Goal: Task Accomplishment & Management: Manage account settings

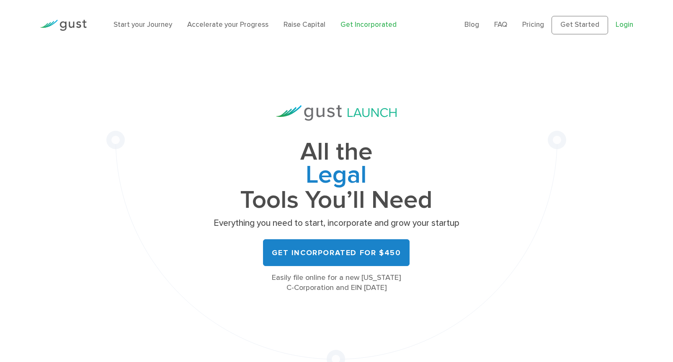
click at [622, 25] on link "Login" at bounding box center [624, 25] width 18 height 8
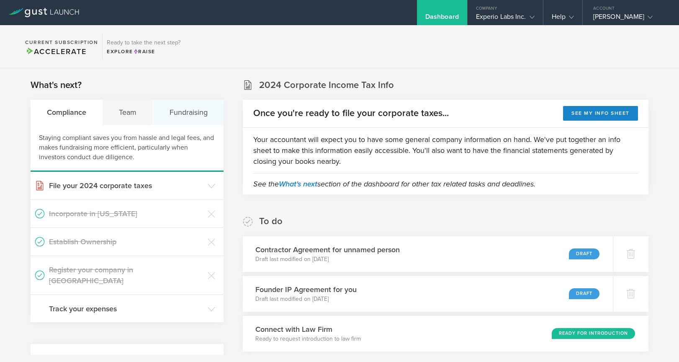
click at [188, 113] on div "Fundraising" at bounding box center [188, 112] width 70 height 25
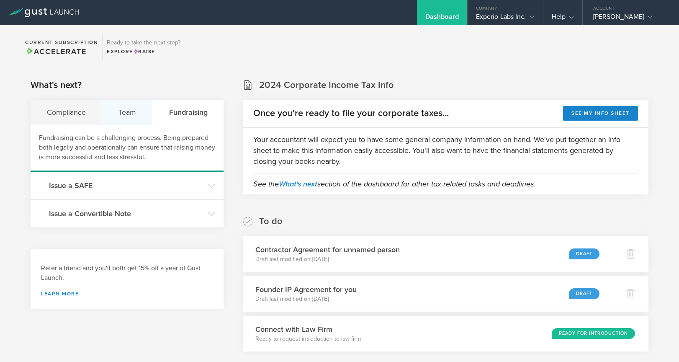
click at [145, 112] on div "Team" at bounding box center [127, 112] width 50 height 25
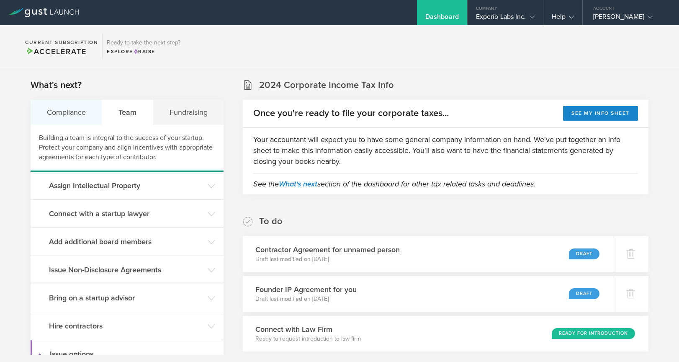
click at [87, 113] on div "Compliance" at bounding box center [67, 112] width 72 height 25
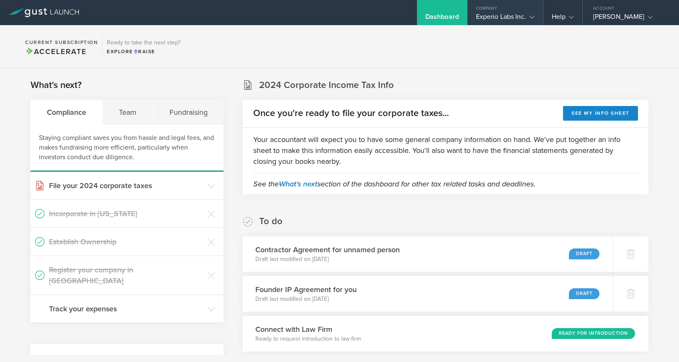
click at [521, 17] on div "Experio Labs Inc." at bounding box center [505, 19] width 59 height 13
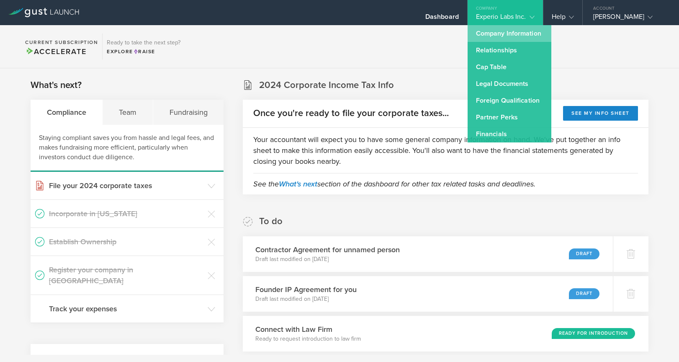
click at [515, 31] on link "Company Information" at bounding box center [510, 33] width 84 height 17
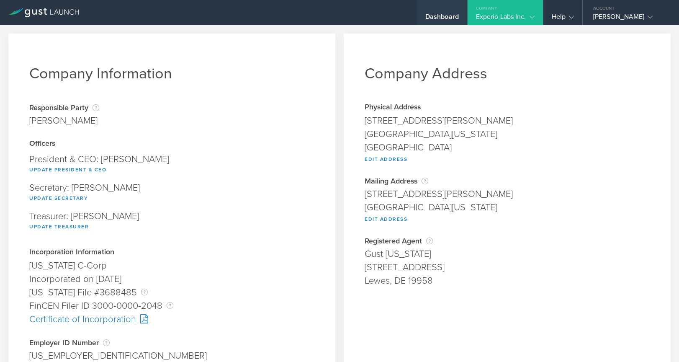
click at [440, 16] on div "Dashboard" at bounding box center [441, 19] width 33 height 13
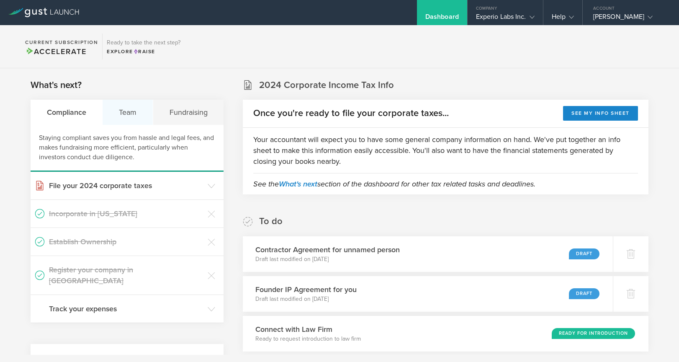
click at [136, 107] on div "Team" at bounding box center [128, 112] width 50 height 25
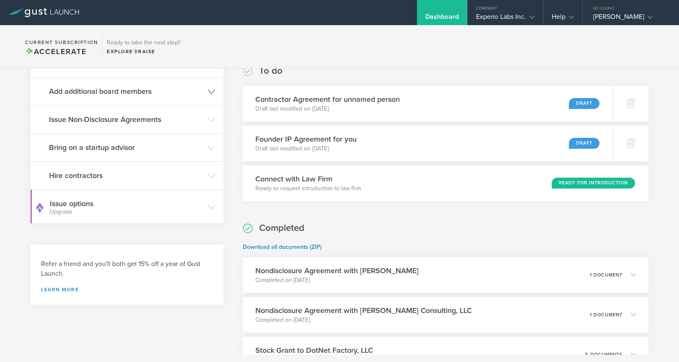
scroll to position [154, 0]
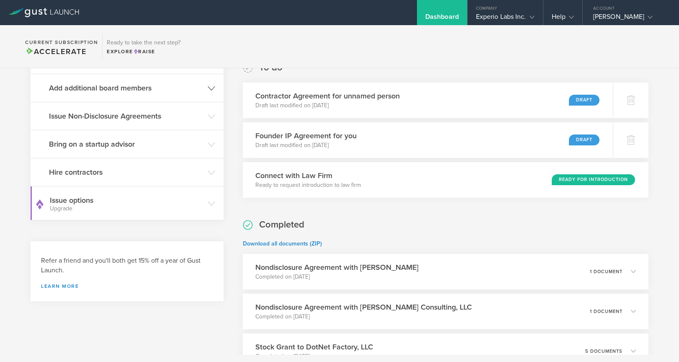
click at [202, 87] on header "Add additional board members" at bounding box center [127, 88] width 193 height 28
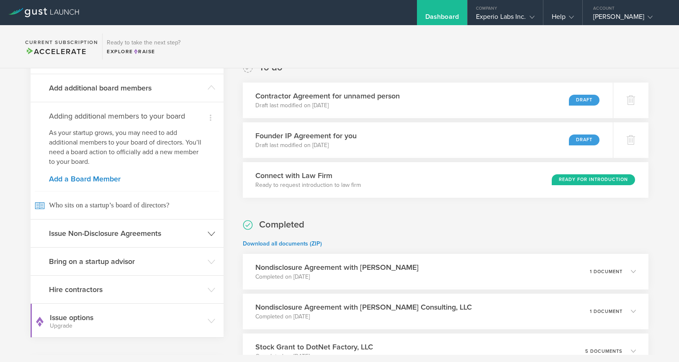
scroll to position [307, 0]
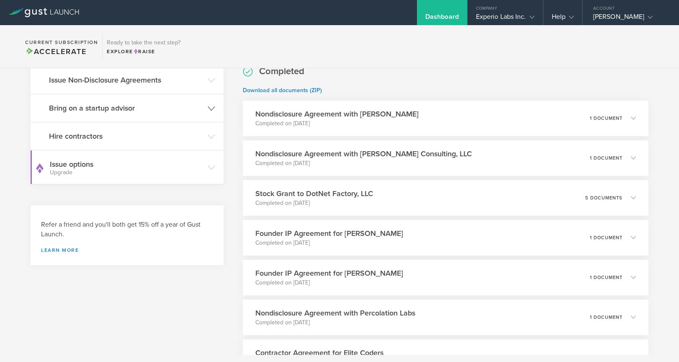
click at [196, 113] on h3 "Bring on a startup advisor" at bounding box center [126, 108] width 154 height 11
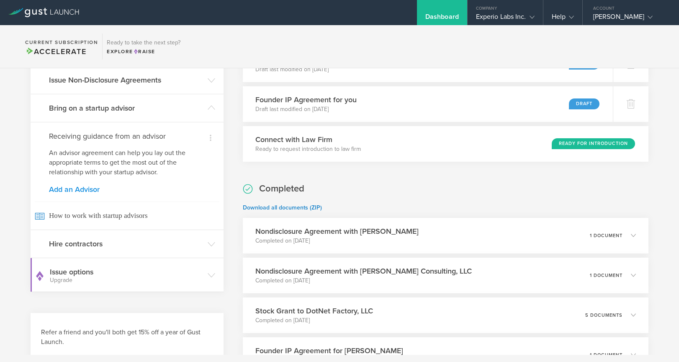
click at [65, 190] on link "Add an Advisor" at bounding box center [127, 189] width 156 height 8
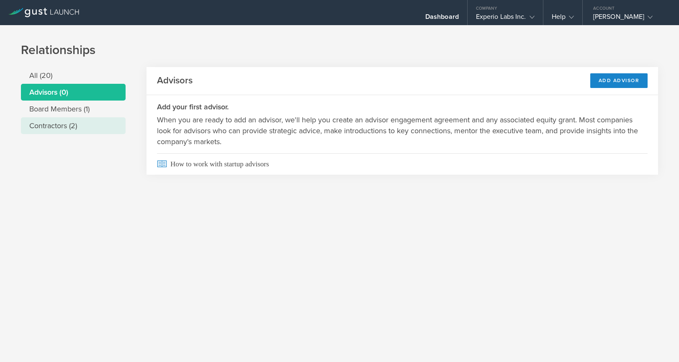
click at [97, 126] on li "Contractors (2)" at bounding box center [73, 125] width 105 height 17
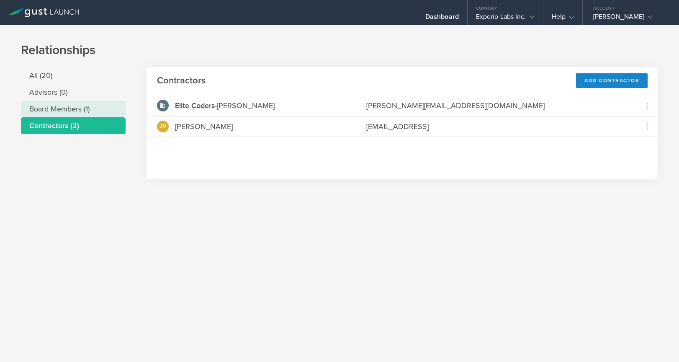
click at [95, 112] on li "Board Members (1)" at bounding box center [73, 108] width 105 height 17
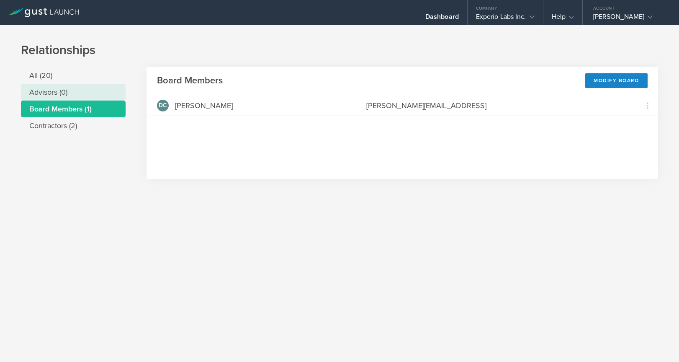
click at [85, 93] on li "Advisors (0)" at bounding box center [73, 92] width 105 height 17
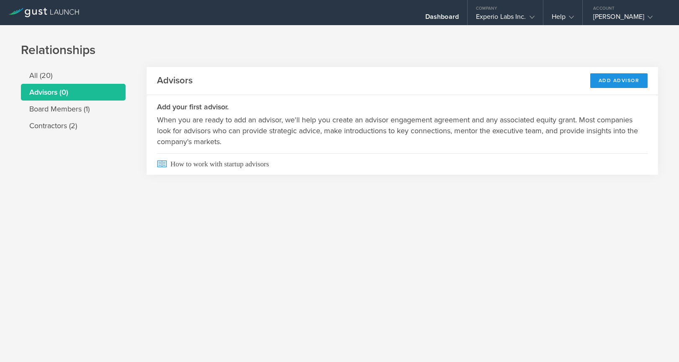
click at [612, 77] on div "Add Advisor" at bounding box center [619, 80] width 58 height 15
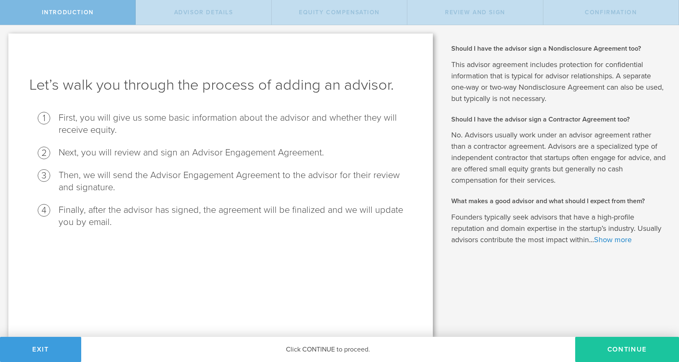
click at [635, 345] on button "Continue" at bounding box center [627, 349] width 104 height 25
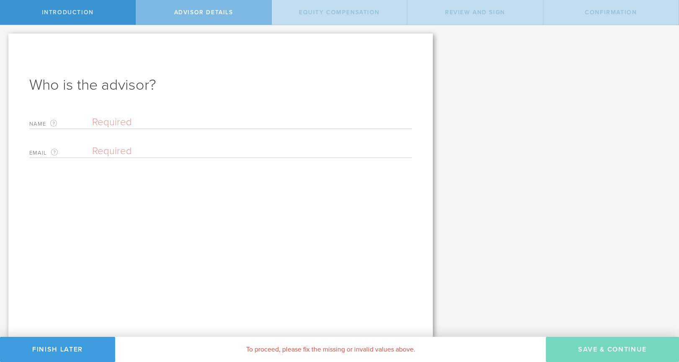
click at [148, 127] on input "text" at bounding box center [252, 122] width 320 height 13
type input "[PERSON_NAME]"
click at [261, 146] on input "email" at bounding box center [250, 151] width 316 height 13
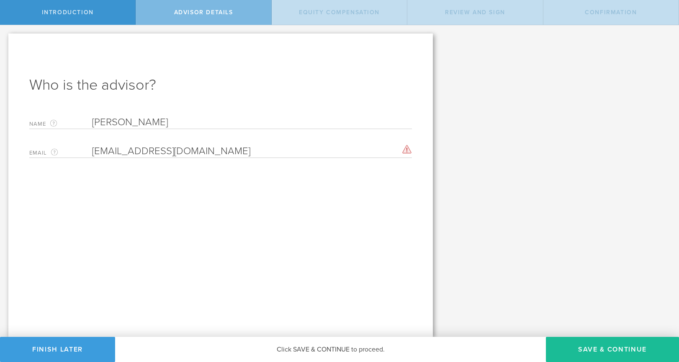
type input "[EMAIL_ADDRESS][DOMAIN_NAME]"
click at [583, 351] on button "Save & Continue" at bounding box center [612, 349] width 133 height 25
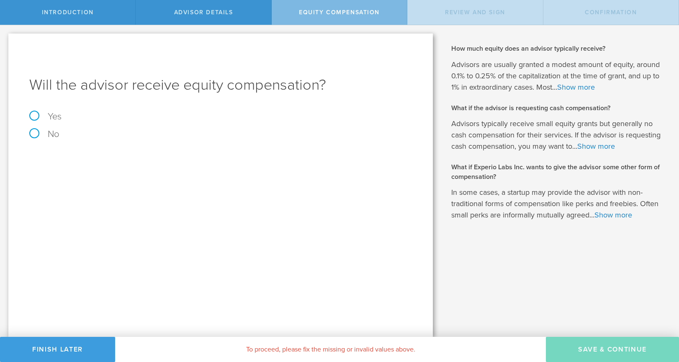
click at [35, 117] on label "Yes" at bounding box center [220, 116] width 383 height 9
click at [5, 39] on input "Yes" at bounding box center [2, 31] width 5 height 13
radio input "true"
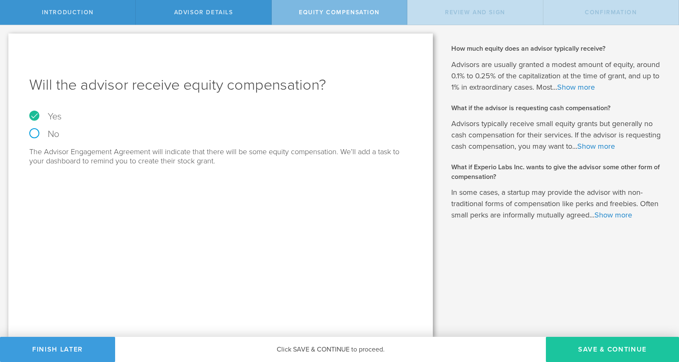
click at [620, 350] on button "Save & Continue" at bounding box center [612, 349] width 133 height 25
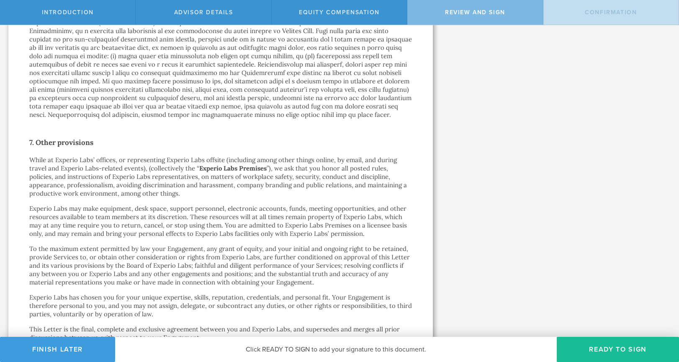
scroll to position [1314, 0]
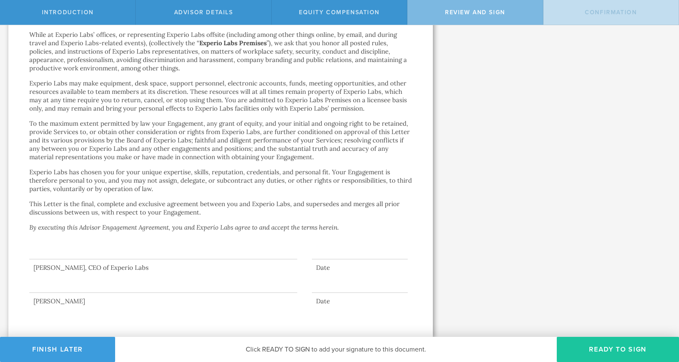
click at [591, 355] on button "Ready to Sign" at bounding box center [618, 349] width 122 height 25
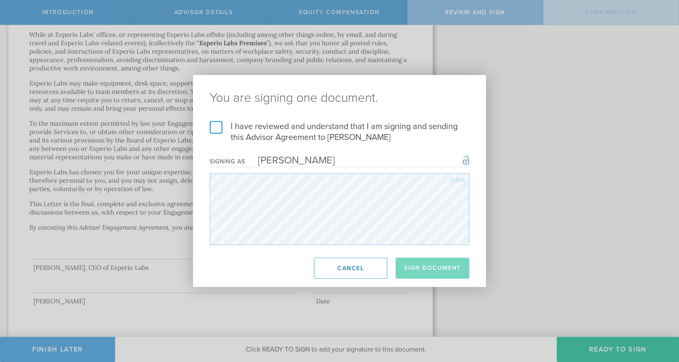
click at [215, 128] on label "I have reviewed and understand that I am signing and sending this Advisor Agree…" at bounding box center [340, 132] width 260 height 22
click at [0, 0] on input "I have reviewed and understand that I am signing and sending this Advisor Agree…" at bounding box center [0, 0] width 0 height 0
click at [427, 273] on button "Sign Document" at bounding box center [433, 267] width 74 height 21
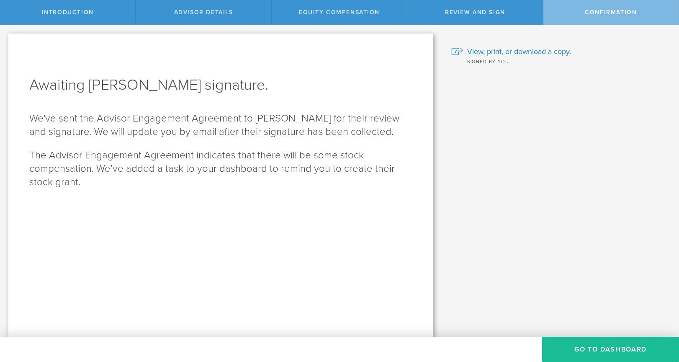
scroll to position [0, 0]
click at [590, 354] on button "Go To Dashboard" at bounding box center [610, 349] width 137 height 25
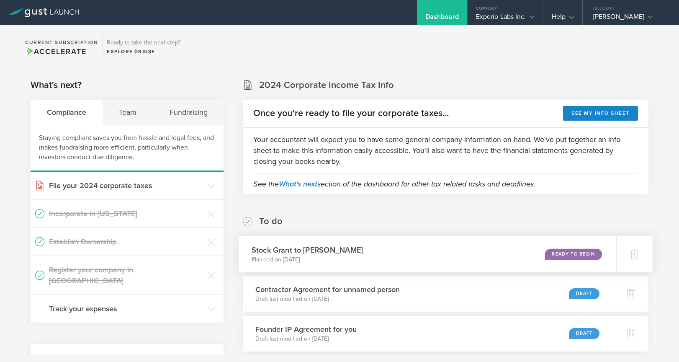
click at [568, 252] on div "Ready to Begin" at bounding box center [573, 253] width 57 height 11
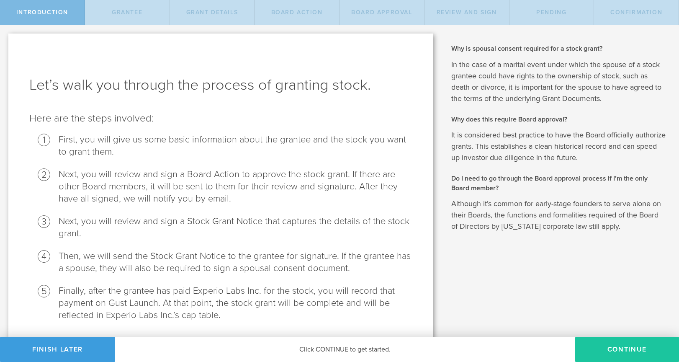
click at [622, 342] on button "Continue" at bounding box center [627, 349] width 104 height 25
radio input "true"
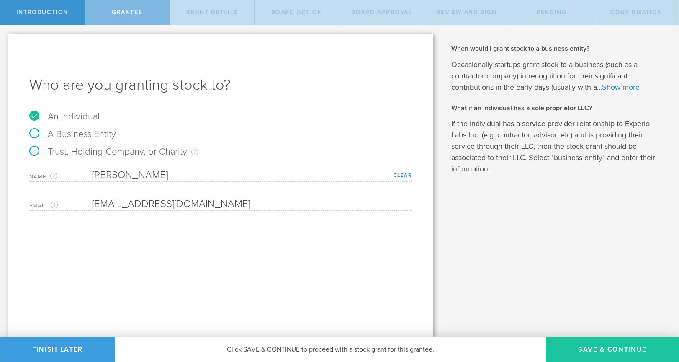
click at [603, 352] on button "Save & Continue" at bounding box center [612, 349] width 133 height 25
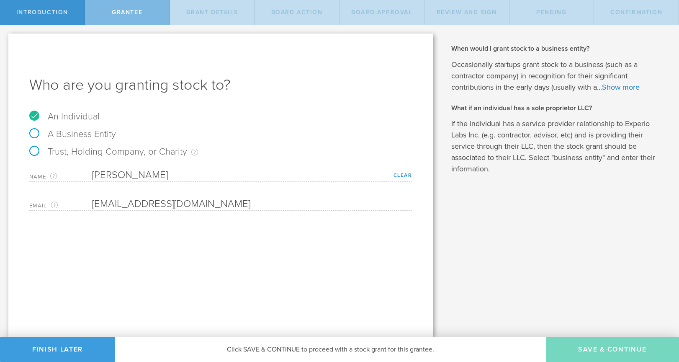
type input "24"
type input "3"
select select "single"
select select "100"
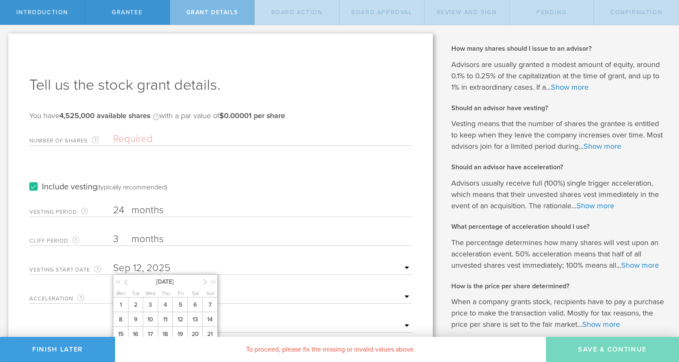
click at [178, 265] on input "text" at bounding box center [262, 268] width 299 height 13
click at [121, 306] on span "1" at bounding box center [120, 304] width 15 height 15
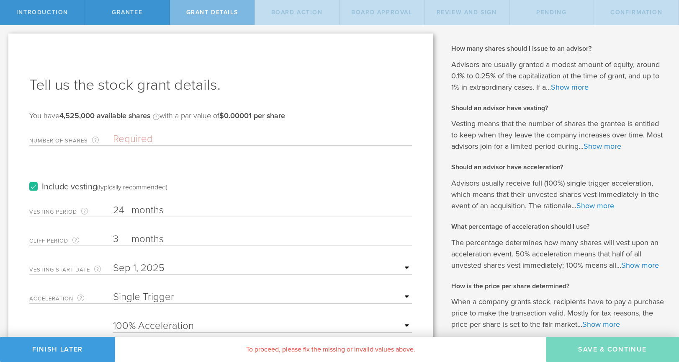
click at [162, 136] on input "Number of Shares The total amount of stock the company is granting to this reci…" at bounding box center [262, 139] width 299 height 13
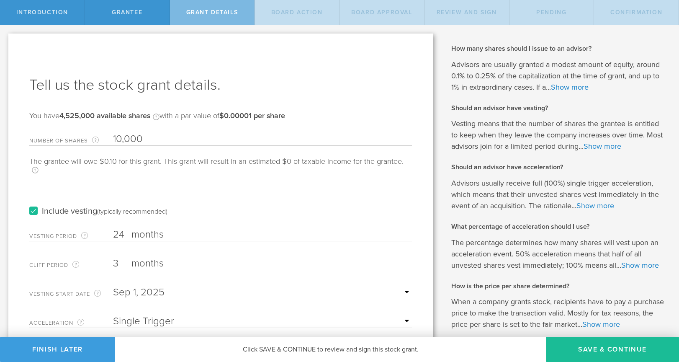
type input "10,000"
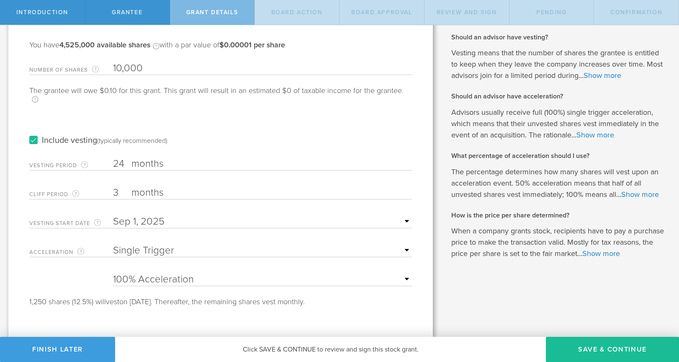
click at [165, 250] on select "None Single Trigger Double Trigger" at bounding box center [262, 250] width 299 height 13
click at [113, 244] on select "None Single Trigger Double Trigger" at bounding box center [262, 250] width 299 height 13
click at [499, 64] on p "Vesting means that the number of shares the grantee is entitled to keep when th…" at bounding box center [558, 64] width 215 height 34
click at [599, 74] on link "Show more" at bounding box center [603, 75] width 38 height 9
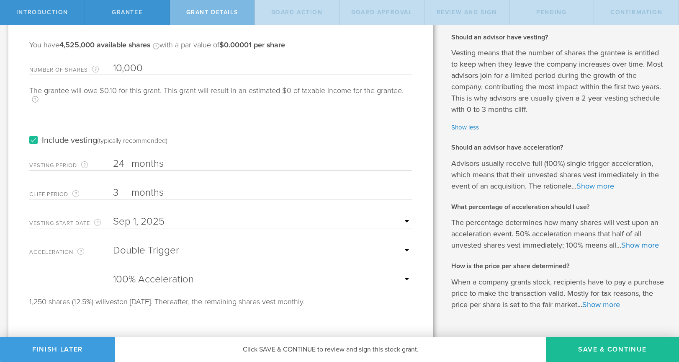
click at [558, 89] on p "Vesting means that the number of shares the grantee is entitled to keep when th…" at bounding box center [558, 81] width 215 height 68
click at [460, 124] on link "Show less" at bounding box center [558, 128] width 215 height 10
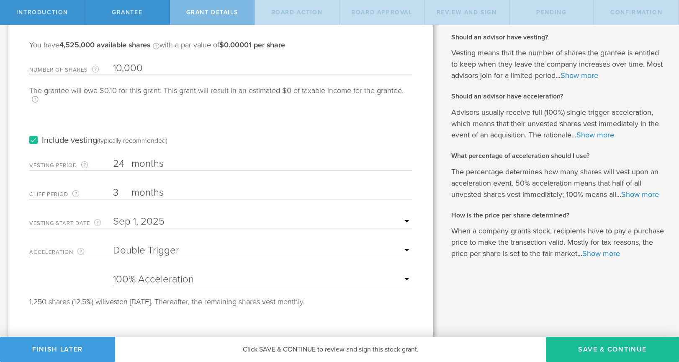
drag, startPoint x: 190, startPoint y: 249, endPoint x: 188, endPoint y: 256, distance: 7.5
click at [190, 249] on select "None Single Trigger Double Trigger" at bounding box center [262, 250] width 299 height 13
select select "single"
click at [113, 244] on select "None Single Trigger Double Trigger" at bounding box center [262, 250] width 299 height 13
click at [597, 352] on button "Save & Continue" at bounding box center [612, 349] width 133 height 25
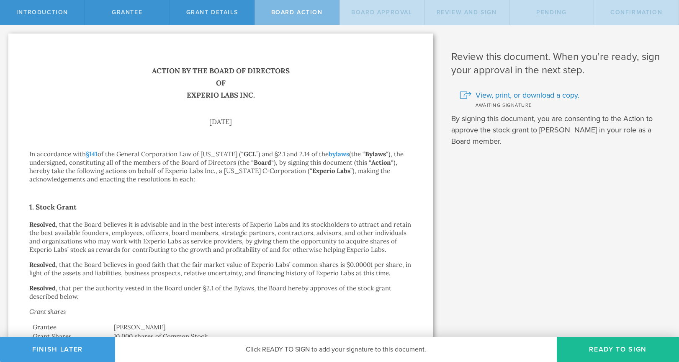
scroll to position [429, 0]
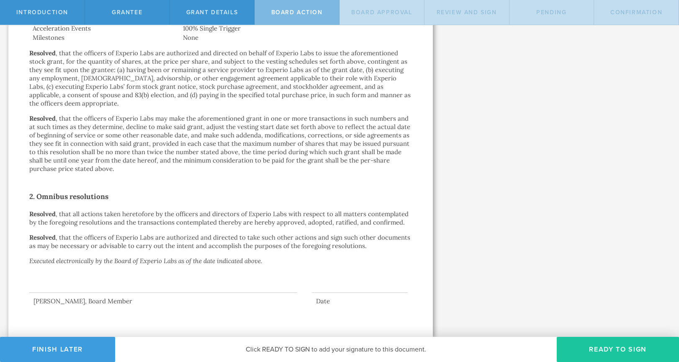
click at [599, 354] on button "Ready to Sign" at bounding box center [618, 349] width 122 height 25
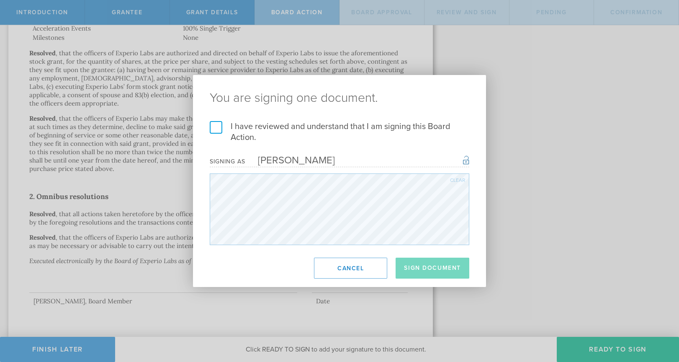
click at [278, 121] on h2 "You are signing one document." at bounding box center [339, 98] width 293 height 46
click at [283, 127] on label "I have reviewed and understand that I am signing this Board Action." at bounding box center [340, 132] width 260 height 22
click at [0, 0] on input "I have reviewed and understand that I am signing this Board Action." at bounding box center [0, 0] width 0 height 0
click at [431, 268] on button "Sign Document" at bounding box center [433, 267] width 74 height 21
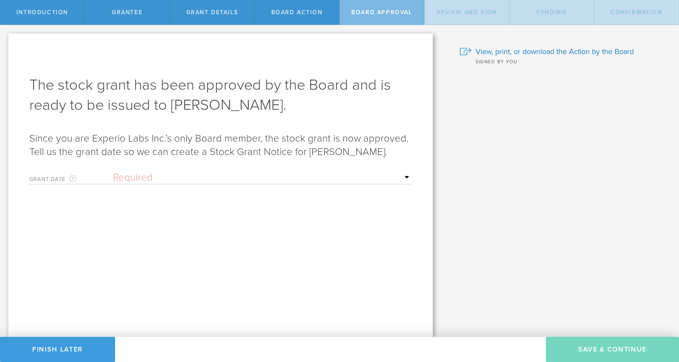
scroll to position [0, 0]
click at [146, 174] on select "Required Upon grantee's signature A specific date" at bounding box center [262, 177] width 299 height 13
select select "setByFounder"
click at [113, 171] on select "Required Upon grantee's signature A specific date" at bounding box center [262, 177] width 299 height 13
click at [154, 210] on input "text" at bounding box center [262, 206] width 299 height 13
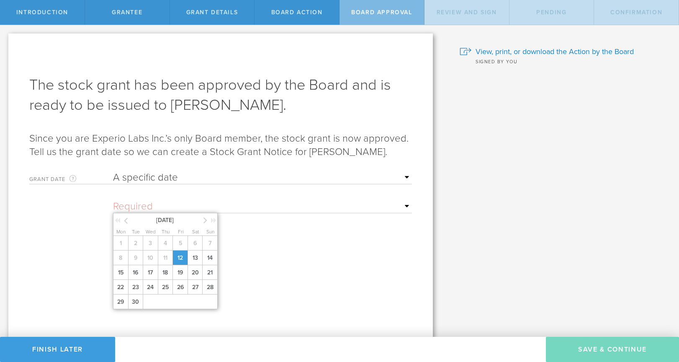
click at [180, 256] on span "12" at bounding box center [179, 257] width 15 height 15
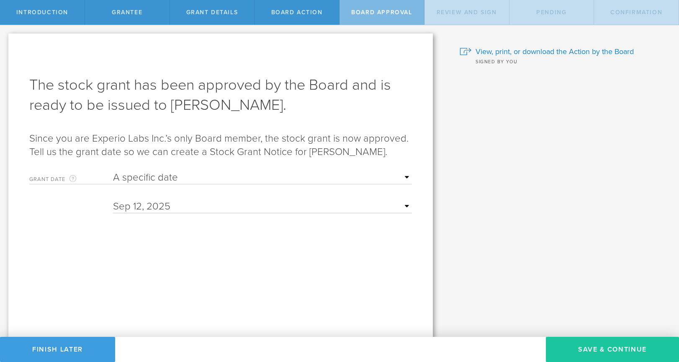
click at [588, 349] on button "Save & Continue" at bounding box center [612, 349] width 133 height 25
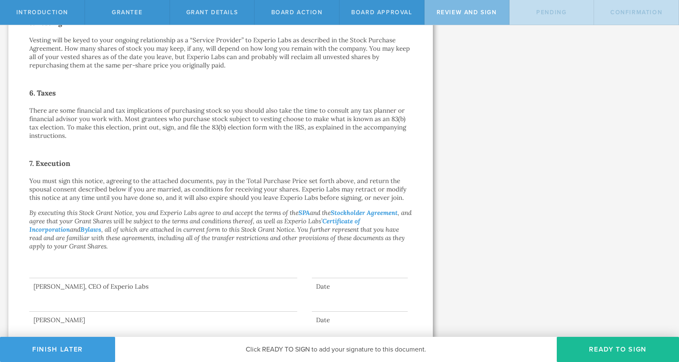
scroll to position [539, 0]
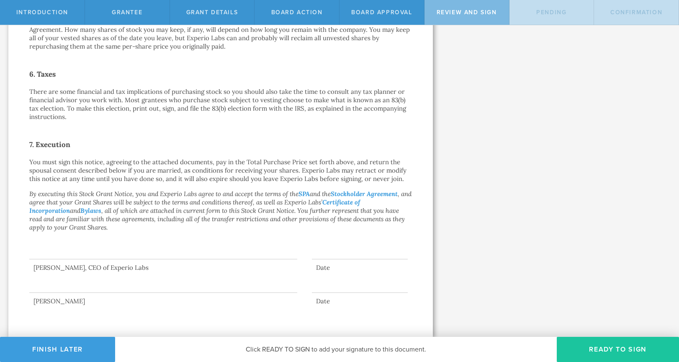
click at [586, 352] on button "Ready to Sign" at bounding box center [618, 349] width 122 height 25
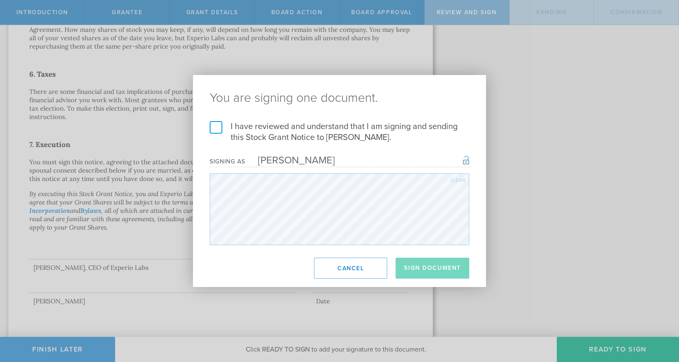
click at [312, 132] on label "I have reviewed and understand that I am signing and sending this Stock Grant N…" at bounding box center [340, 132] width 260 height 22
click at [0, 0] on input "I have reviewed and understand that I am signing and sending this Stock Grant N…" at bounding box center [0, 0] width 0 height 0
click at [426, 272] on button "Sign Document" at bounding box center [433, 267] width 74 height 21
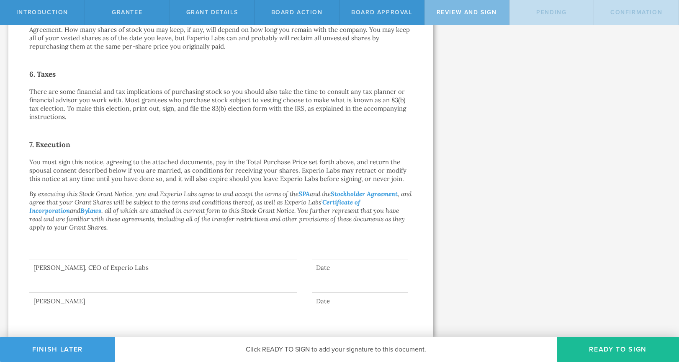
scroll to position [0, 0]
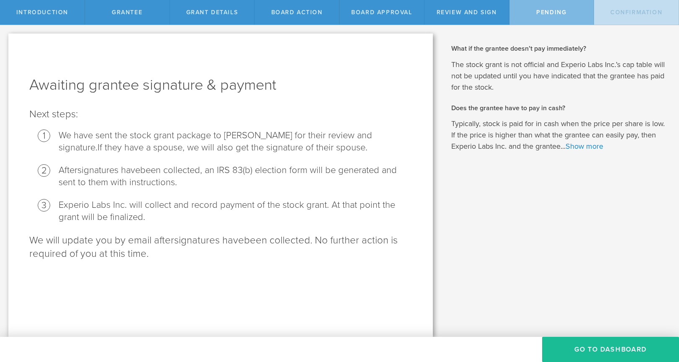
click at [609, 350] on button "Go To Dashboard" at bounding box center [610, 349] width 137 height 25
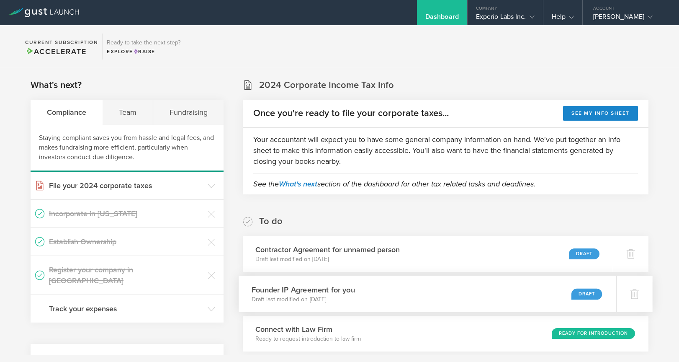
scroll to position [154, 0]
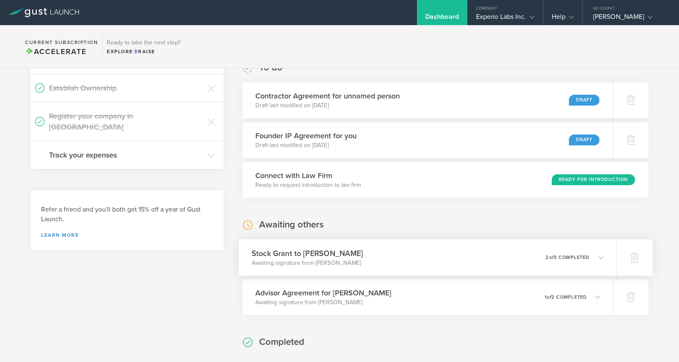
click at [455, 265] on div "Stock Grant to David Hodgson Awaiting signature from David Hodgson 0 undelivera…" at bounding box center [427, 257] width 377 height 36
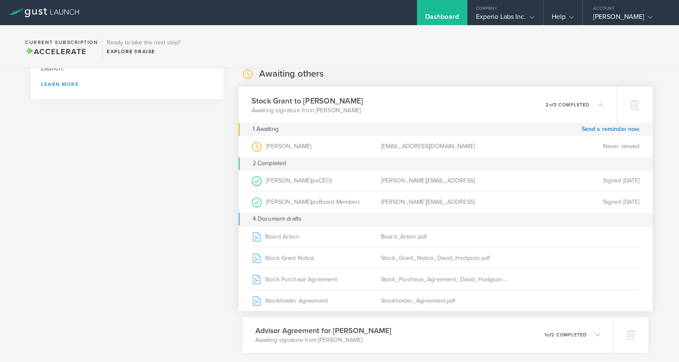
scroll to position [307, 0]
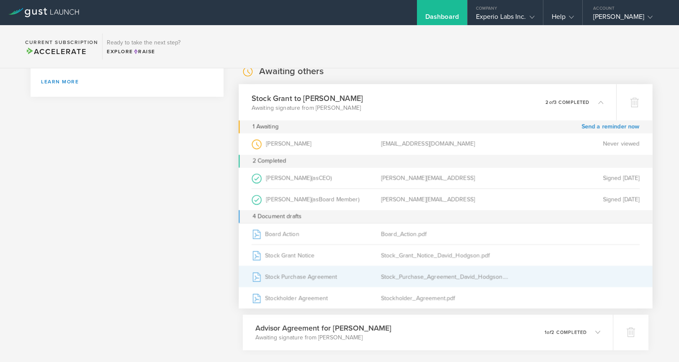
click at [293, 275] on div "Stock Purchase Agreement" at bounding box center [316, 276] width 129 height 21
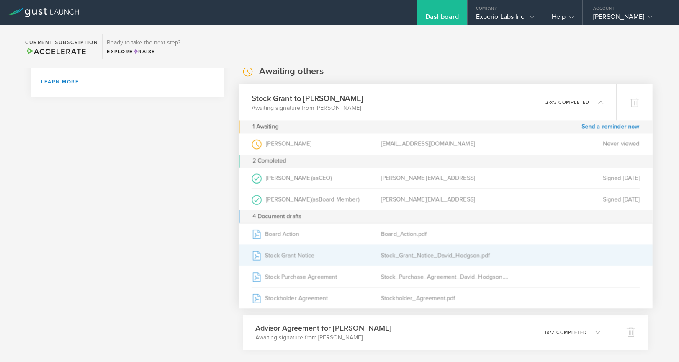
click at [355, 256] on div "Stock Grant Notice" at bounding box center [316, 254] width 129 height 21
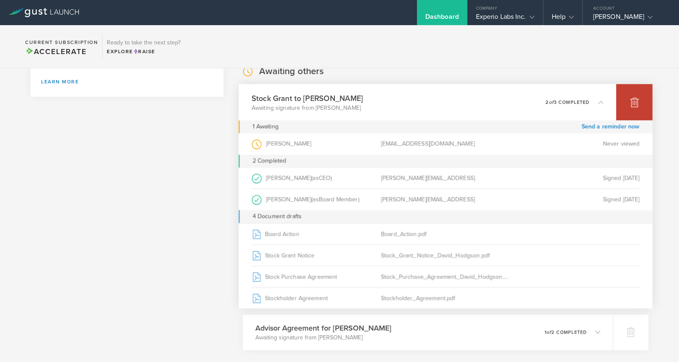
click at [622, 104] on div at bounding box center [634, 102] width 36 height 36
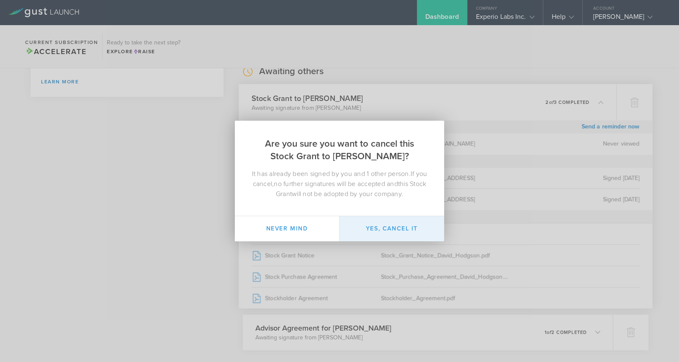
click at [348, 227] on button "Yes, cancel it" at bounding box center [392, 228] width 105 height 25
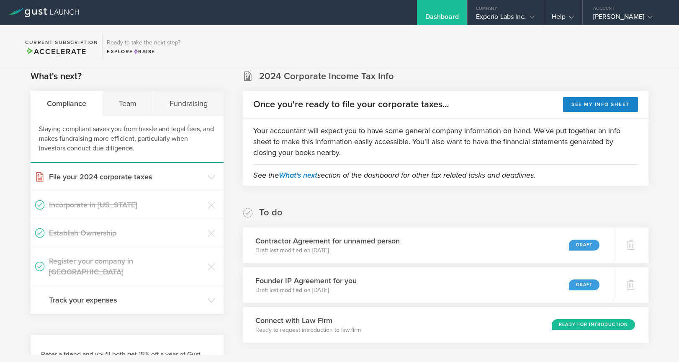
scroll to position [0, 0]
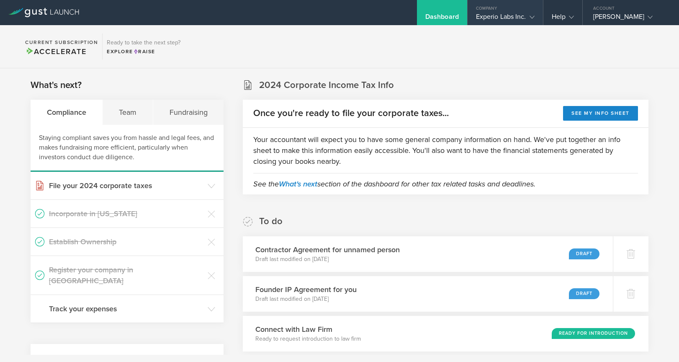
click at [515, 14] on div "Experio Labs Inc." at bounding box center [505, 19] width 59 height 13
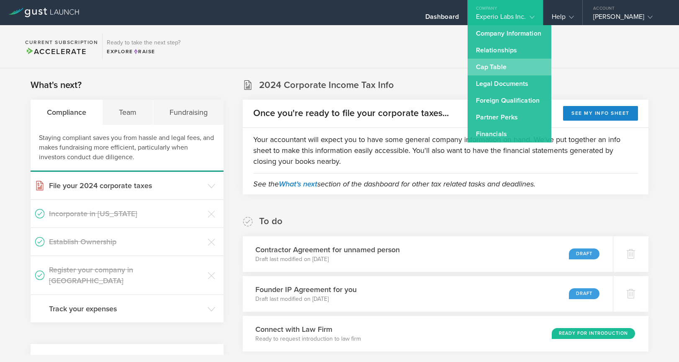
click at [504, 67] on link "Cap Table" at bounding box center [510, 67] width 84 height 17
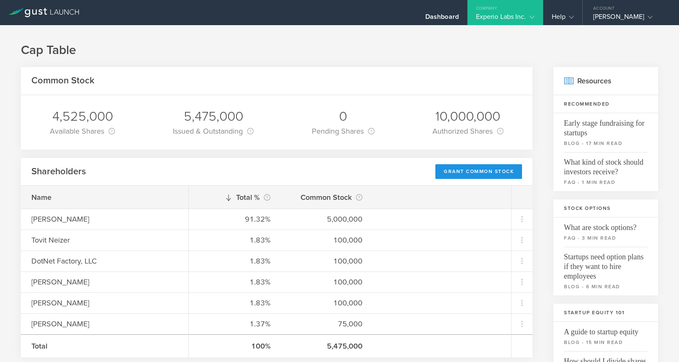
click at [479, 175] on div "Grant Common Stock" at bounding box center [478, 171] width 87 height 15
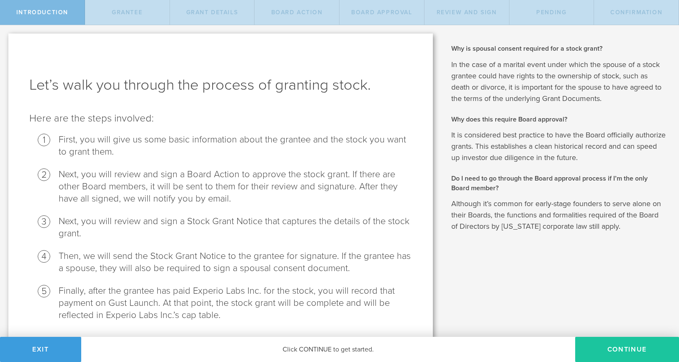
click at [619, 351] on button "Continue" at bounding box center [627, 349] width 104 height 25
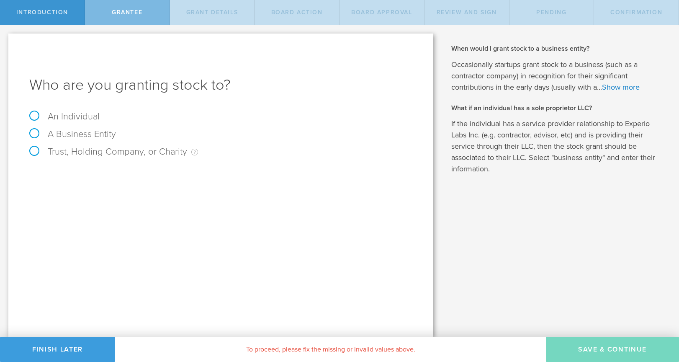
click at [81, 113] on label "An Individual" at bounding box center [64, 116] width 70 height 11
click at [5, 39] on input "An Individual" at bounding box center [2, 31] width 5 height 13
radio input "true"
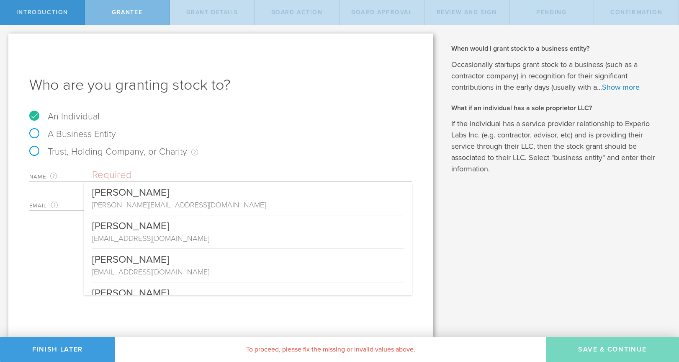
click at [217, 174] on input "text" at bounding box center [252, 175] width 320 height 13
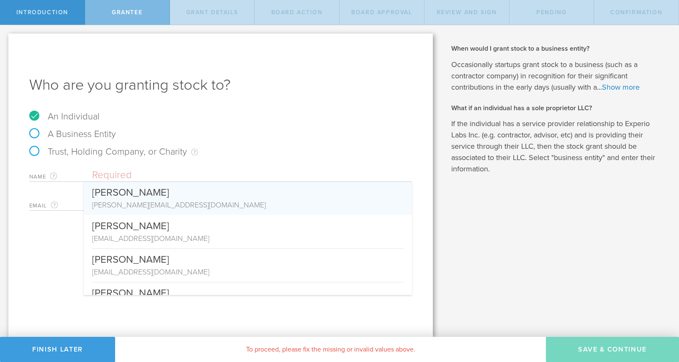
click at [282, 200] on div "[PERSON_NAME][EMAIL_ADDRESS][DOMAIN_NAME]" at bounding box center [247, 204] width 311 height 11
type input "[PERSON_NAME]"
type input "[PERSON_NAME][EMAIL_ADDRESS][DOMAIN_NAME]"
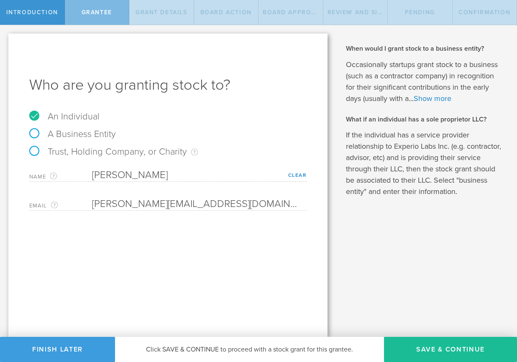
click at [211, 196] on div "Email The email address of the person that you are granting stock to. ahmed@eli…" at bounding box center [168, 201] width 278 height 17
click at [0, 190] on html "Introduction Grantee Grant Details Board Action Board Approval Review and Sign …" at bounding box center [258, 181] width 517 height 362
click at [378, 142] on p "If the individual has a service provider relationship to Experio Labs Inc. (e.g…" at bounding box center [425, 163] width 159 height 68
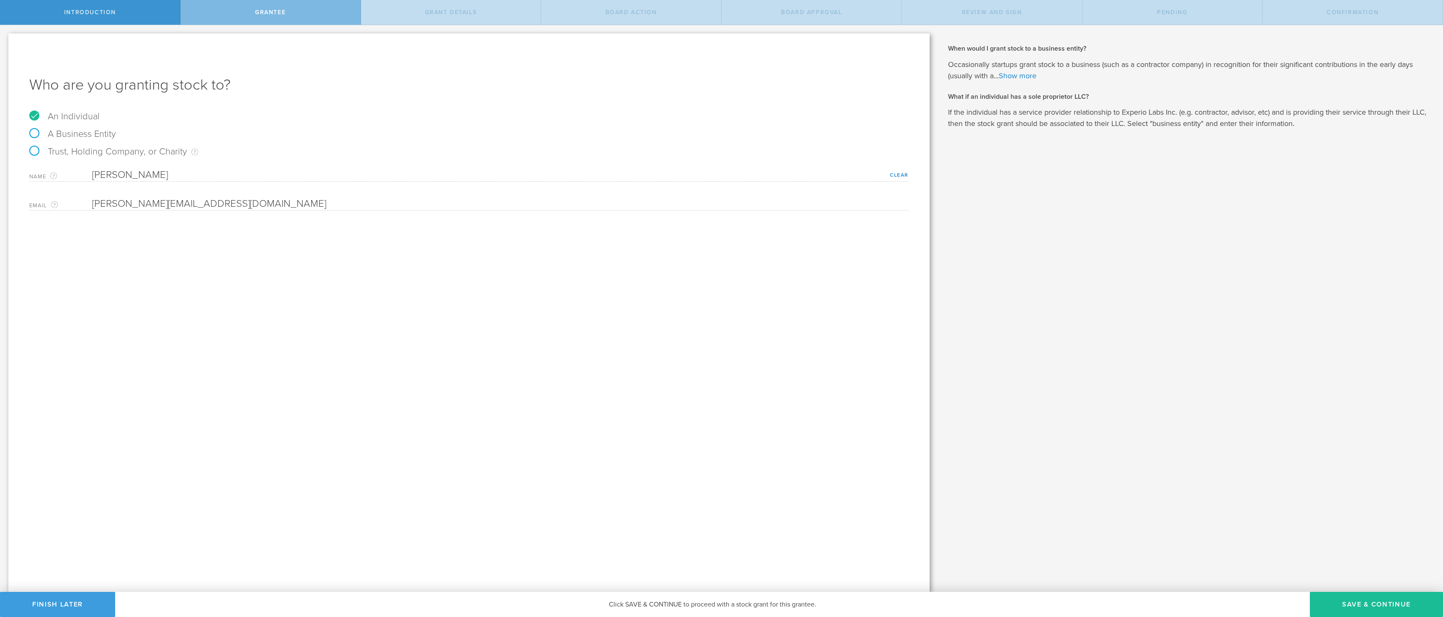
click at [62, 11] on div "Introduction" at bounding box center [90, 12] width 180 height 25
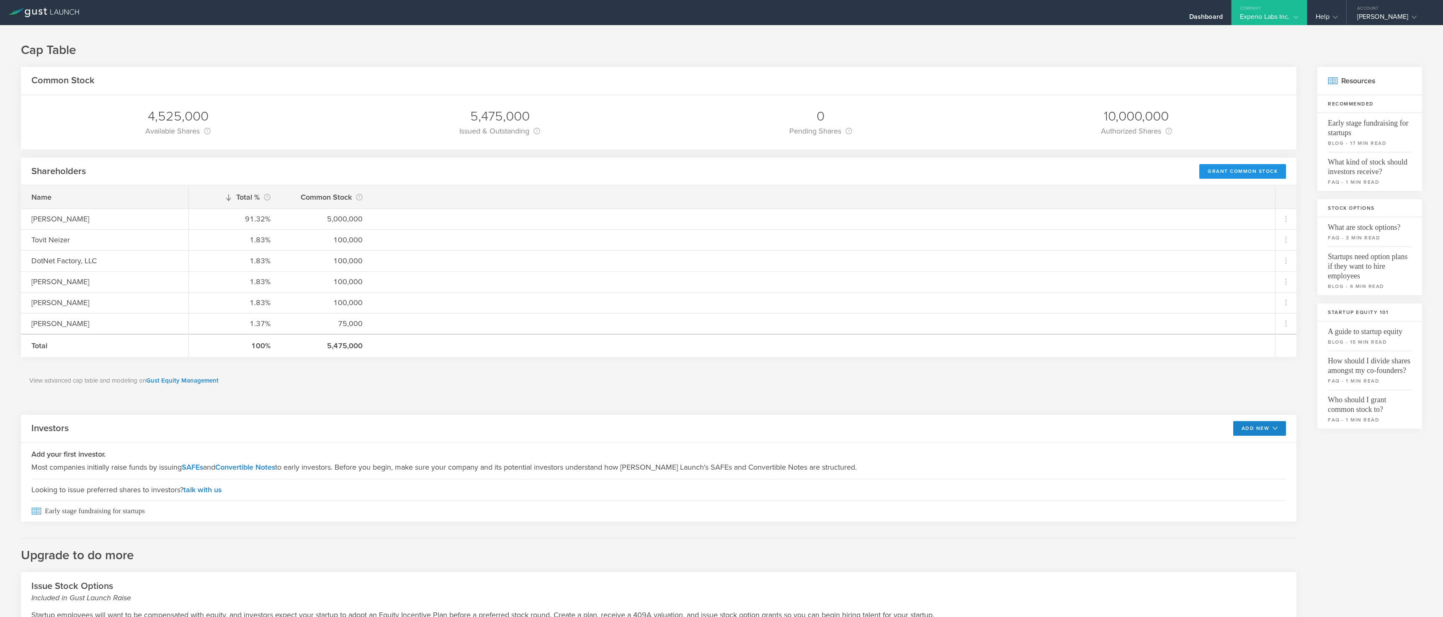
click at [1256, 171] on div "Grant Common Stock" at bounding box center [1242, 171] width 87 height 15
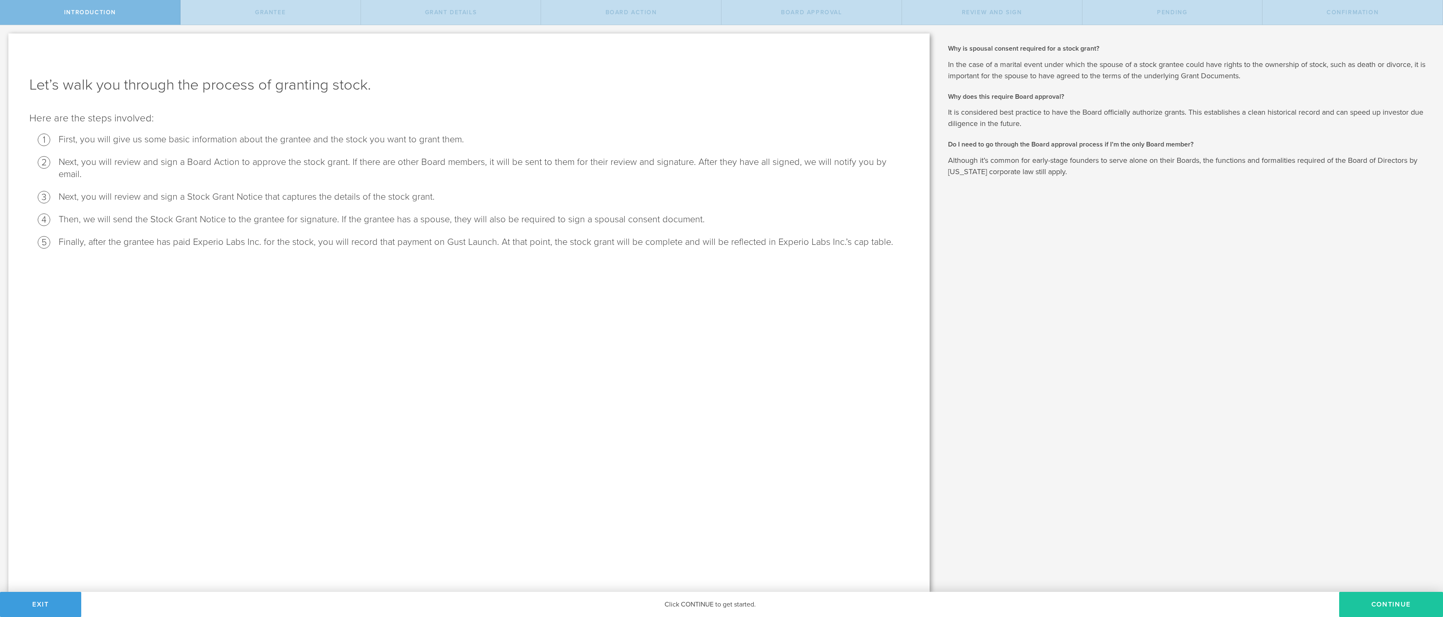
click at [1384, 607] on button "Continue" at bounding box center [1391, 604] width 104 height 25
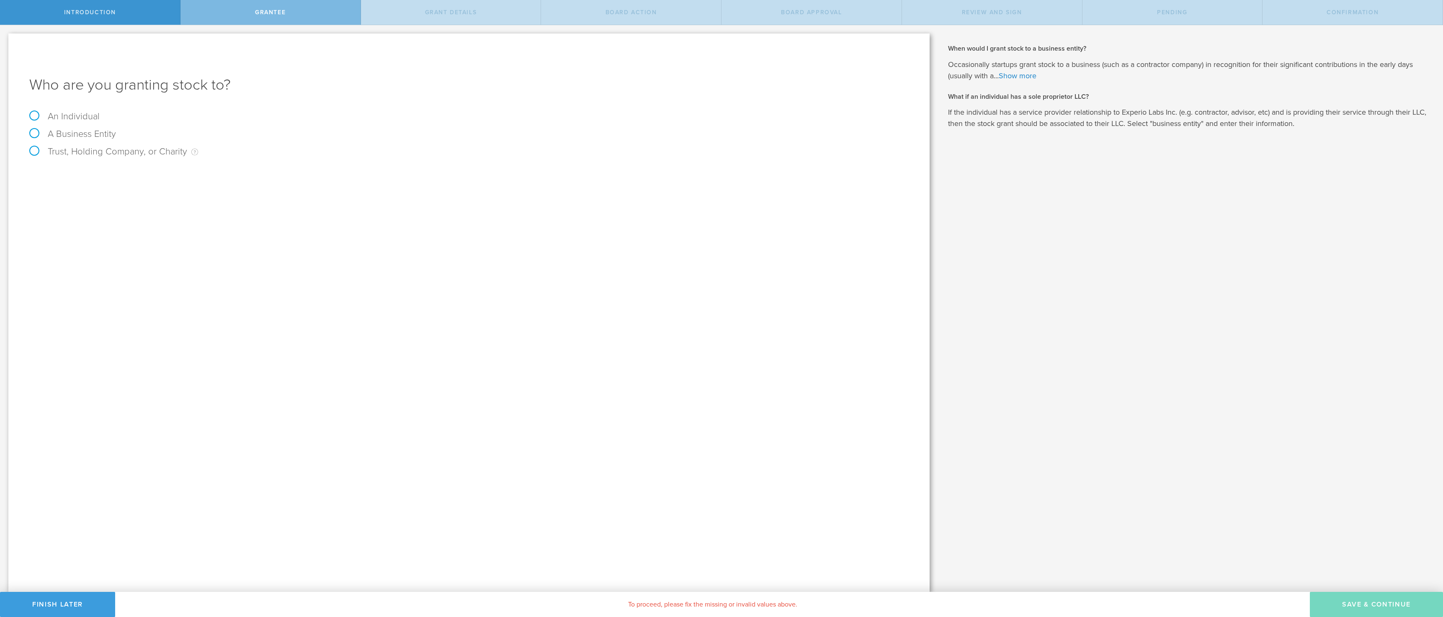
click at [71, 115] on label "An Individual" at bounding box center [64, 116] width 70 height 11
click at [5, 39] on input "An Individual" at bounding box center [2, 31] width 5 height 13
radio input "true"
click at [108, 172] on input "text" at bounding box center [500, 175] width 816 height 13
click at [129, 174] on input "david h" at bounding box center [500, 175] width 816 height 13
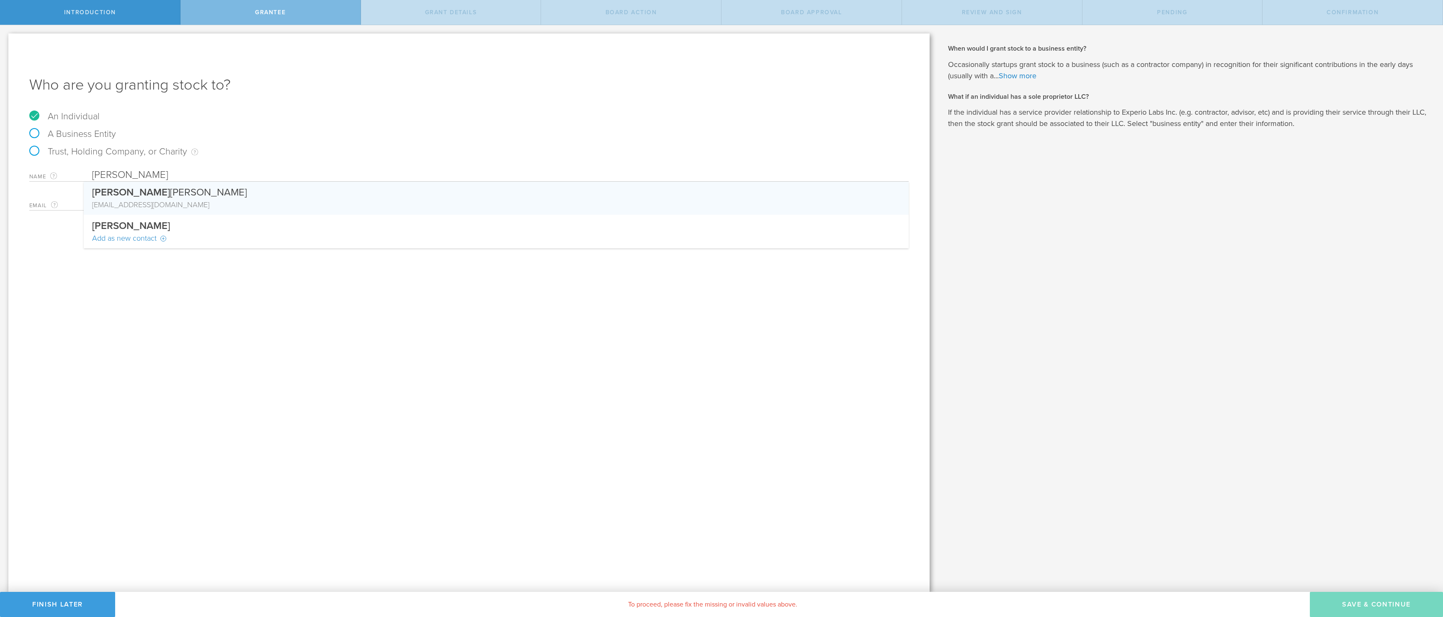
click at [226, 204] on div "[EMAIL_ADDRESS][DOMAIN_NAME]" at bounding box center [496, 204] width 808 height 11
type input "[PERSON_NAME]"
type input "[EMAIL_ADDRESS][DOMAIN_NAME]"
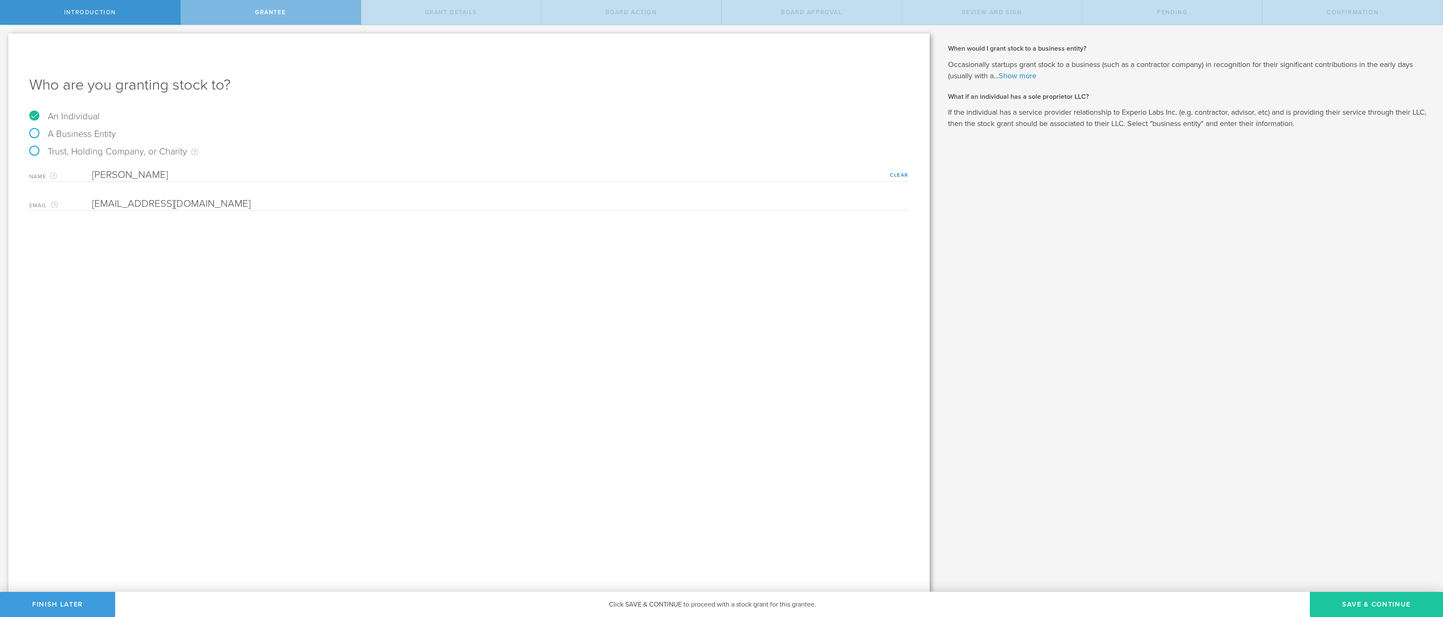
click at [1366, 601] on button "Save & Continue" at bounding box center [1375, 604] width 133 height 25
type input "48"
type input "12"
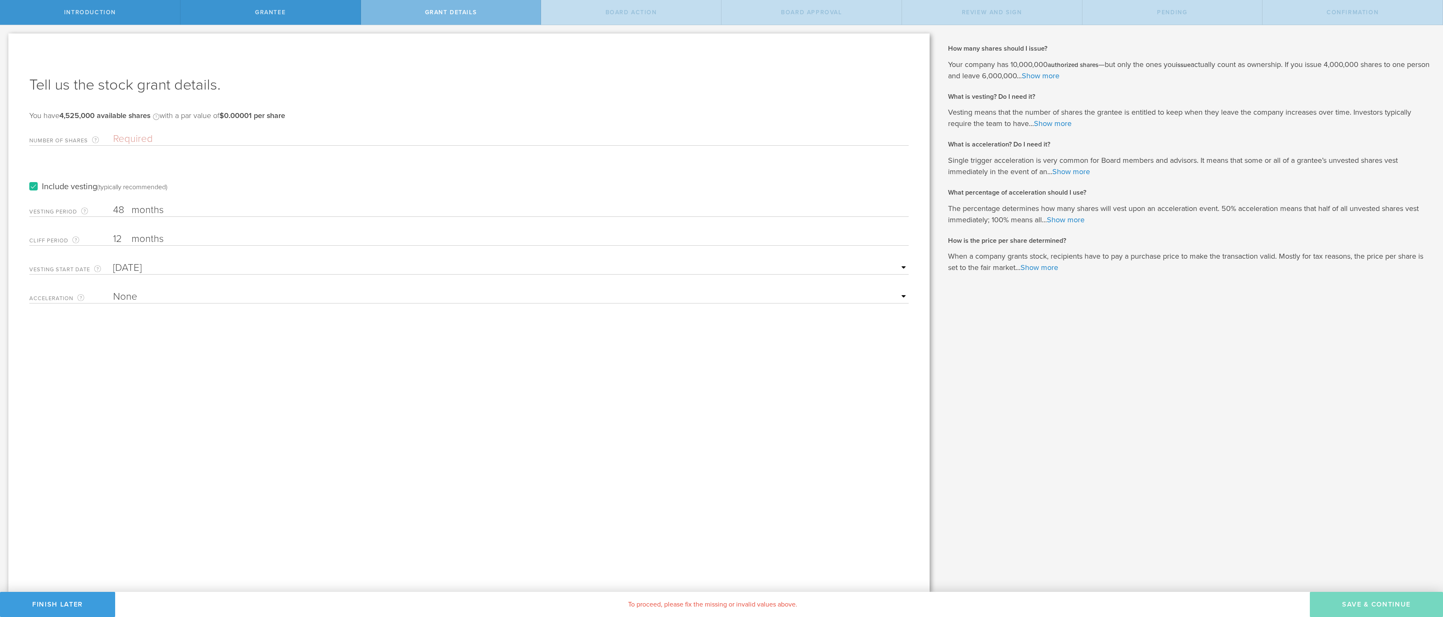
click at [581, 297] on select "None Single Trigger Double Trigger" at bounding box center [510, 297] width 795 height 13
select select "single"
click at [113, 291] on select "None Single Trigger Double Trigger" at bounding box center [510, 297] width 795 height 13
click at [637, 331] on select "25% Acceleration 50% Acceleration 75% Acceleration 100% Acceleration" at bounding box center [510, 325] width 795 height 13
select select "100"
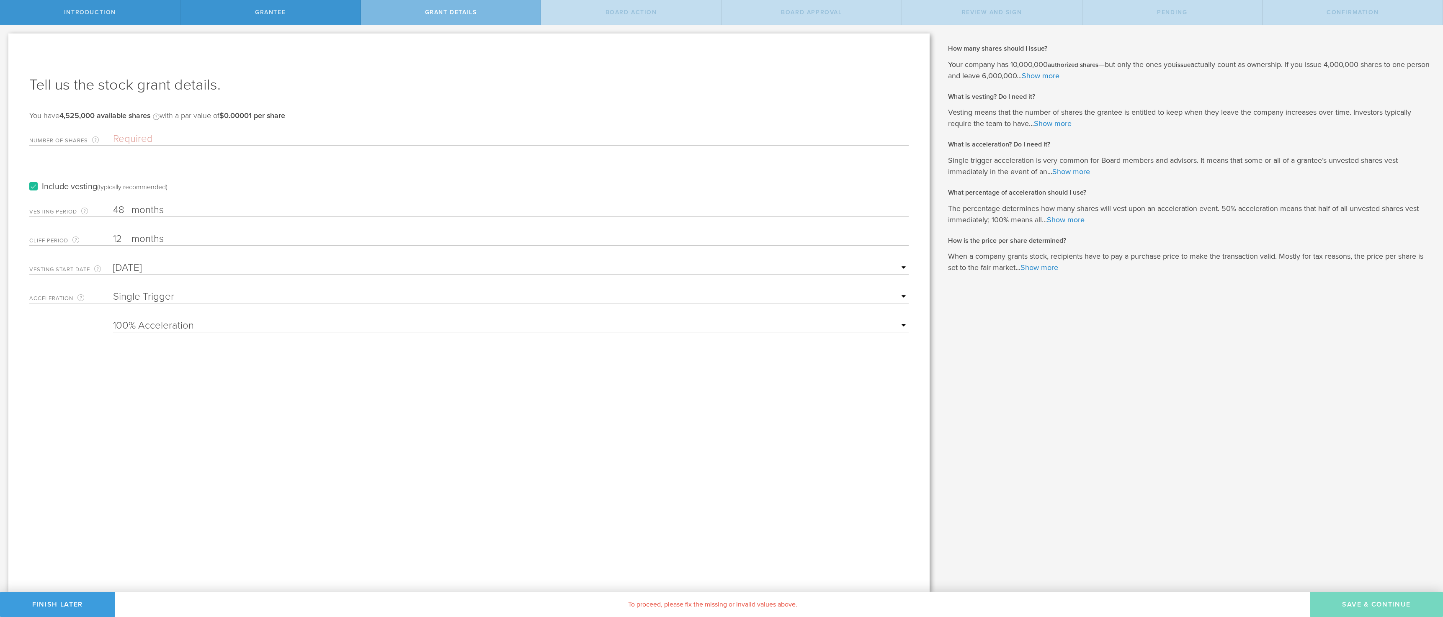
click at [113, 319] on select "25% Acceleration 50% Acceleration 75% Acceleration 100% Acceleration" at bounding box center [510, 325] width 795 height 13
click at [419, 452] on div "Tell us the stock grant details. You have 4,525,000 available shares Available …" at bounding box center [468, 312] width 921 height 558
click at [202, 137] on input "Number of Shares The total amount of stock the company is granting to this reci…" at bounding box center [510, 139] width 795 height 13
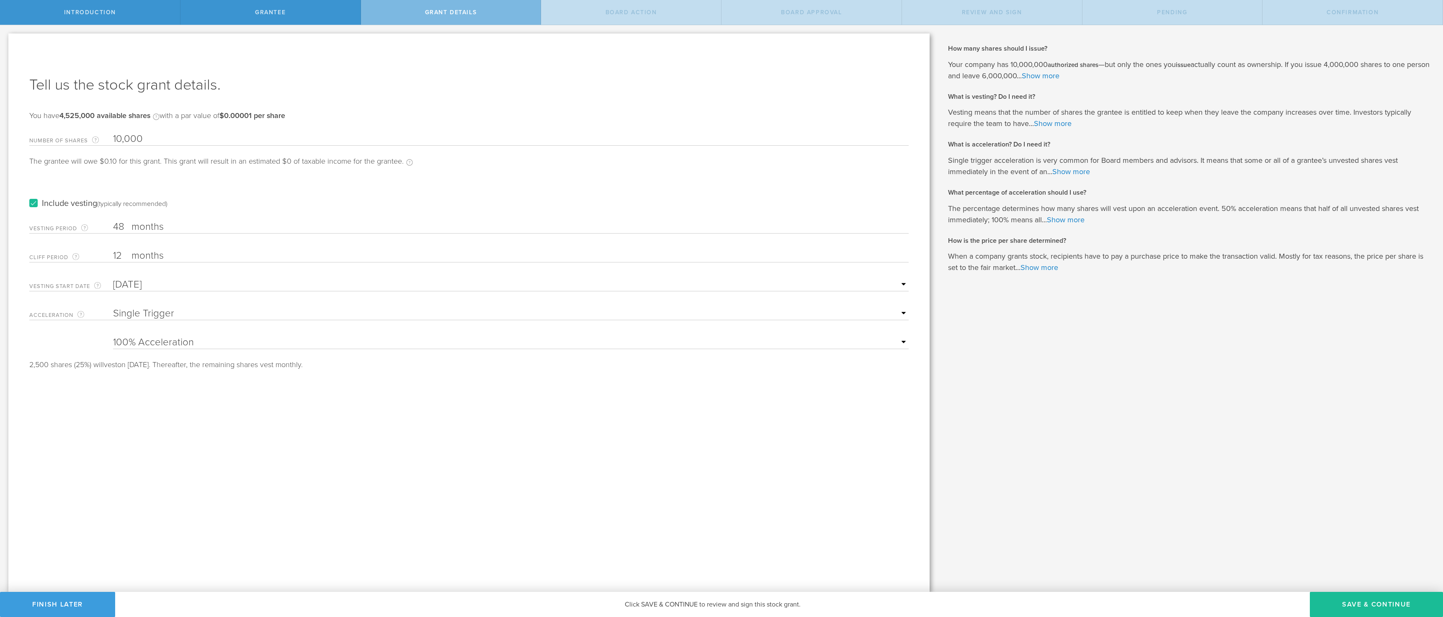
type input "10,000"
type input "Sep 12, 2025"
click at [1368, 605] on button "Save & Continue" at bounding box center [1375, 604] width 133 height 25
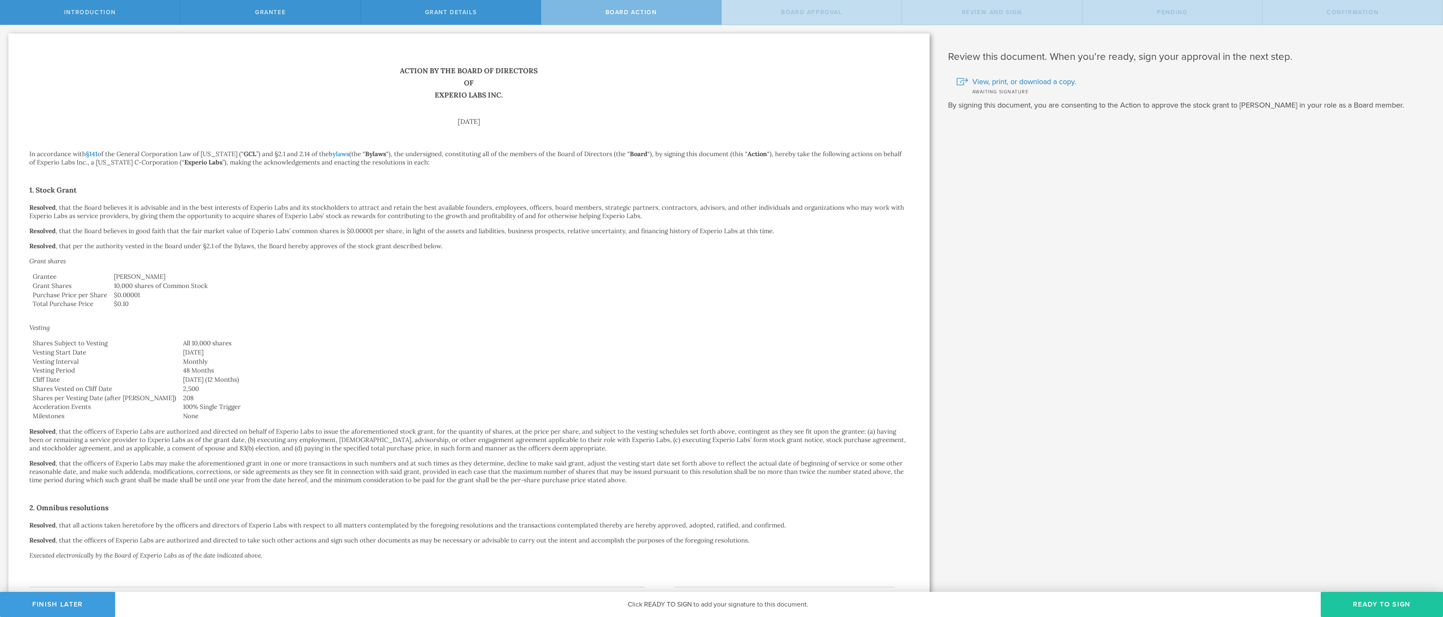
click at [1374, 608] on button "Ready to Sign" at bounding box center [1381, 604] width 122 height 25
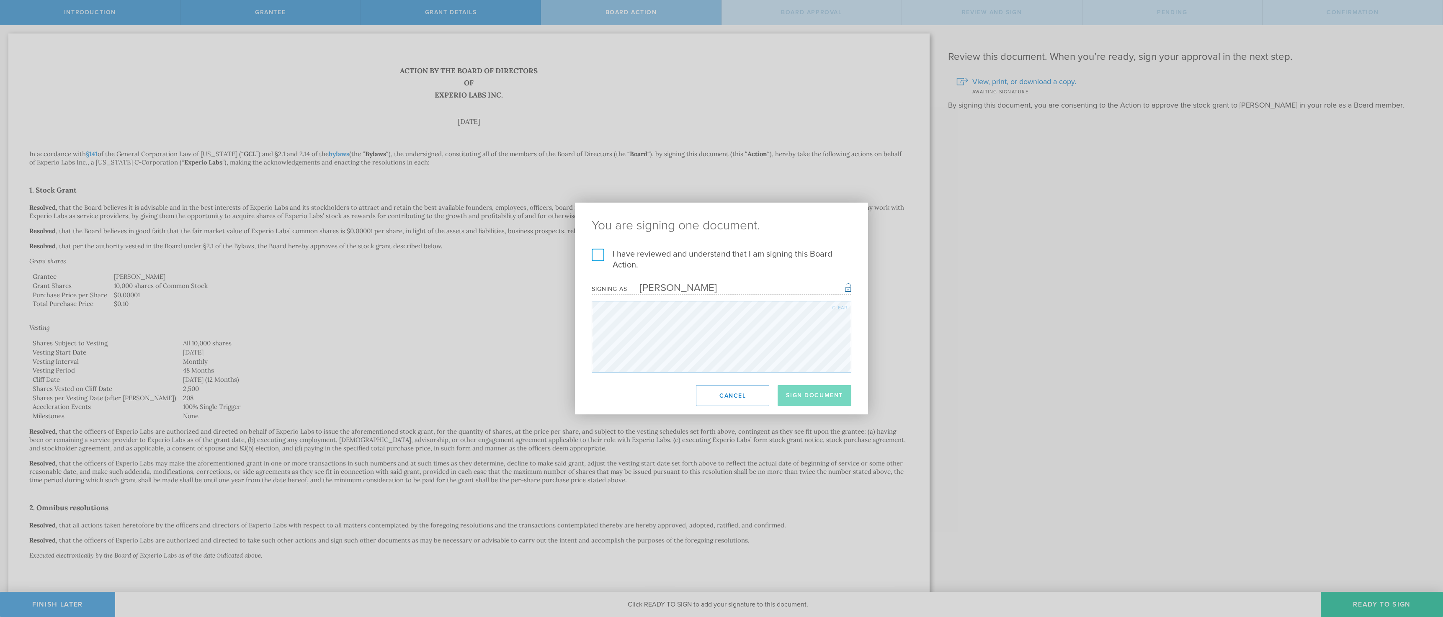
click at [701, 252] on label "I have reviewed and understand that I am signing this Board Action." at bounding box center [722, 260] width 260 height 22
click at [0, 0] on input "I have reviewed and understand that I am signing this Board Action." at bounding box center [0, 0] width 0 height 0
click at [797, 396] on button "Sign Document" at bounding box center [814, 395] width 74 height 21
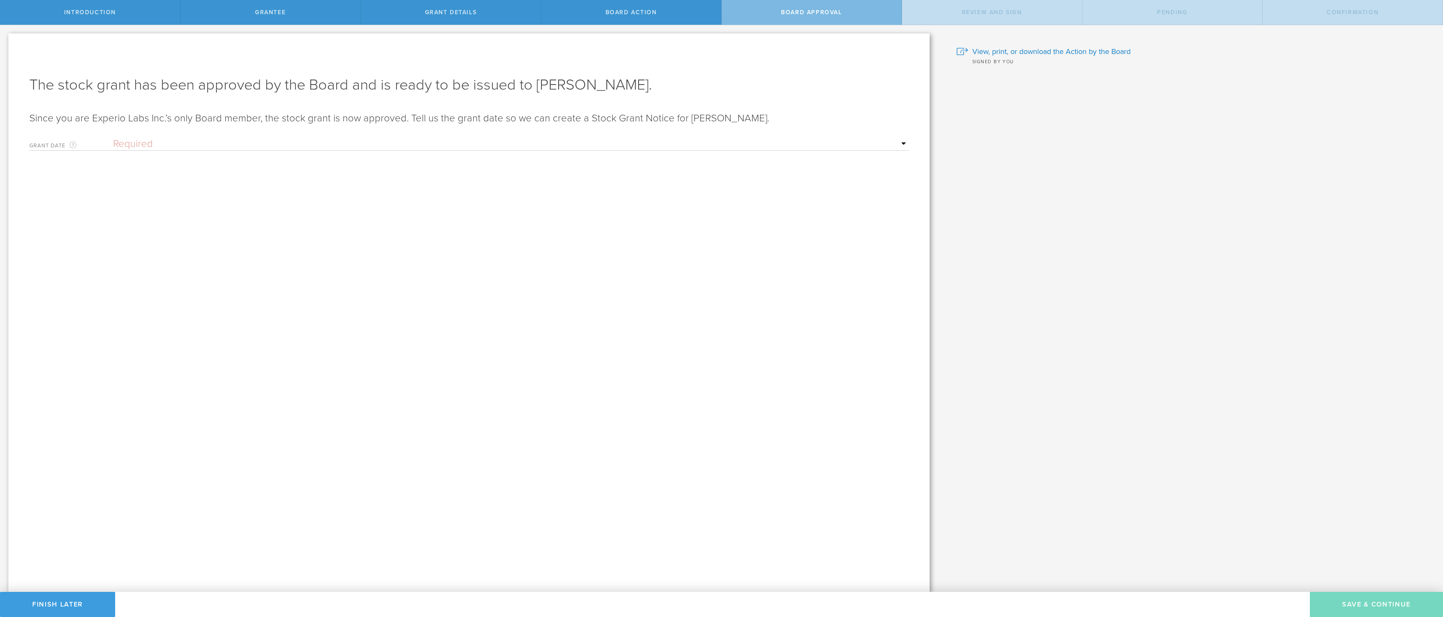
click at [163, 147] on select "Required Upon grantee's signature A specific date" at bounding box center [510, 144] width 795 height 13
select select "setByFounder"
click at [113, 138] on select "Required Upon grantee's signature A specific date" at bounding box center [510, 144] width 795 height 13
click at [175, 174] on input "text" at bounding box center [510, 173] width 795 height 13
click at [183, 223] on span "12" at bounding box center [179, 224] width 15 height 15
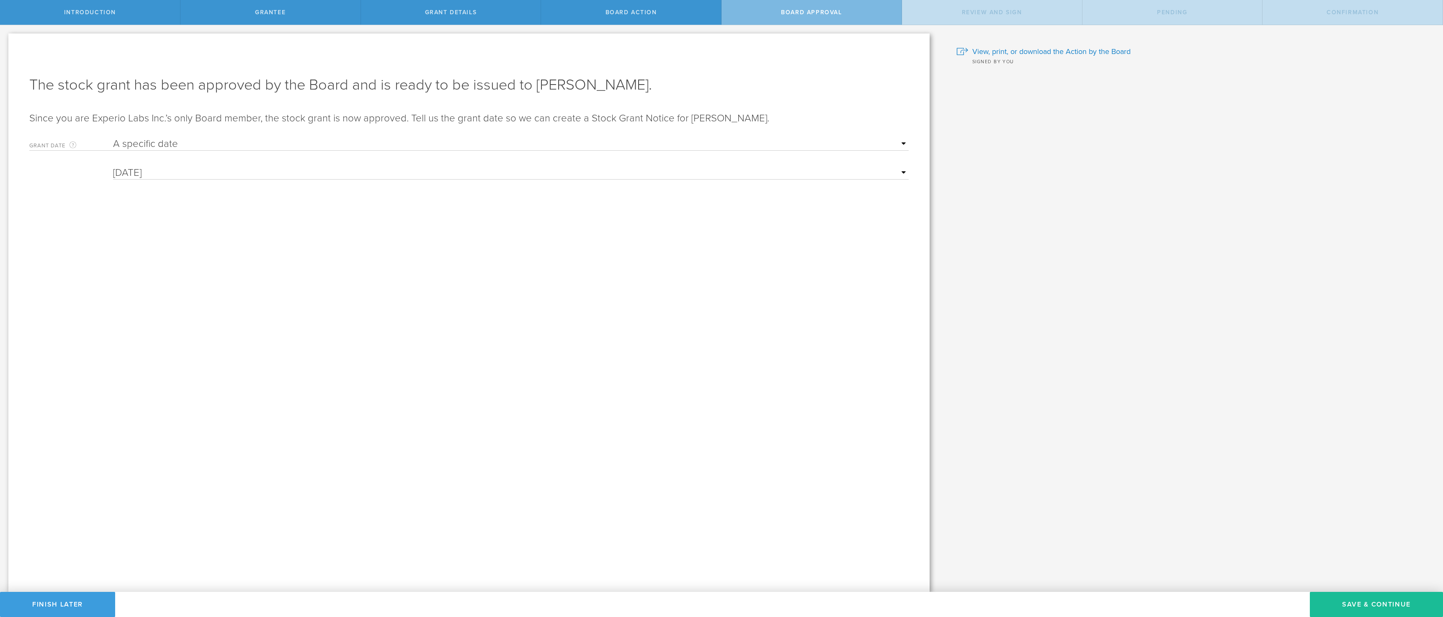
click at [646, 17] on div "Board Action" at bounding box center [631, 12] width 180 height 25
click at [1352, 607] on button "Save & Continue" at bounding box center [1375, 604] width 133 height 25
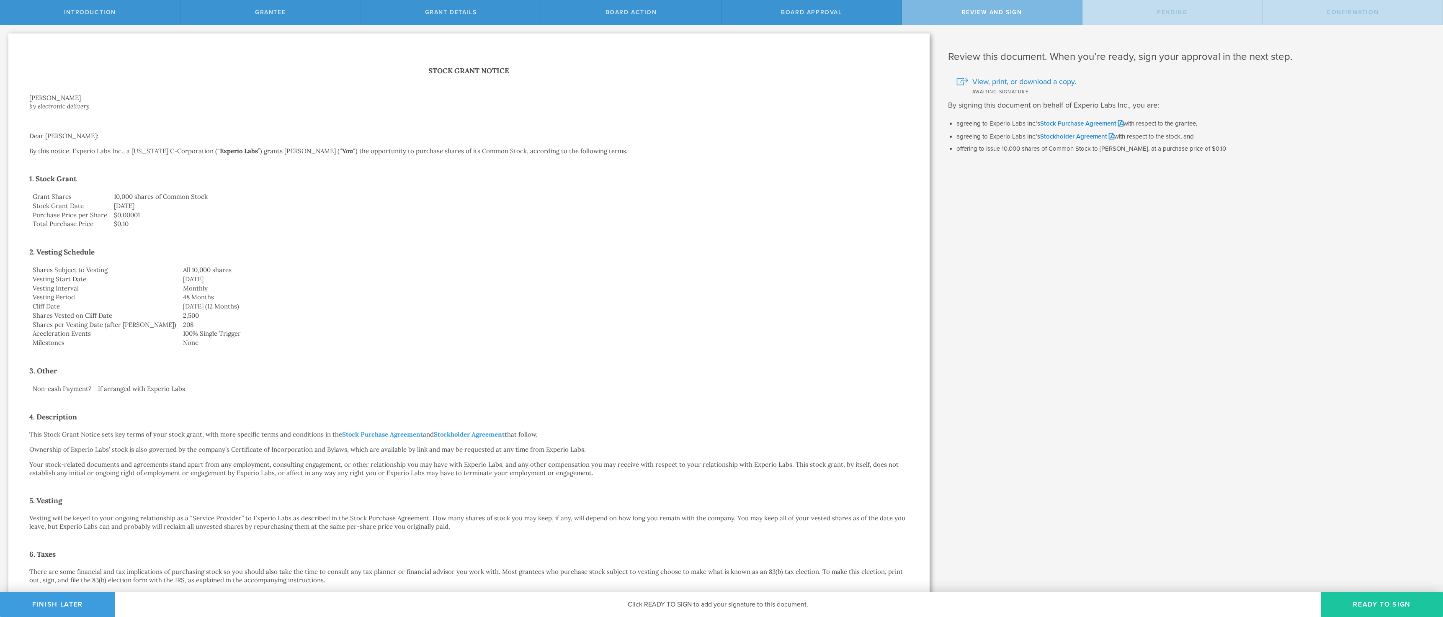
click at [1352, 607] on button "Ready to Sign" at bounding box center [1381, 604] width 122 height 25
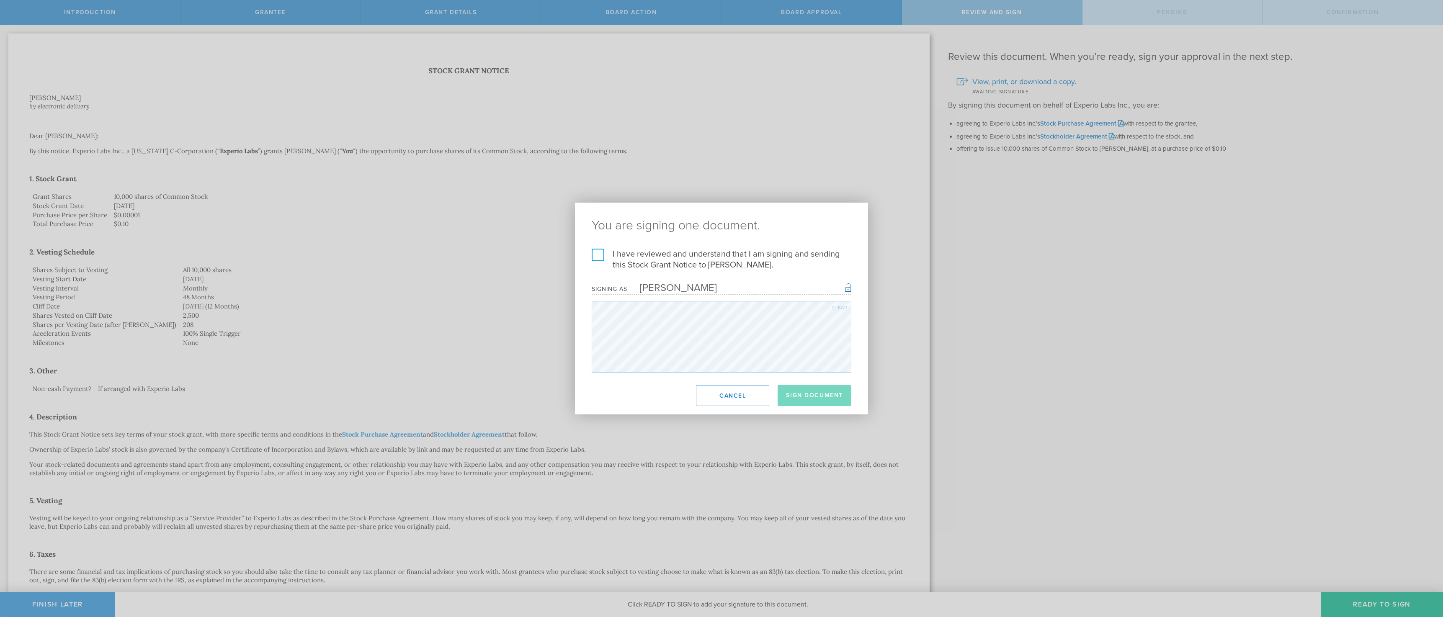
click at [707, 252] on label "I have reviewed and understand that I am signing and sending this Stock Grant N…" at bounding box center [722, 260] width 260 height 22
click at [0, 0] on input "I have reviewed and understand that I am signing and sending this Stock Grant N…" at bounding box center [0, 0] width 0 height 0
click at [801, 395] on button "Sign Document" at bounding box center [814, 395] width 74 height 21
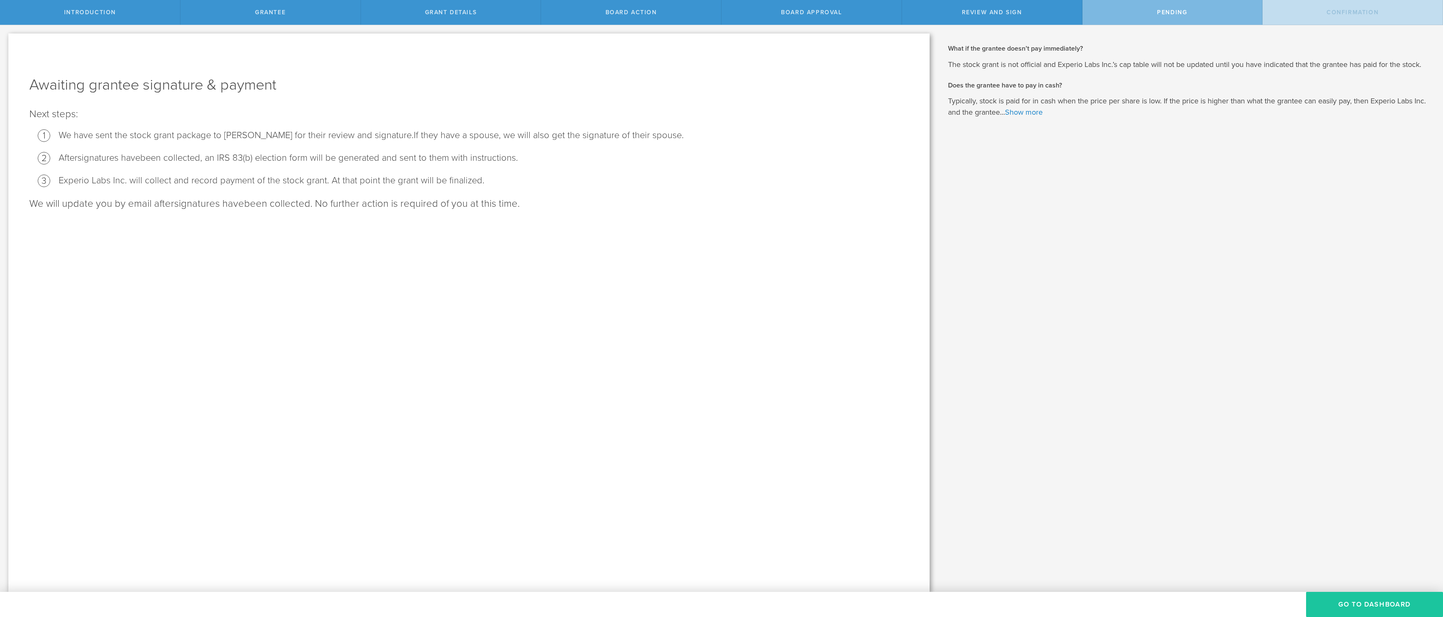
click at [1388, 604] on button "Go To Dashboard" at bounding box center [1374, 604] width 137 height 25
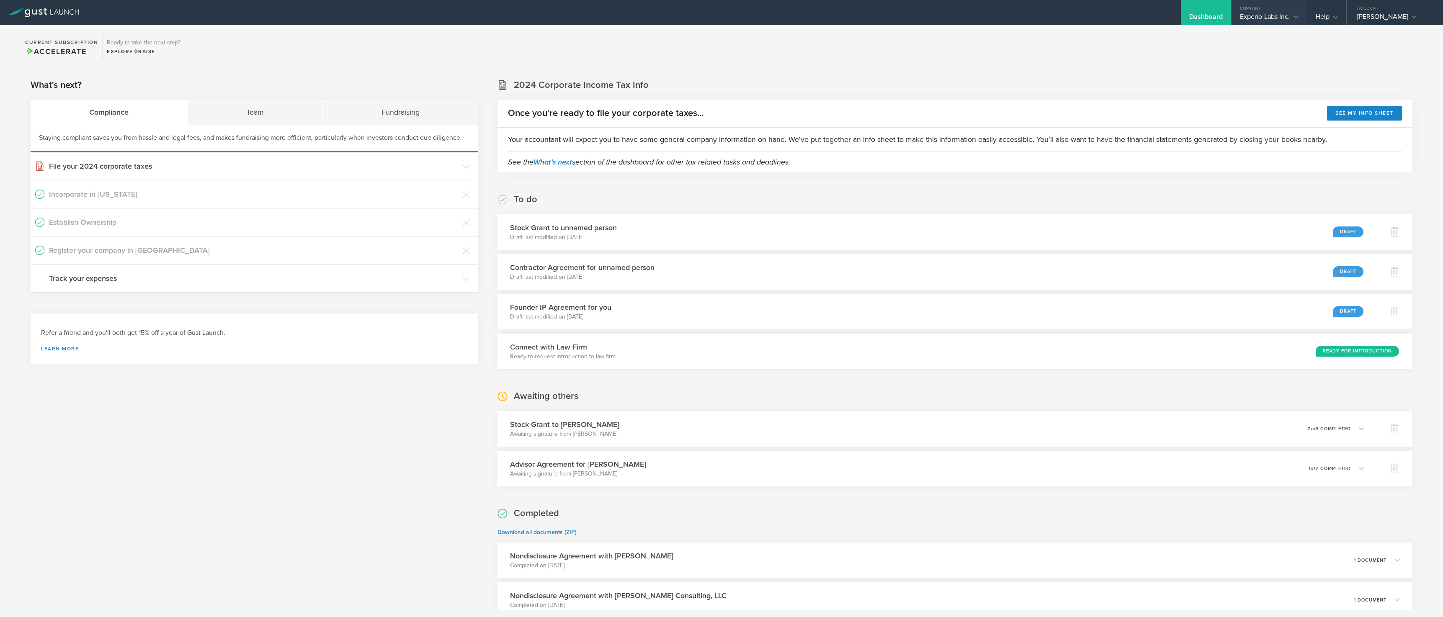
click at [1290, 18] on gust-icon at bounding box center [1294, 17] width 8 height 8
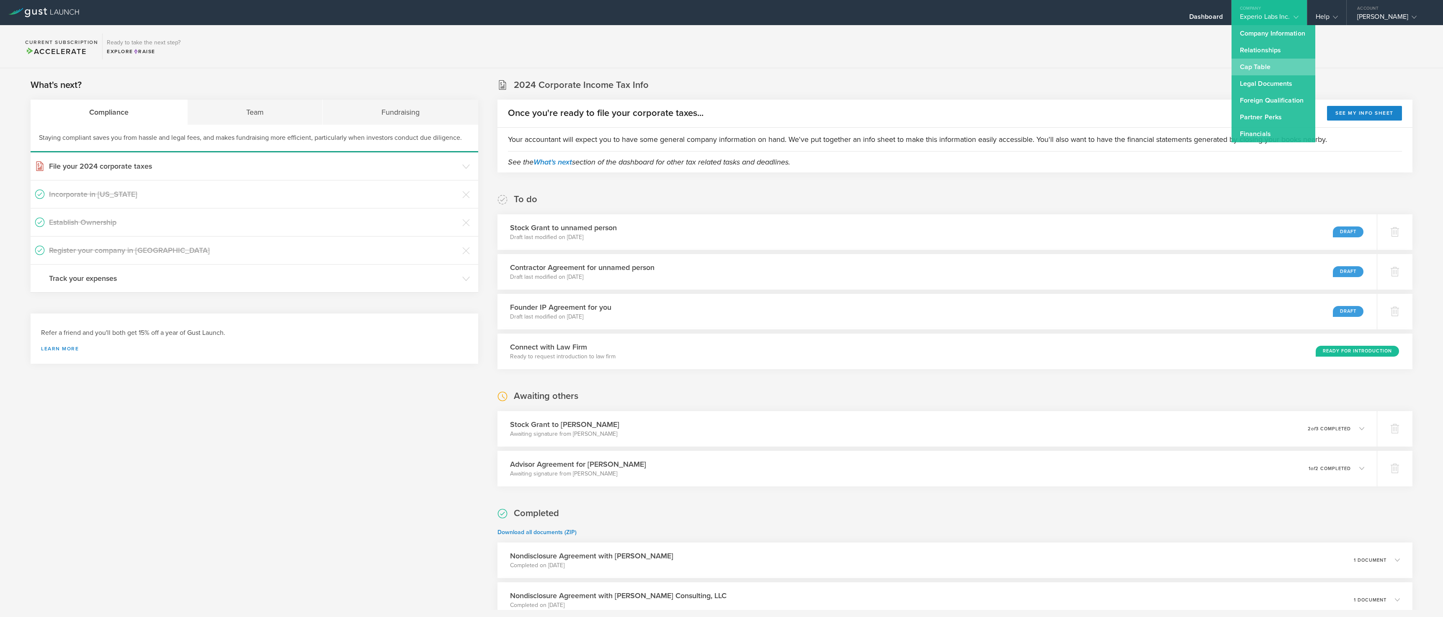
click at [1277, 62] on link "Cap Table" at bounding box center [1273, 67] width 84 height 17
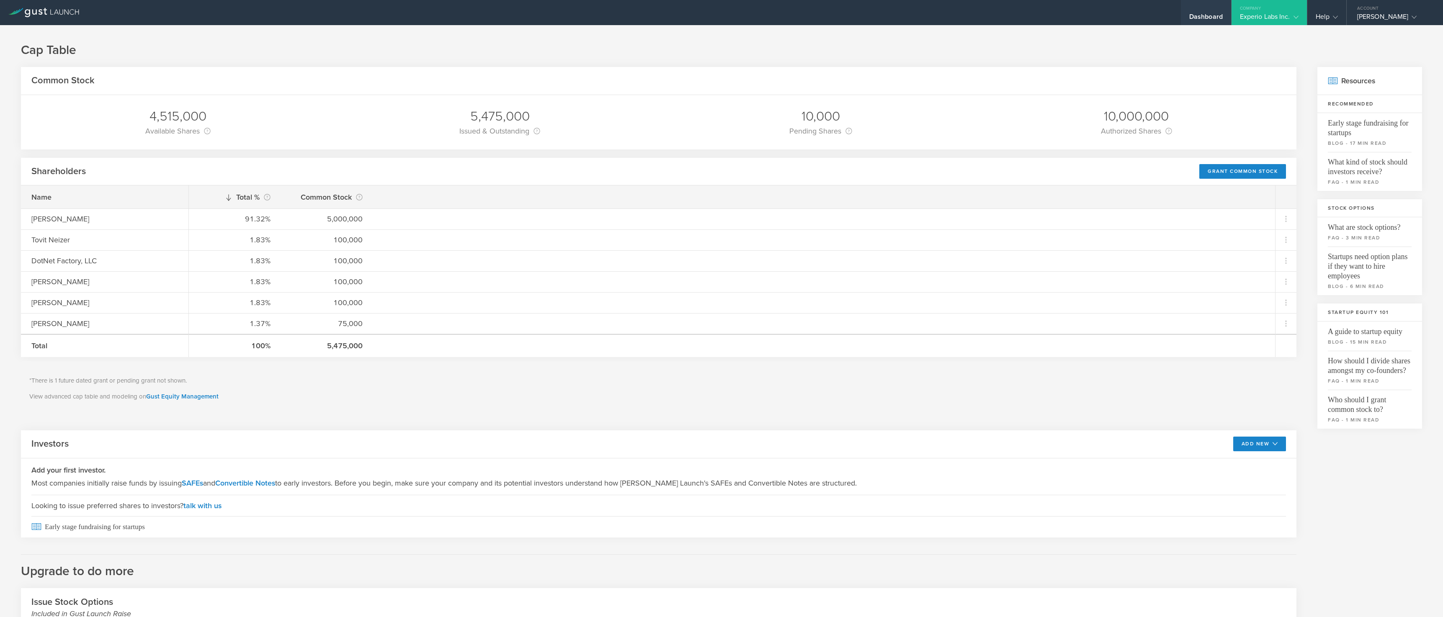
click at [1190, 8] on div "Dashboard" at bounding box center [1206, 12] width 50 height 25
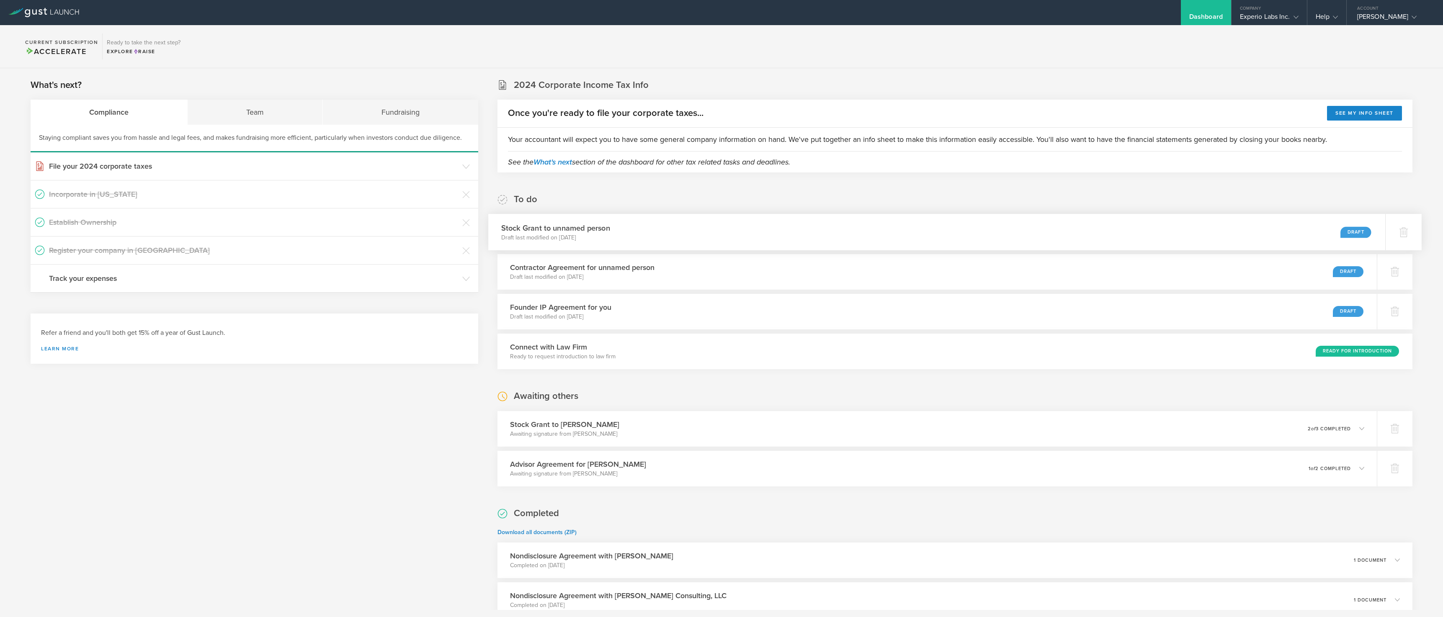
click at [1125, 238] on div "Stock Grant to unnamed person Draft last modified on [DATE] Draft" at bounding box center [936, 232] width 897 height 36
click at [1399, 230] on icon at bounding box center [1403, 233] width 9 height 8
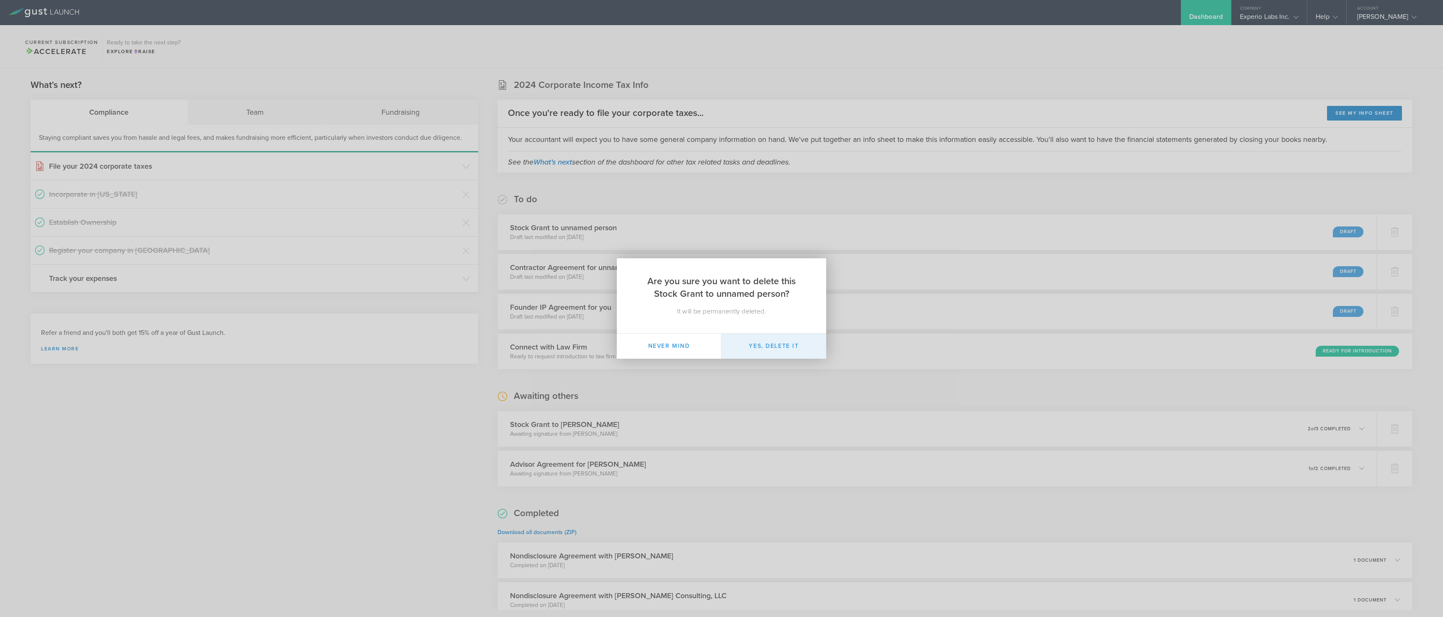
click at [781, 342] on button "Yes, delete it" at bounding box center [773, 346] width 105 height 25
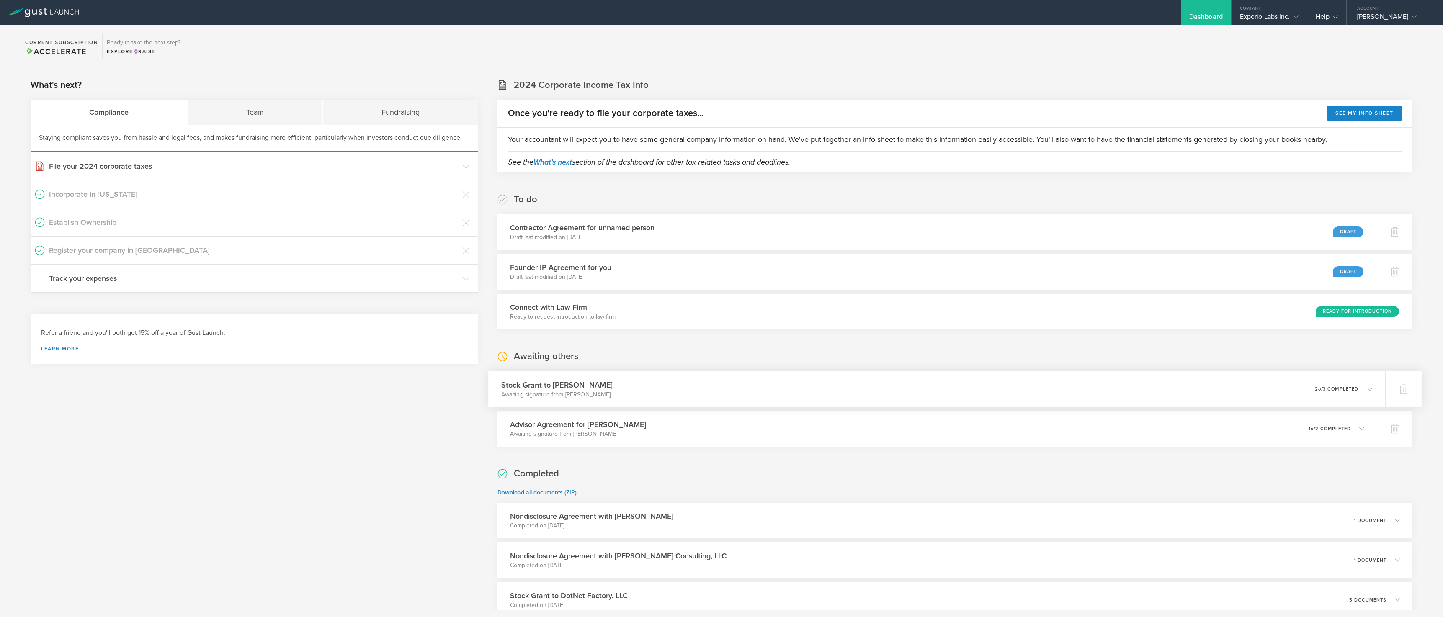
click at [1317, 393] on div "0 undeliverable 2 of 3 completed" at bounding box center [1343, 389] width 58 height 14
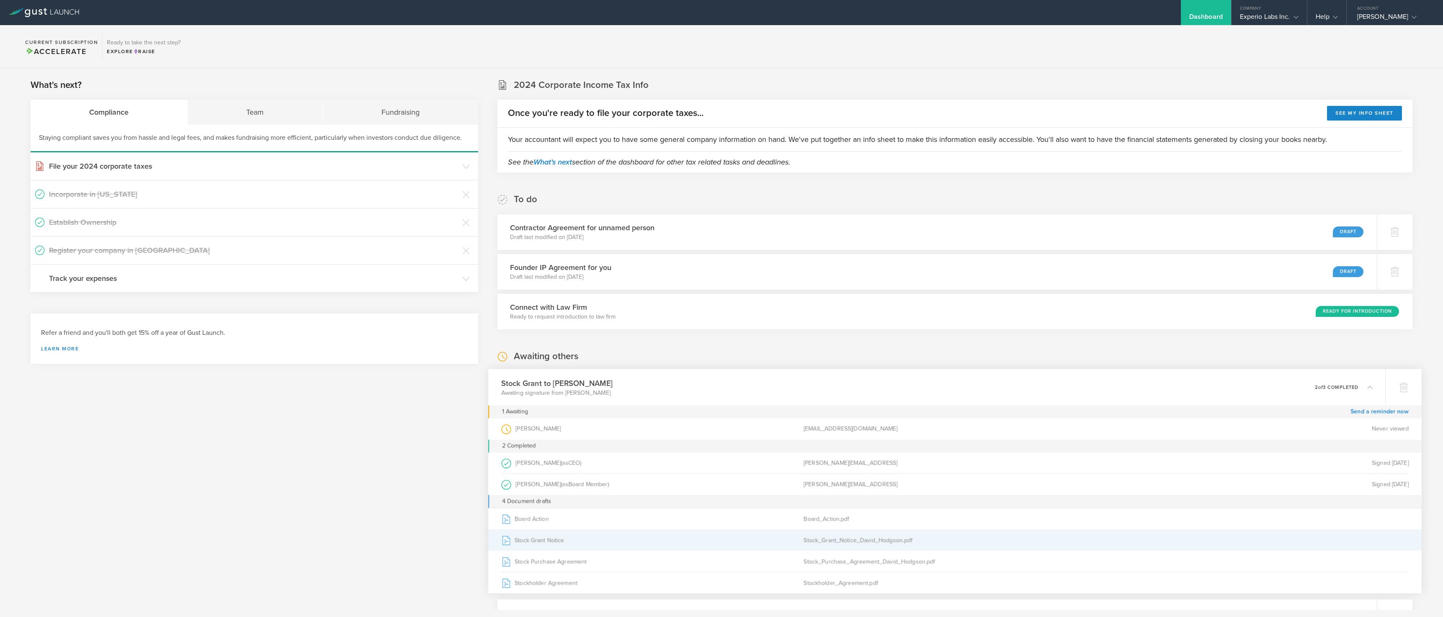
click at [542, 534] on div "Stock Grant Notice" at bounding box center [652, 540] width 302 height 21
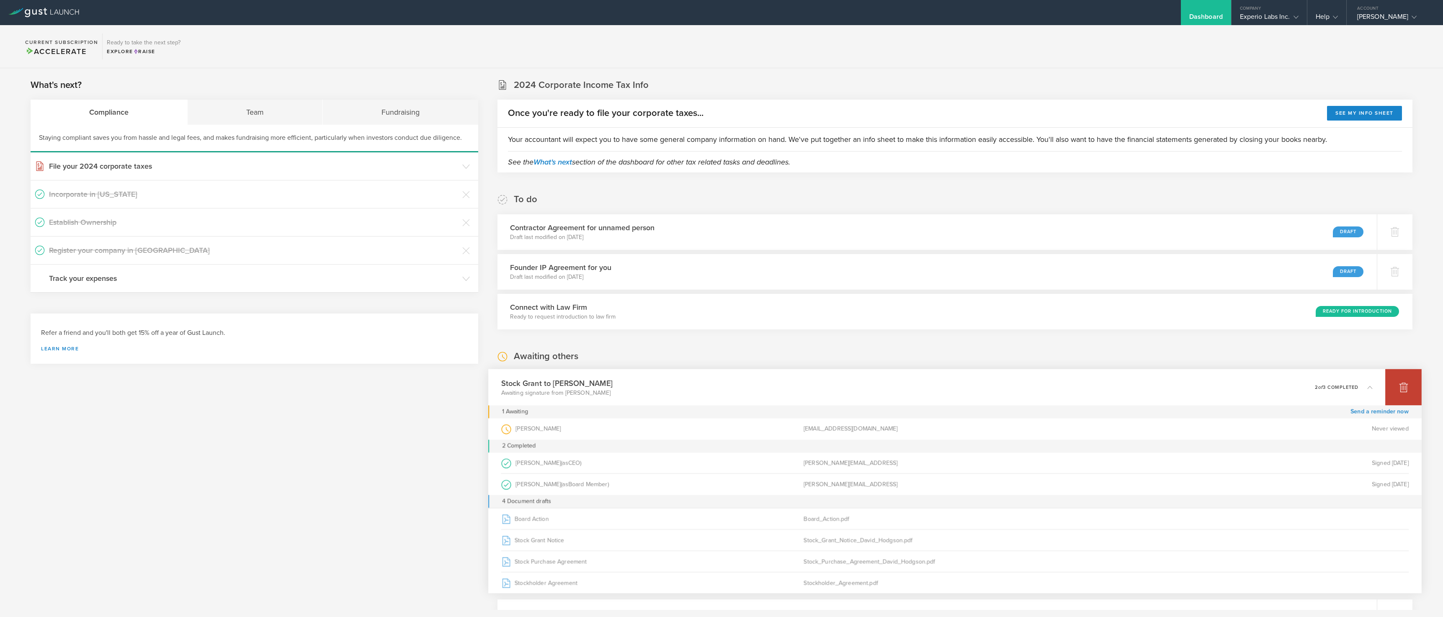
click at [1402, 383] on div at bounding box center [1403, 387] width 36 height 36
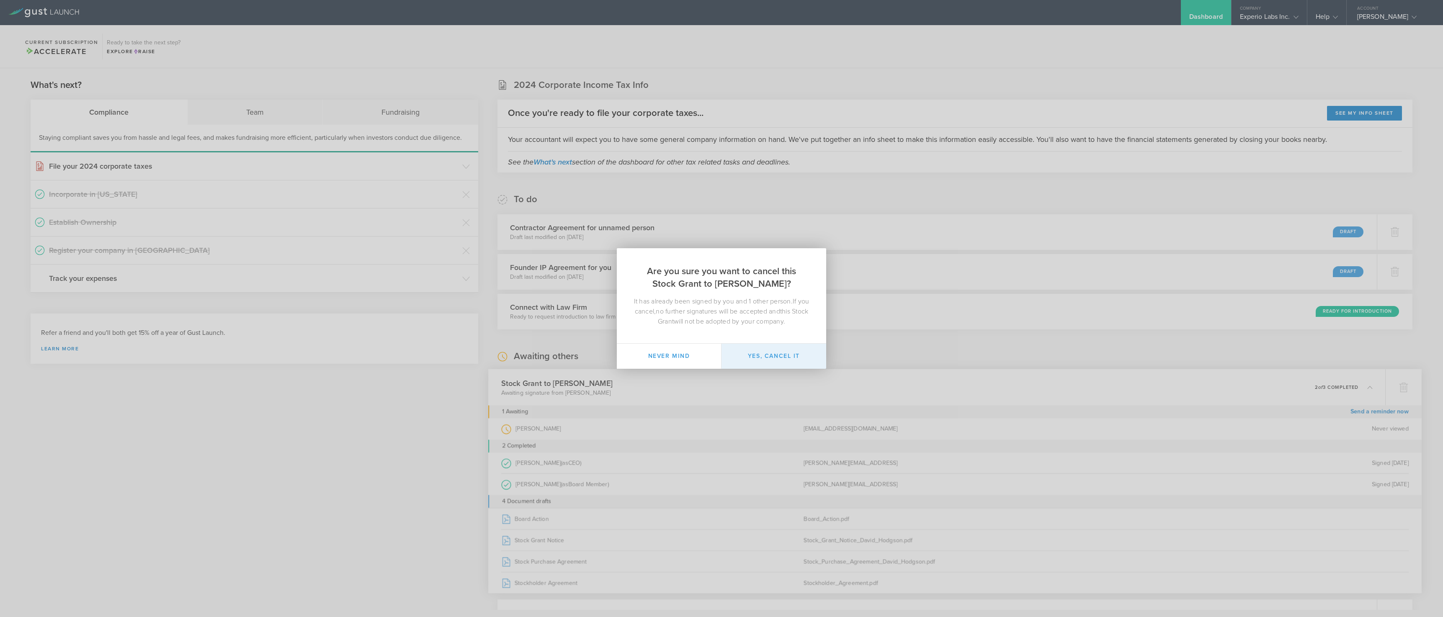
click at [774, 356] on button "Yes, cancel it" at bounding box center [773, 356] width 105 height 25
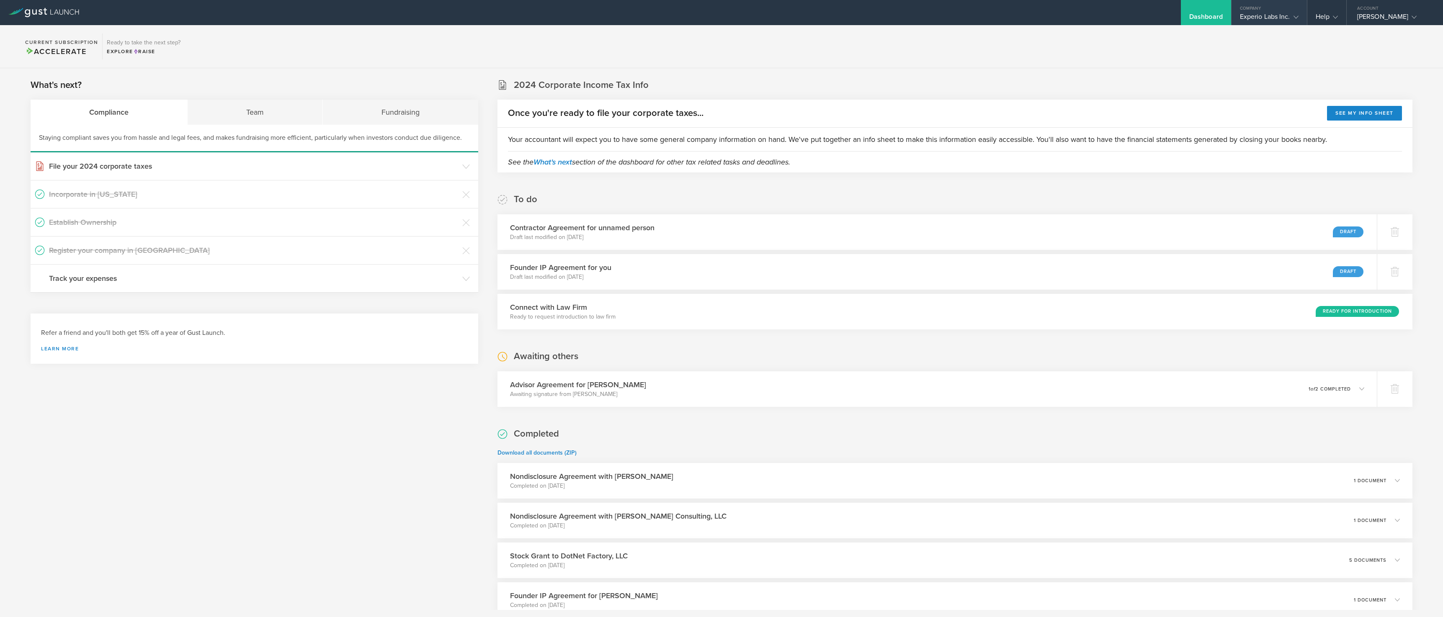
click at [1248, 21] on div "Experio Labs Inc." at bounding box center [1269, 19] width 59 height 13
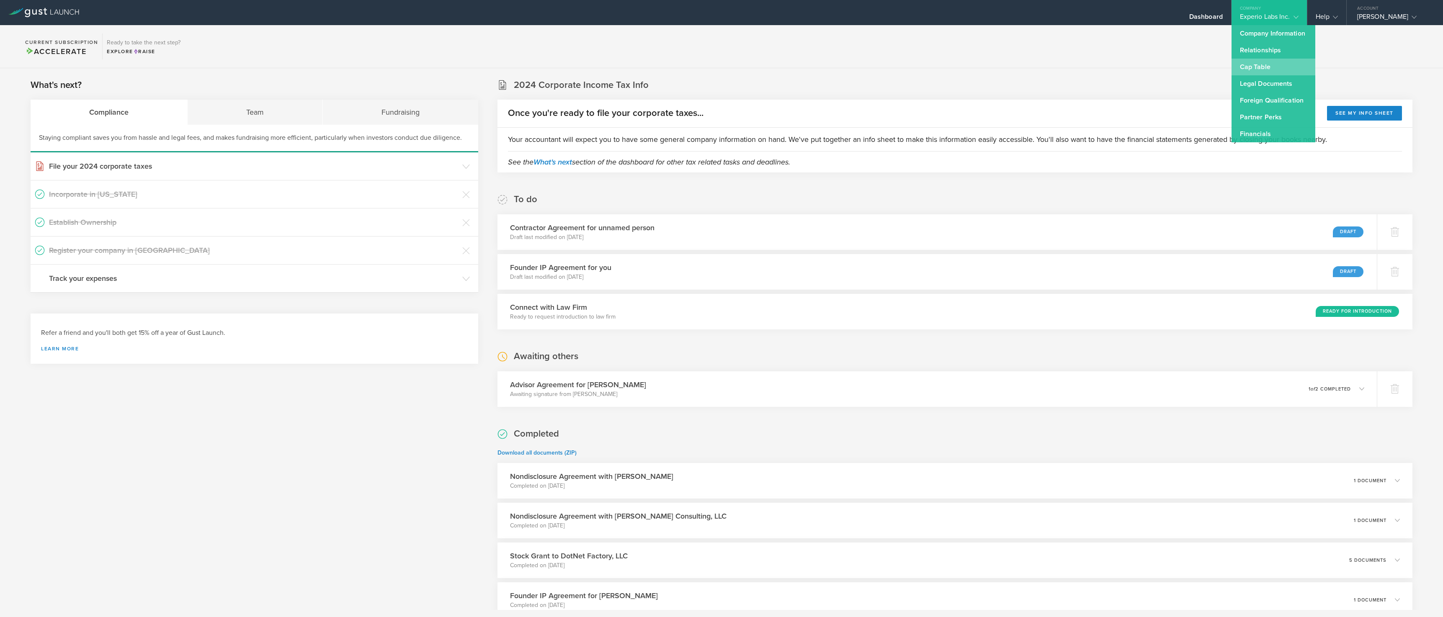
click at [1249, 72] on link "Cap Table" at bounding box center [1273, 67] width 84 height 17
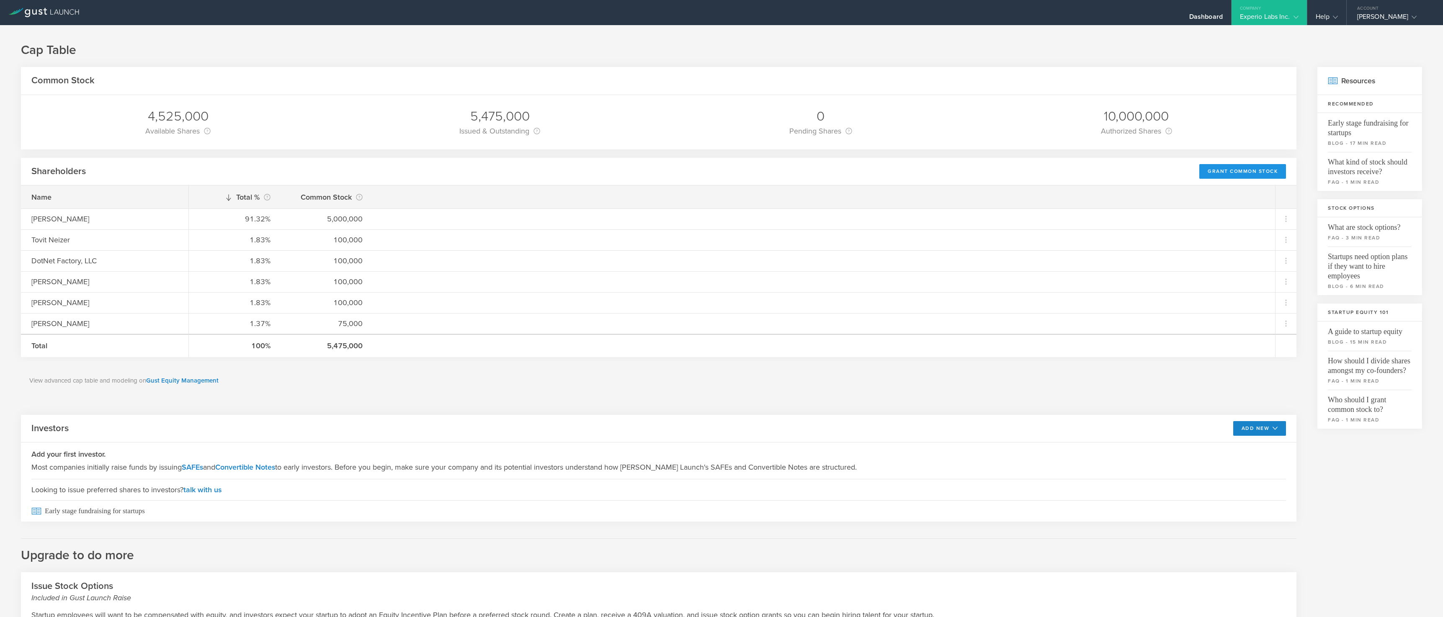
click at [1245, 171] on div "Grant Common Stock" at bounding box center [1242, 171] width 87 height 15
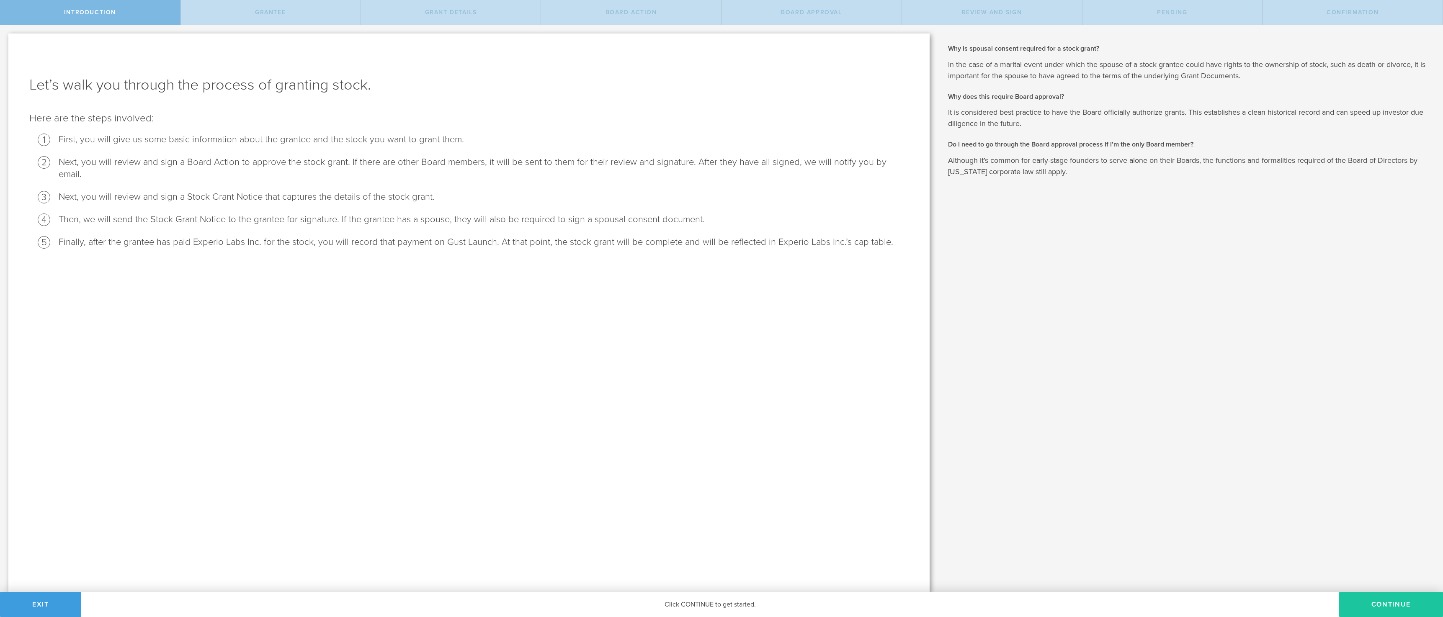
click at [1397, 600] on button "Continue" at bounding box center [1391, 604] width 104 height 25
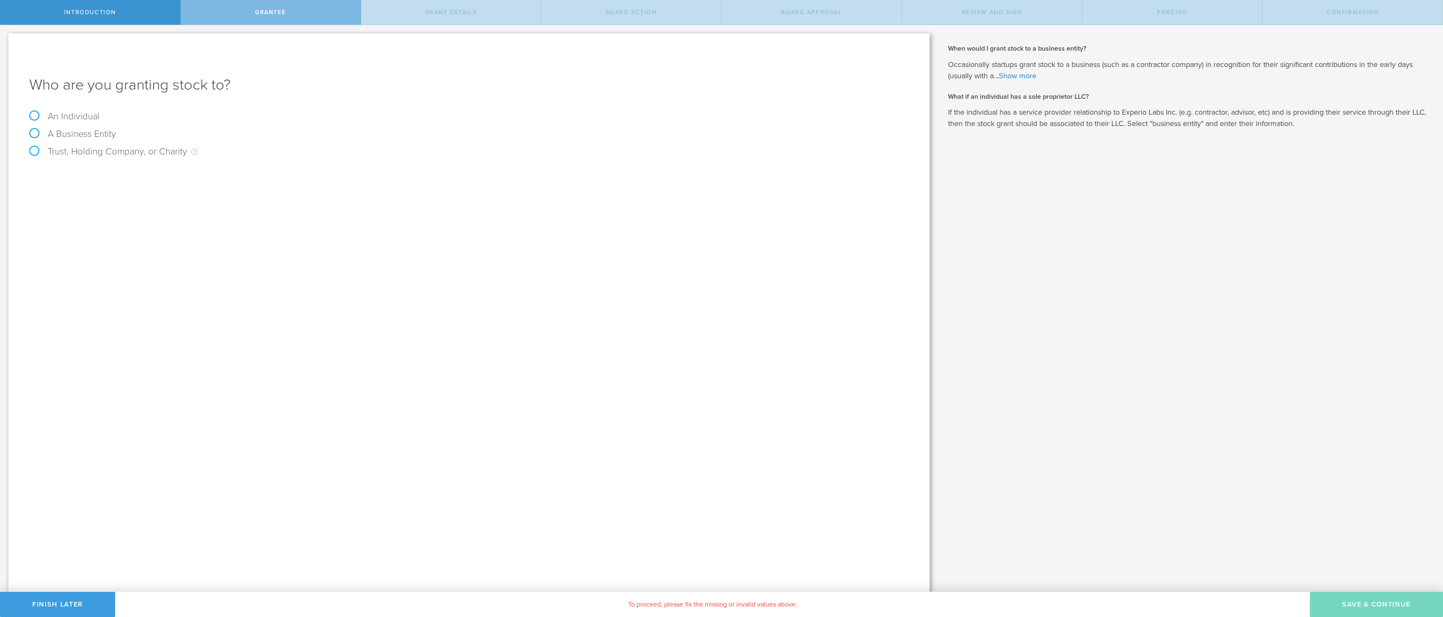
click at [64, 108] on div "Who are you granting stock to? An Individual A Business Entity Trust, Holding C…" at bounding box center [468, 312] width 921 height 558
click at [65, 118] on label "An Individual" at bounding box center [64, 116] width 70 height 11
click at [5, 39] on input "An Individual" at bounding box center [2, 31] width 5 height 13
radio input "true"
click at [111, 171] on input "text" at bounding box center [500, 175] width 816 height 13
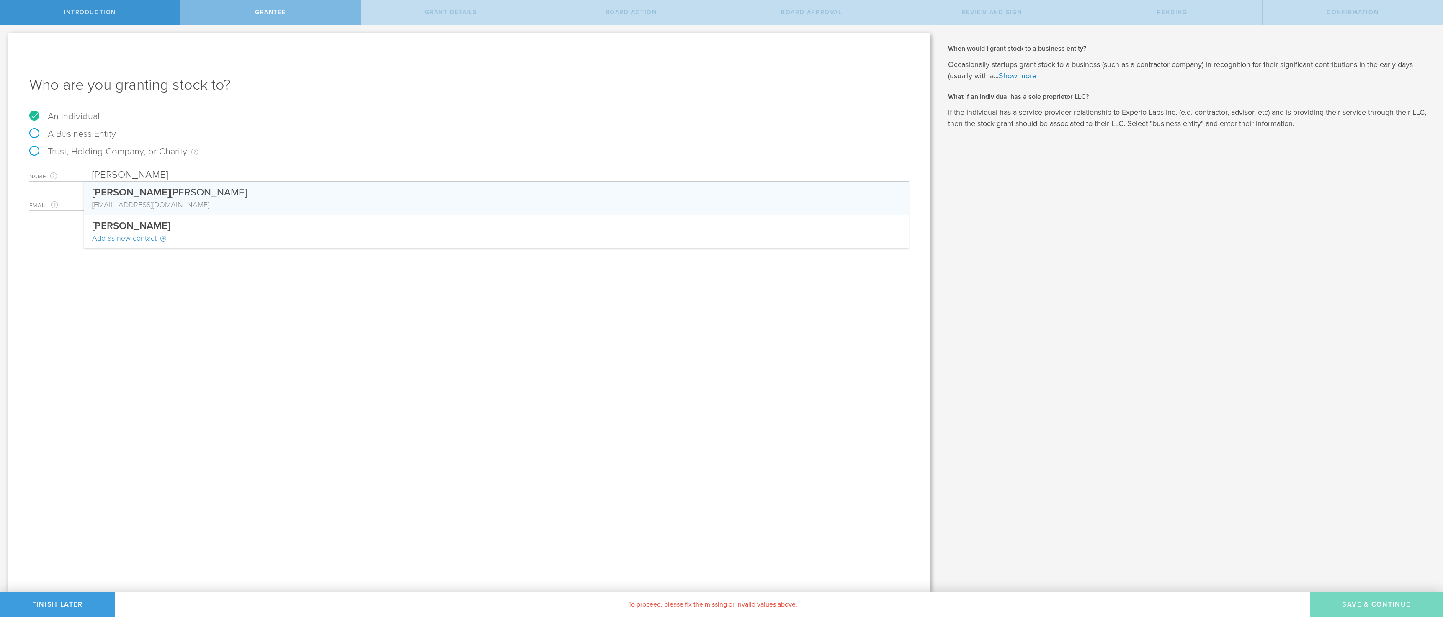
click at [247, 202] on div "[EMAIL_ADDRESS][DOMAIN_NAME]" at bounding box center [496, 204] width 808 height 11
type input "[PERSON_NAME]"
type input "[EMAIL_ADDRESS][DOMAIN_NAME]"
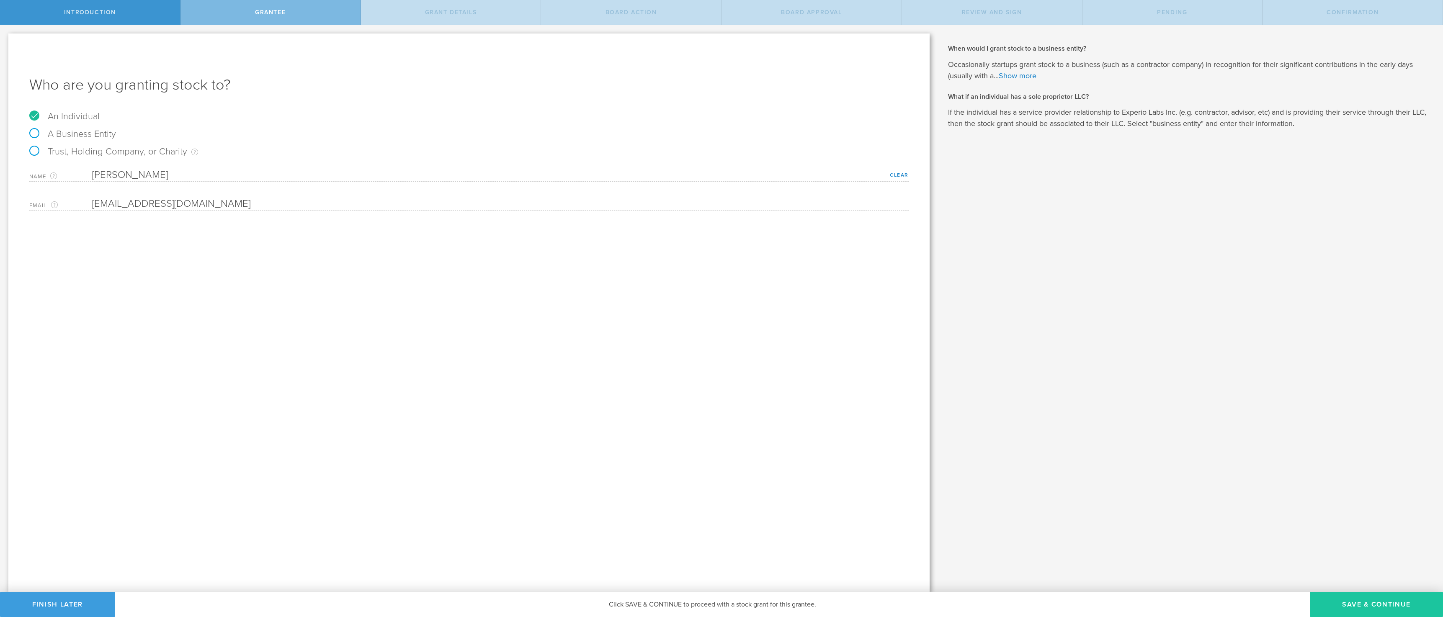
click at [1380, 616] on button "Save & Continue" at bounding box center [1375, 604] width 133 height 25
type input "48"
type input "12"
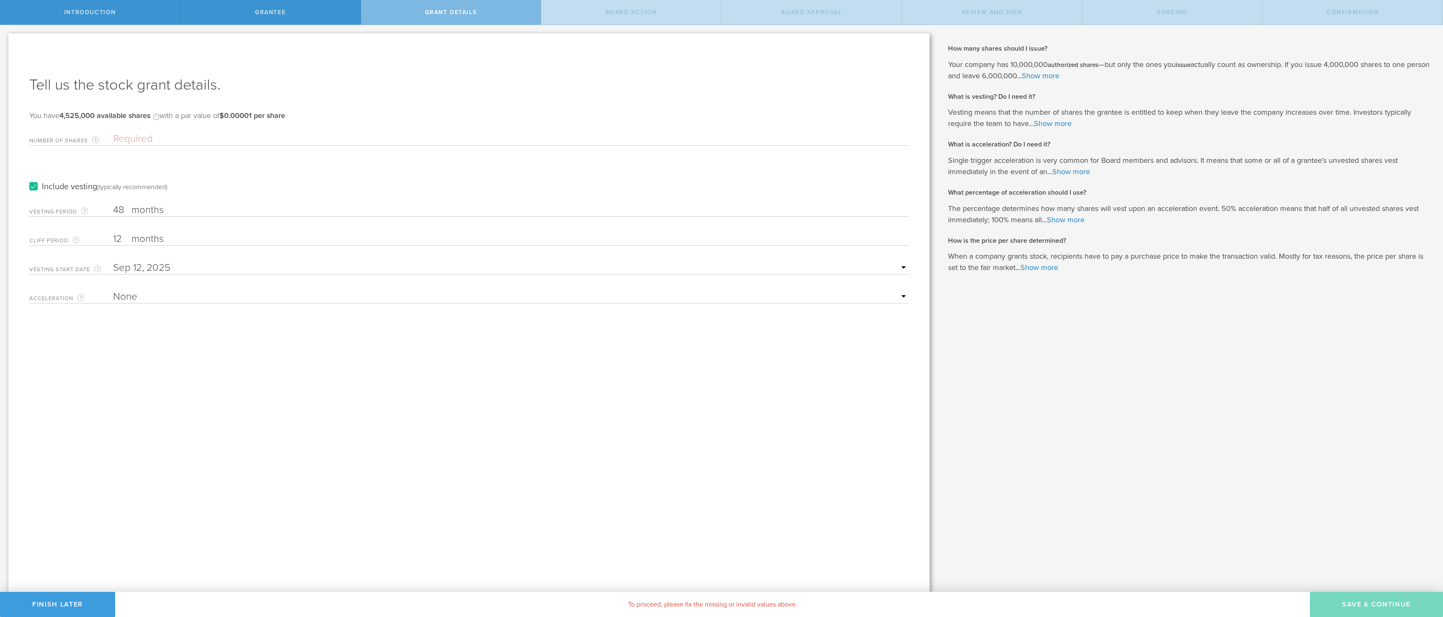
click at [132, 293] on select "None Single Trigger Double Trigger" at bounding box center [510, 297] width 795 height 13
select select "single"
click at [113, 291] on select "None Single Trigger Double Trigger" at bounding box center [510, 297] width 795 height 13
drag, startPoint x: 158, startPoint y: 320, endPoint x: 157, endPoint y: 329, distance: 8.4
click at [158, 321] on select "25% Acceleration 50% Acceleration 75% Acceleration 100% Acceleration" at bounding box center [510, 325] width 795 height 13
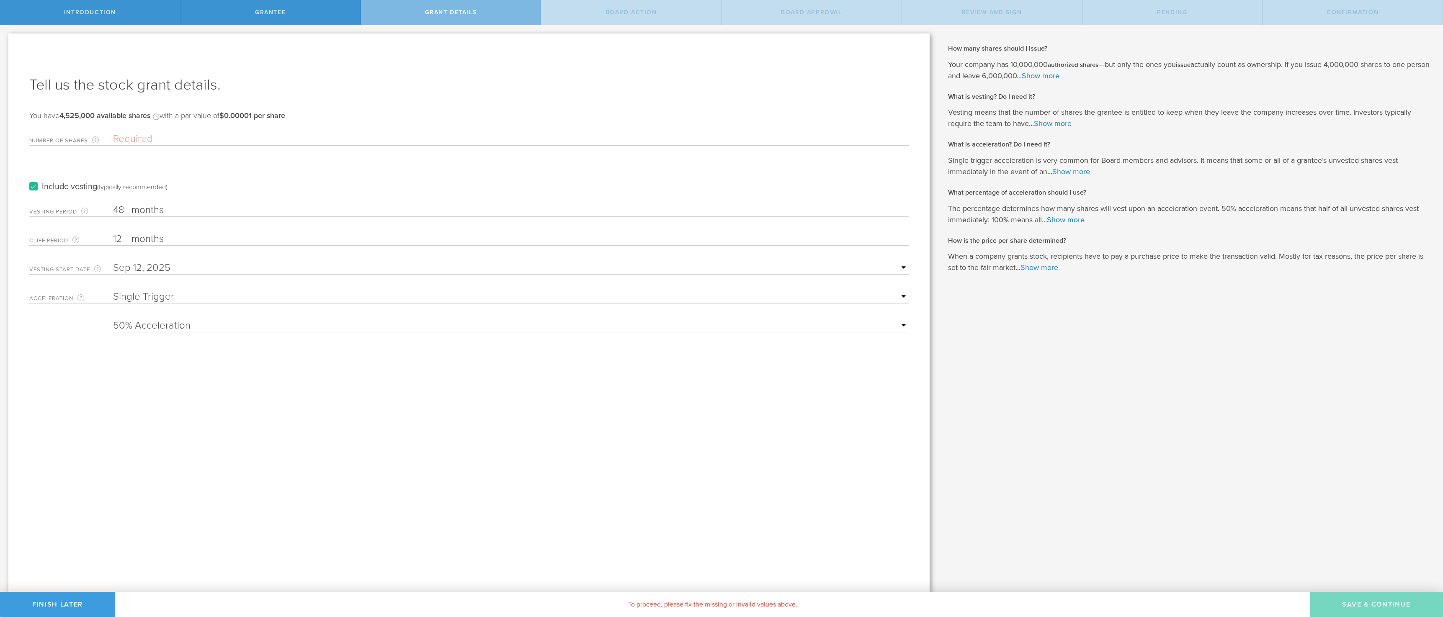
select select "100"
click at [113, 319] on select "25% Acceleration 50% Acceleration 75% Acceleration 100% Acceleration" at bounding box center [510, 325] width 795 height 13
click at [189, 133] on input "Number of Shares The total amount of stock the company is granting to this reci…" at bounding box center [510, 139] width 795 height 13
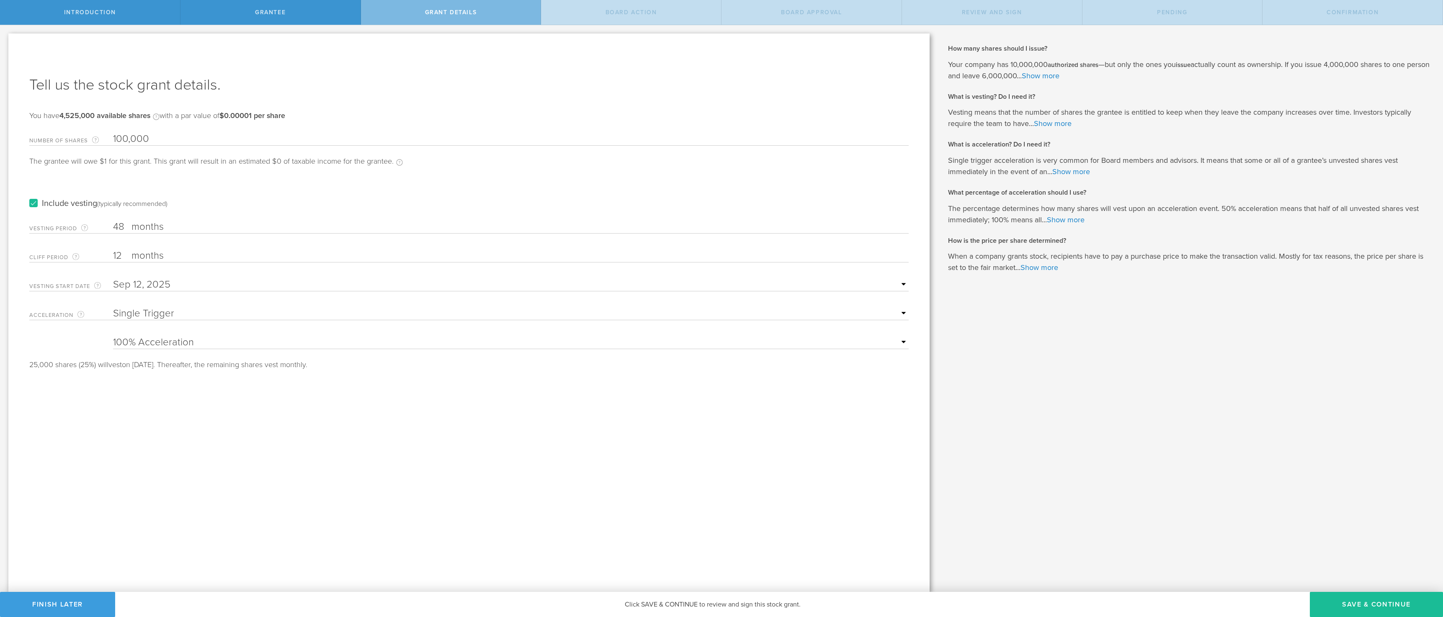
type input "100,000"
click at [1368, 600] on button "Save & Continue" at bounding box center [1375, 604] width 133 height 25
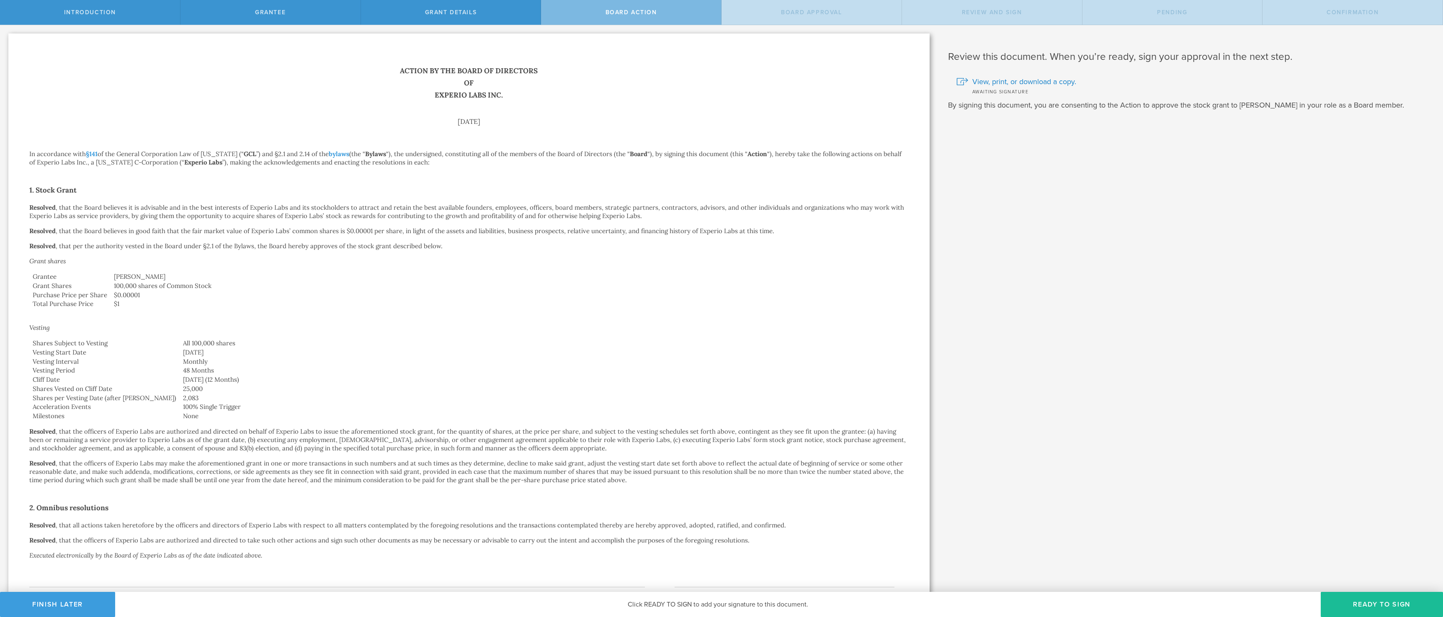
click at [1368, 600] on button "Ready to Sign" at bounding box center [1381, 604] width 122 height 25
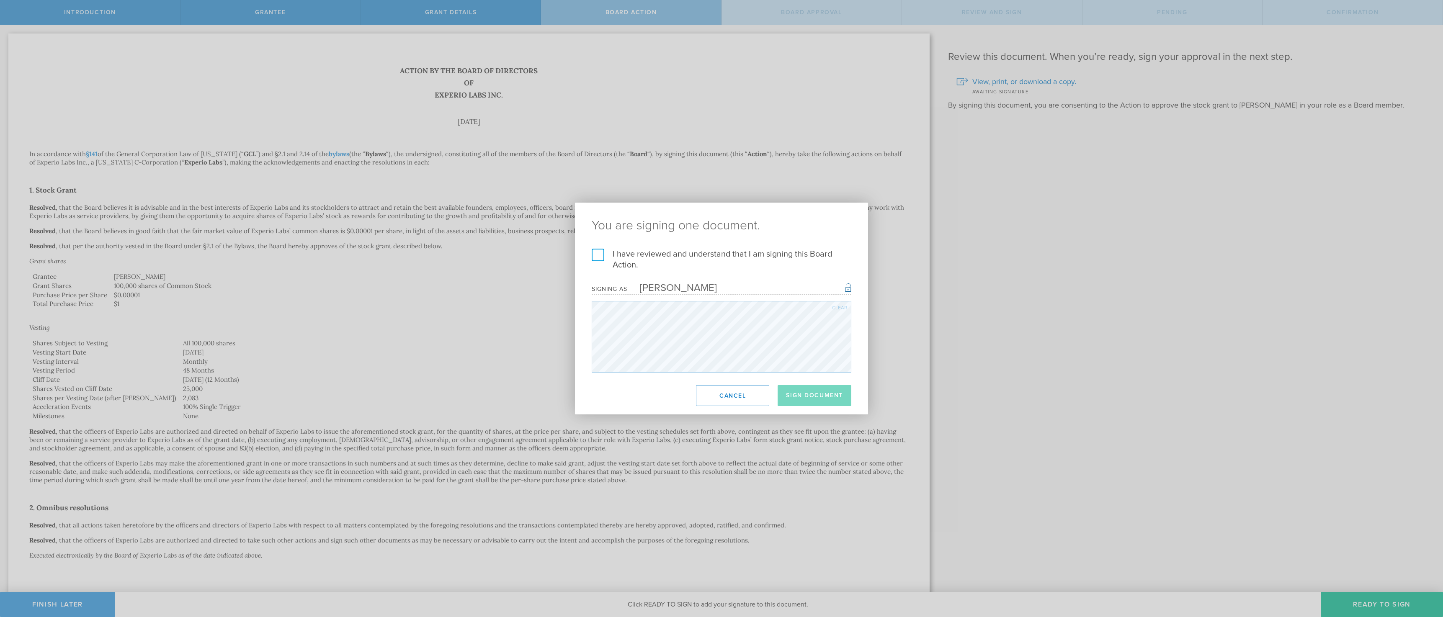
click at [738, 247] on h2 "You are signing one document." at bounding box center [721, 226] width 293 height 46
click at [736, 252] on label "I have reviewed and understand that I am signing this Board Action." at bounding box center [722, 260] width 260 height 22
click at [0, 0] on input "I have reviewed and understand that I am signing this Board Action." at bounding box center [0, 0] width 0 height 0
click at [824, 393] on button "Sign Document" at bounding box center [814, 395] width 74 height 21
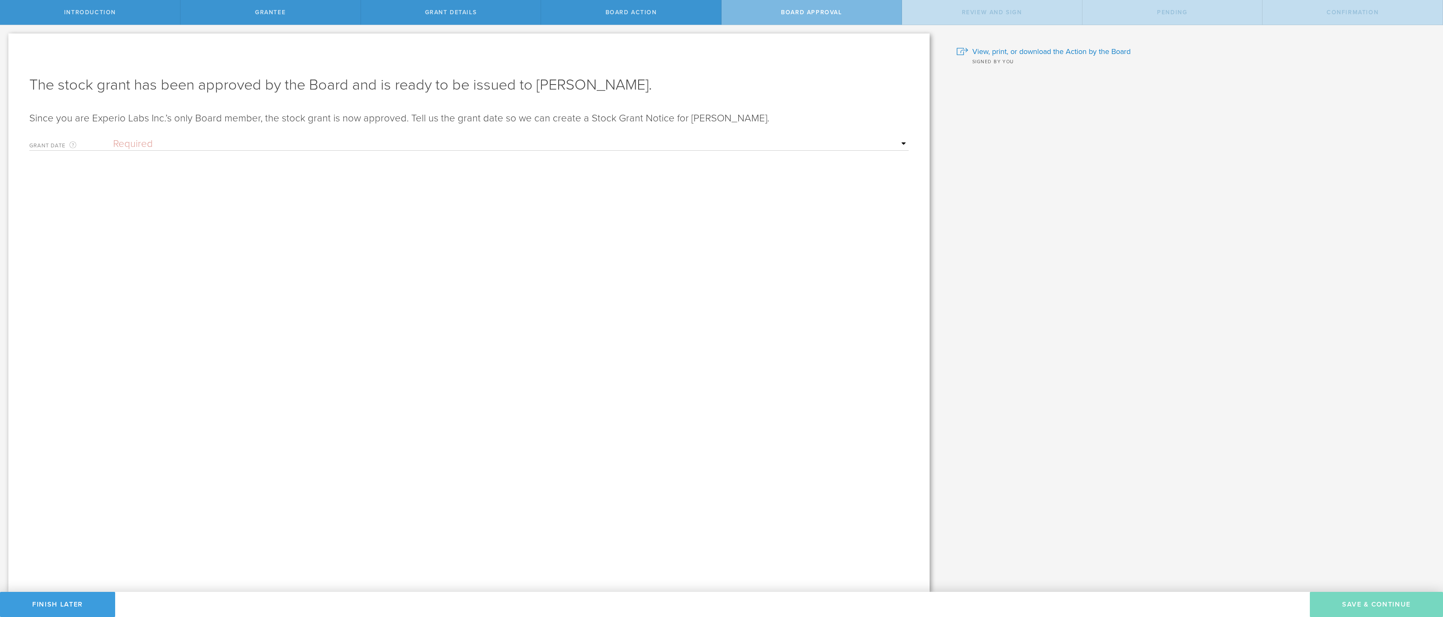
click at [189, 139] on select "Required Upon grantee's signature A specific date" at bounding box center [510, 144] width 795 height 13
select select "setByFounder"
click at [113, 138] on select "Required Upon grantee's signature A specific date" at bounding box center [510, 144] width 795 height 13
click at [256, 180] on form "Grant Date This is the date on which the recipient is granted the stock. This d…" at bounding box center [468, 204] width 879 height 141
click at [255, 176] on input "text" at bounding box center [510, 173] width 795 height 13
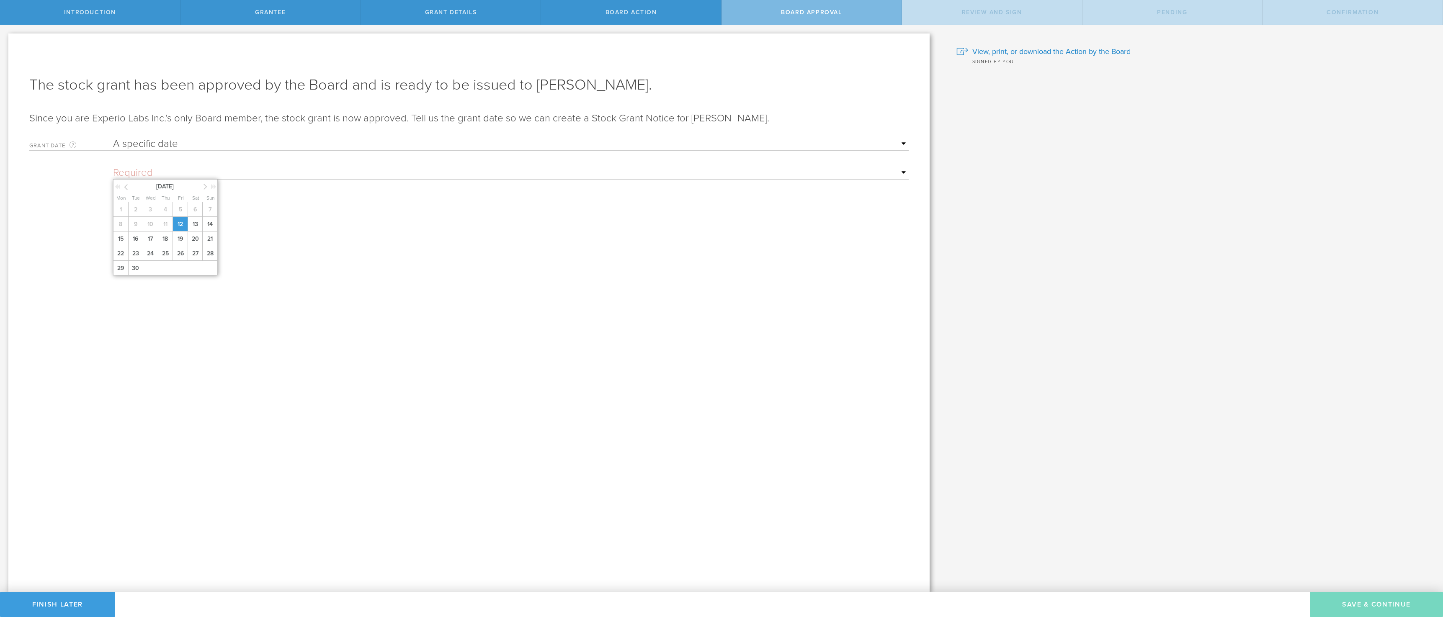
click at [179, 224] on span "12" at bounding box center [179, 224] width 15 height 15
click at [1353, 599] on button "Save & Continue" at bounding box center [1375, 604] width 133 height 25
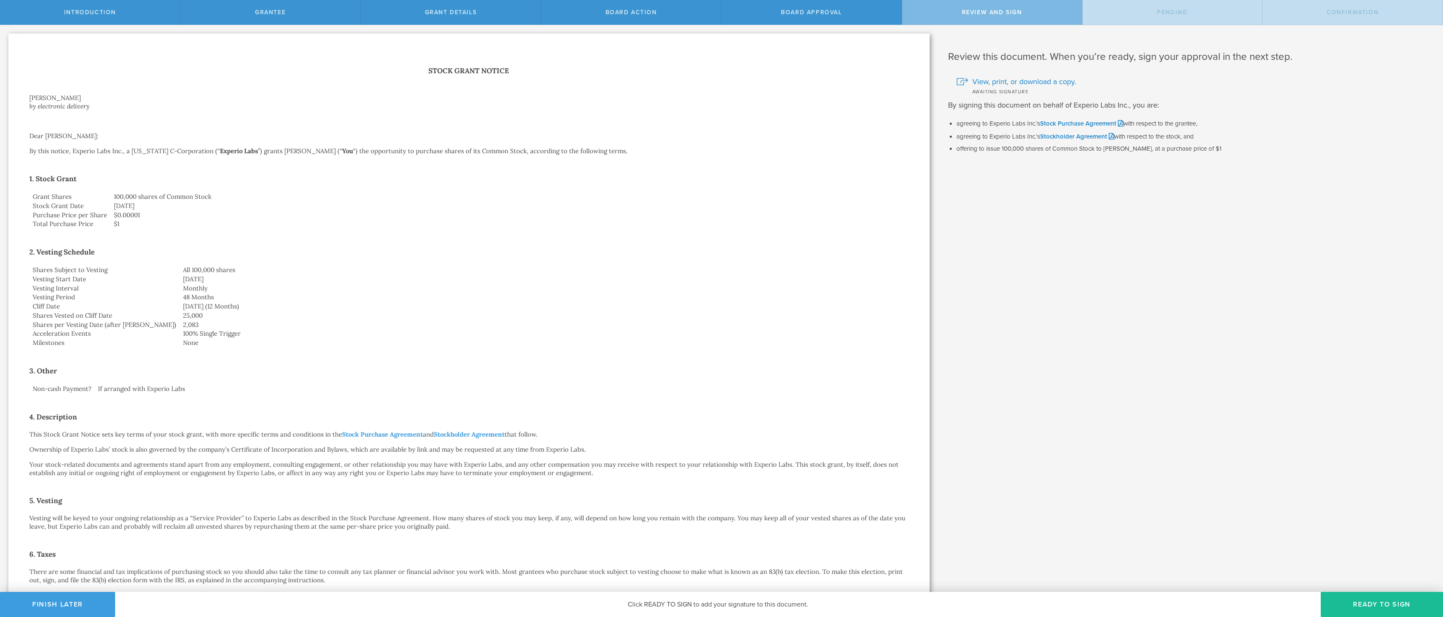
click at [1353, 599] on button "Ready to Sign" at bounding box center [1381, 604] width 122 height 25
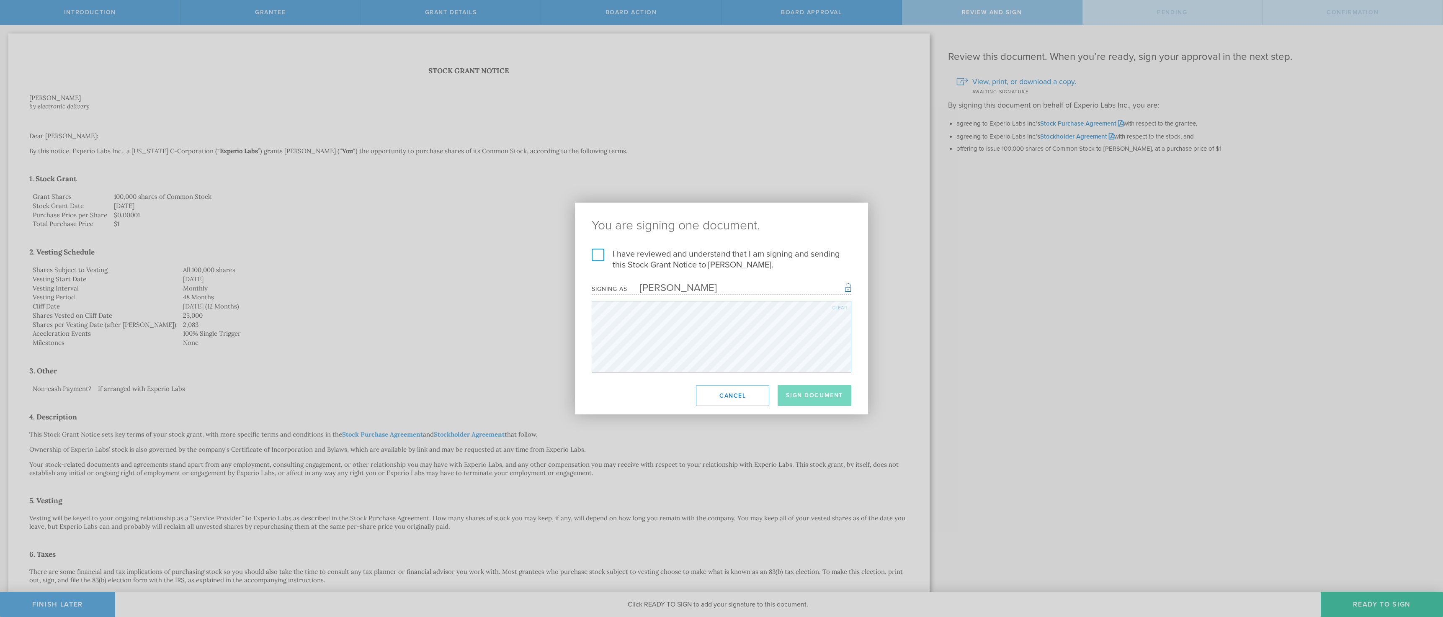
click at [752, 255] on label "I have reviewed and understand that I am signing and sending this Stock Grant N…" at bounding box center [722, 260] width 260 height 22
click at [0, 0] on input "I have reviewed and understand that I am signing and sending this Stock Grant N…" at bounding box center [0, 0] width 0 height 0
click at [801, 395] on button "Sign Document" at bounding box center [814, 395] width 74 height 21
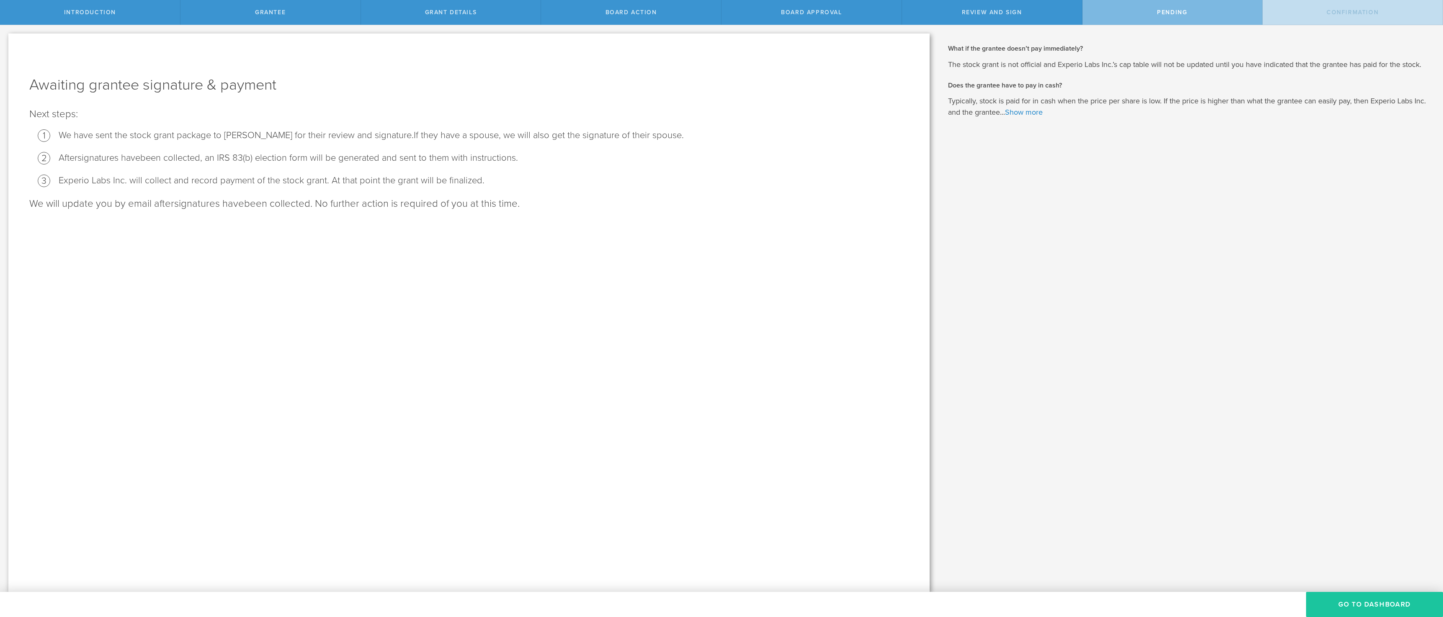
click at [1382, 605] on button "Go To Dashboard" at bounding box center [1374, 604] width 137 height 25
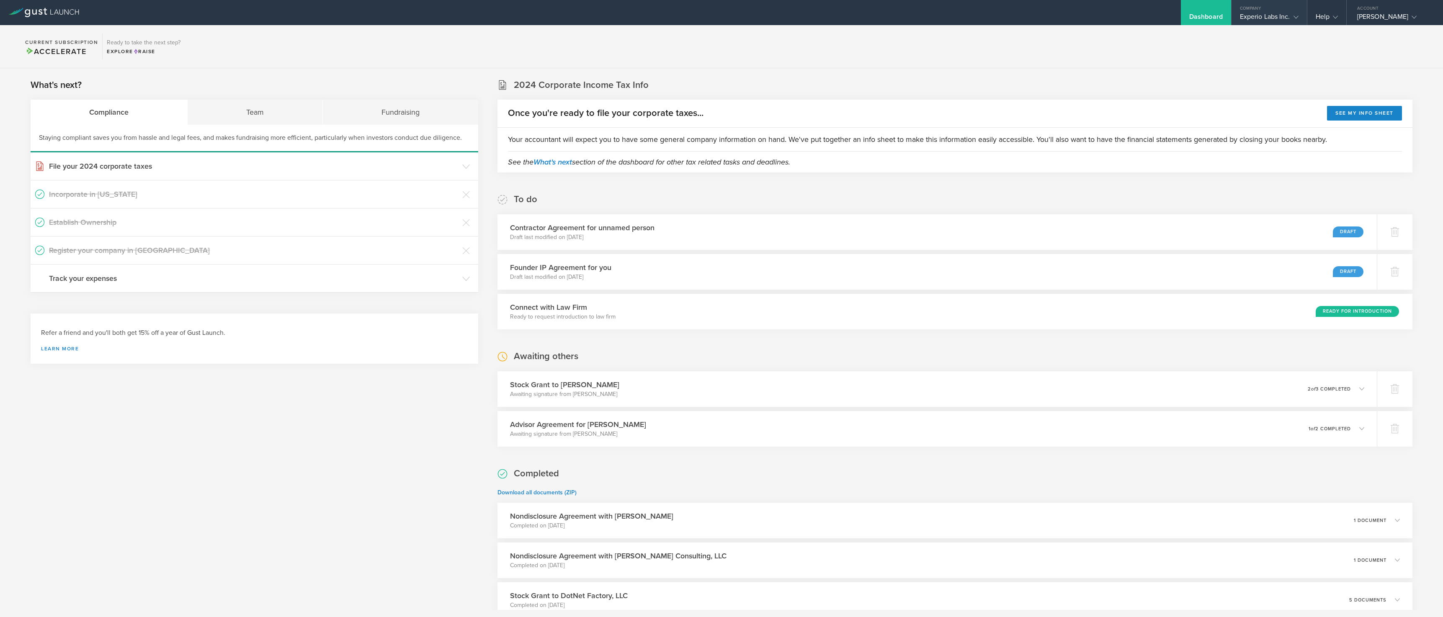
click at [1253, 13] on div "Experio Labs Inc." at bounding box center [1269, 19] width 59 height 13
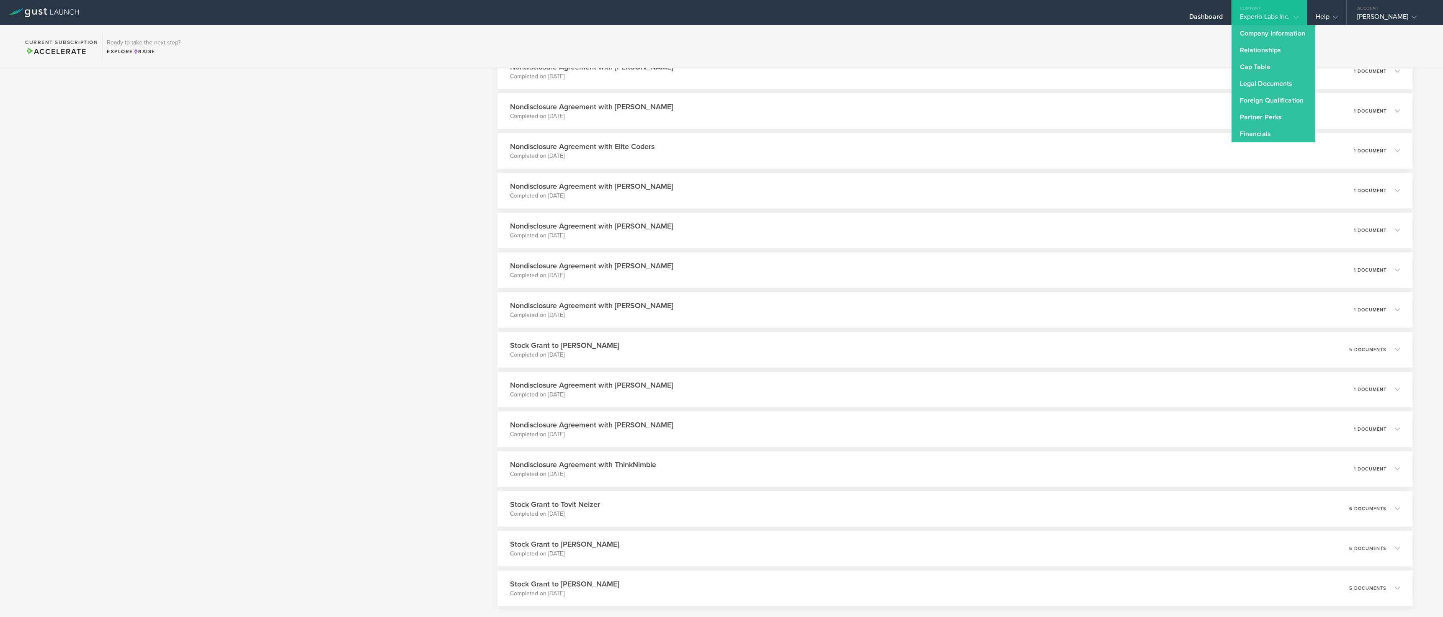
scroll to position [921, 0]
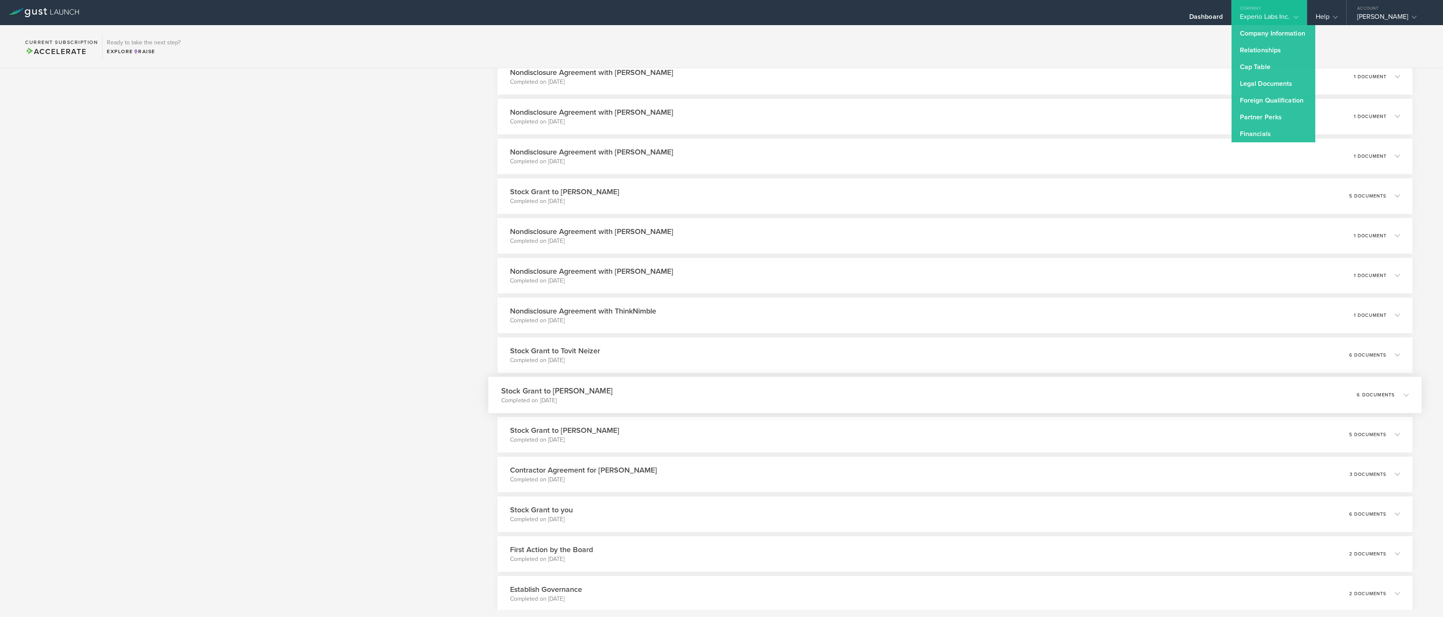
click at [712, 390] on div "Stock Grant to Mark Phinick Completed on Jul 24, 2024 6 documents" at bounding box center [954, 395] width 933 height 36
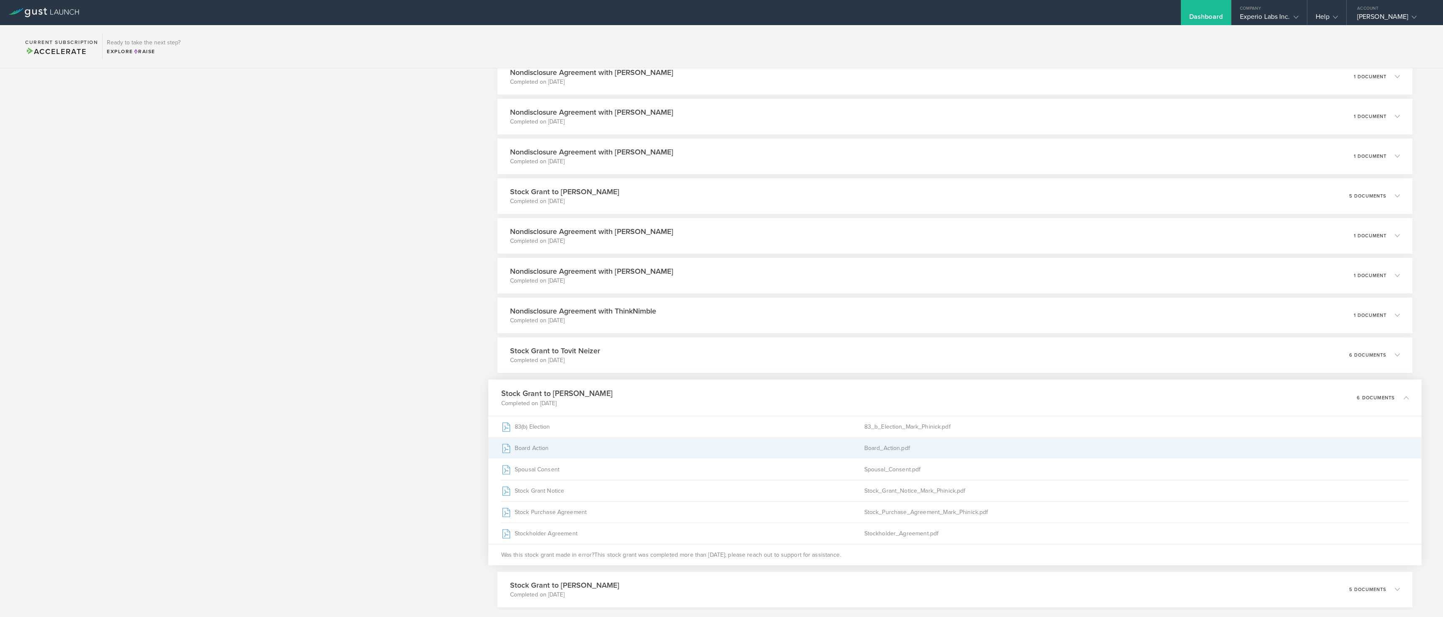
click at [873, 446] on div "Board_Action.pdf" at bounding box center [1136, 447] width 544 height 21
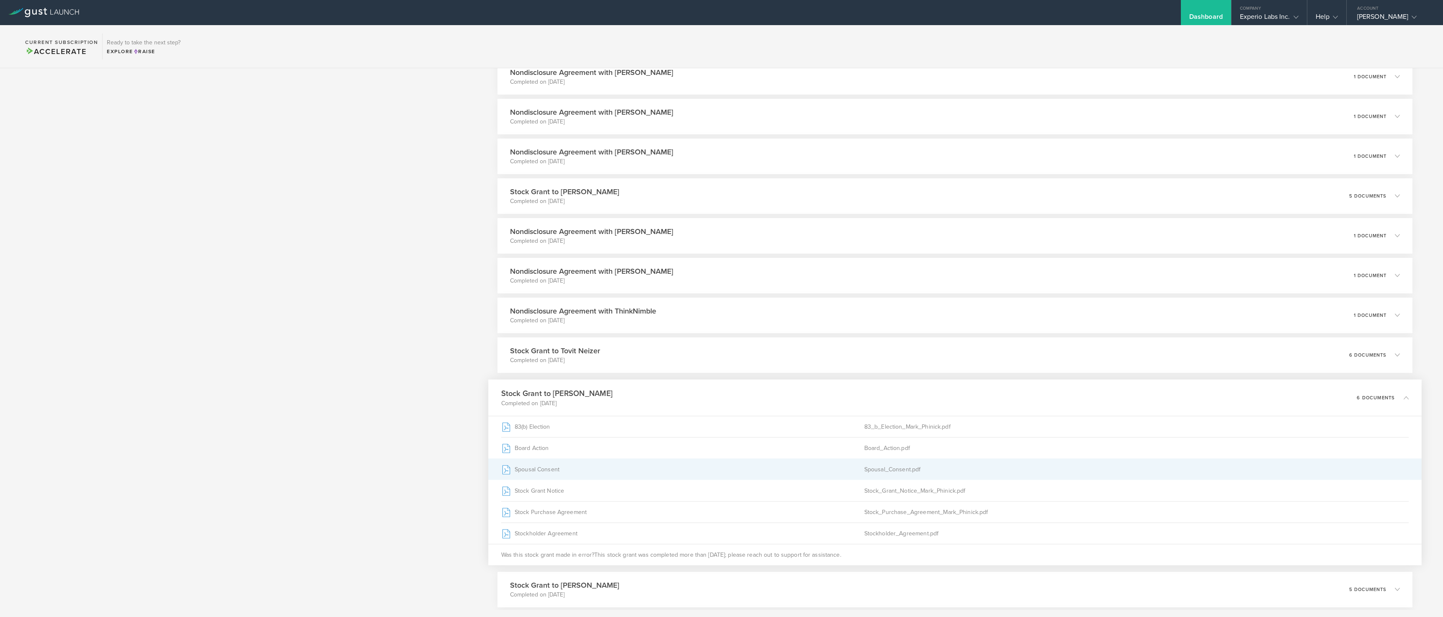
click at [709, 472] on div "Spousal Consent" at bounding box center [682, 469] width 363 height 21
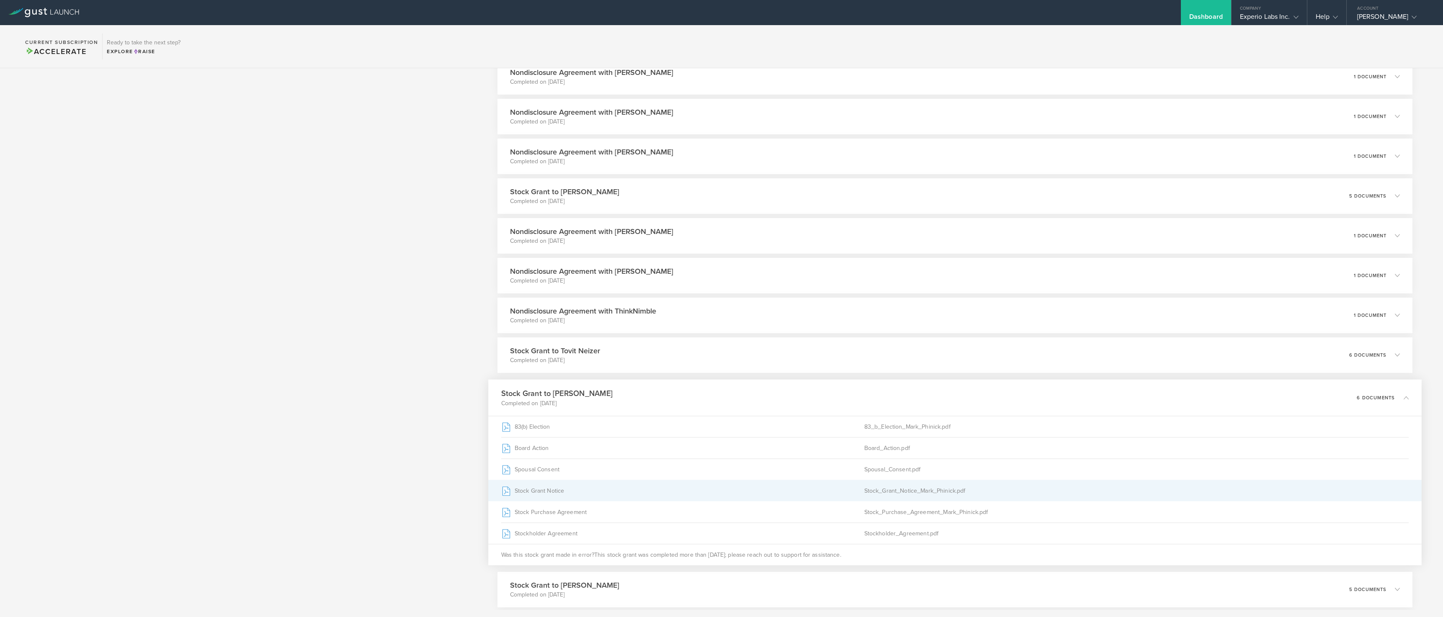
click at [634, 493] on div "Stock Grant Notice" at bounding box center [682, 490] width 363 height 21
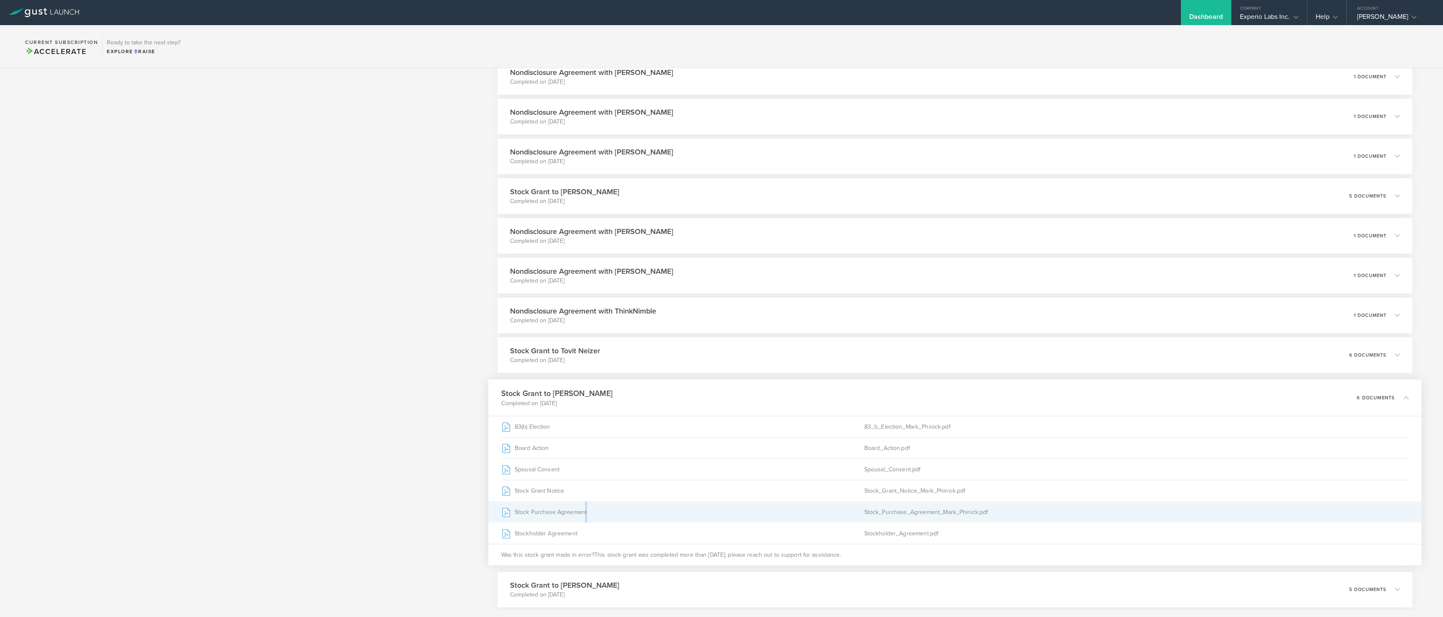
click at [583, 511] on div "Stock Purchase Agreement" at bounding box center [682, 512] width 363 height 21
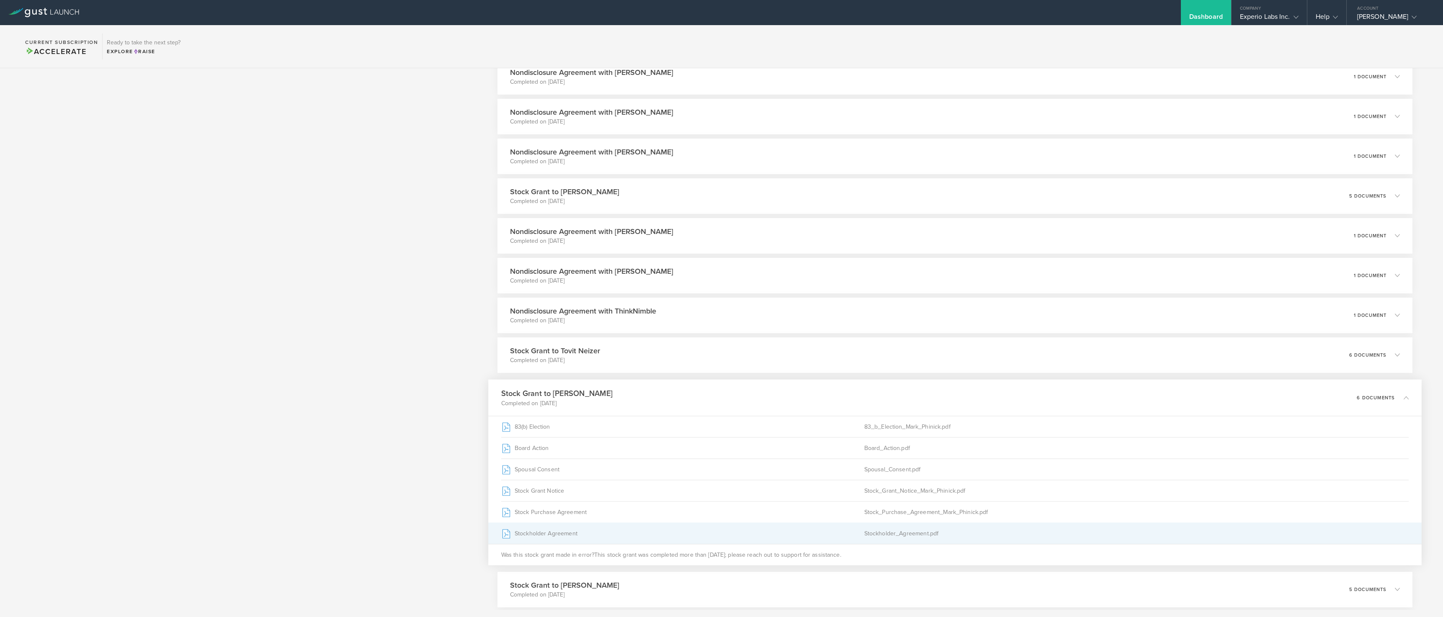
click at [560, 537] on div "Stockholder Agreement" at bounding box center [682, 533] width 363 height 21
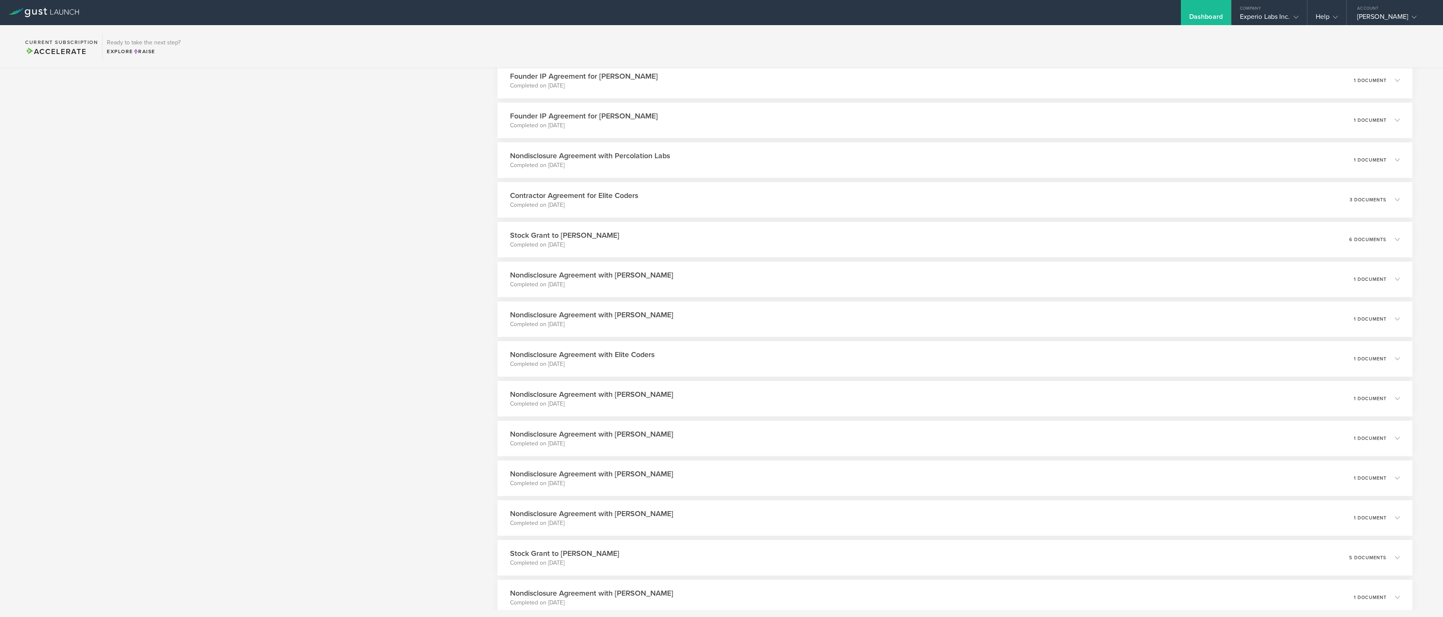
scroll to position [556, 0]
click at [645, 252] on div "Stock Grant to Mark Phinick Completed on Mar 22, 2025 6 documents" at bounding box center [954, 243] width 933 height 36
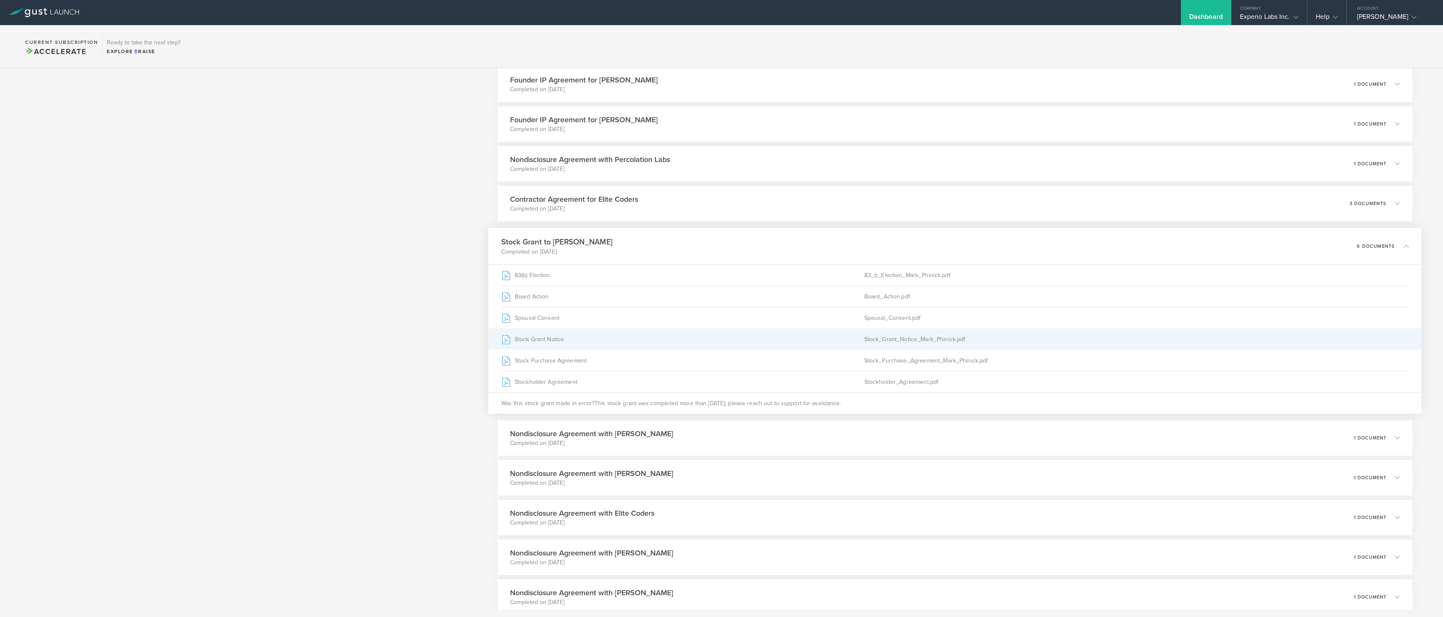
click at [616, 335] on div "Stock Grant Notice" at bounding box center [682, 339] width 363 height 21
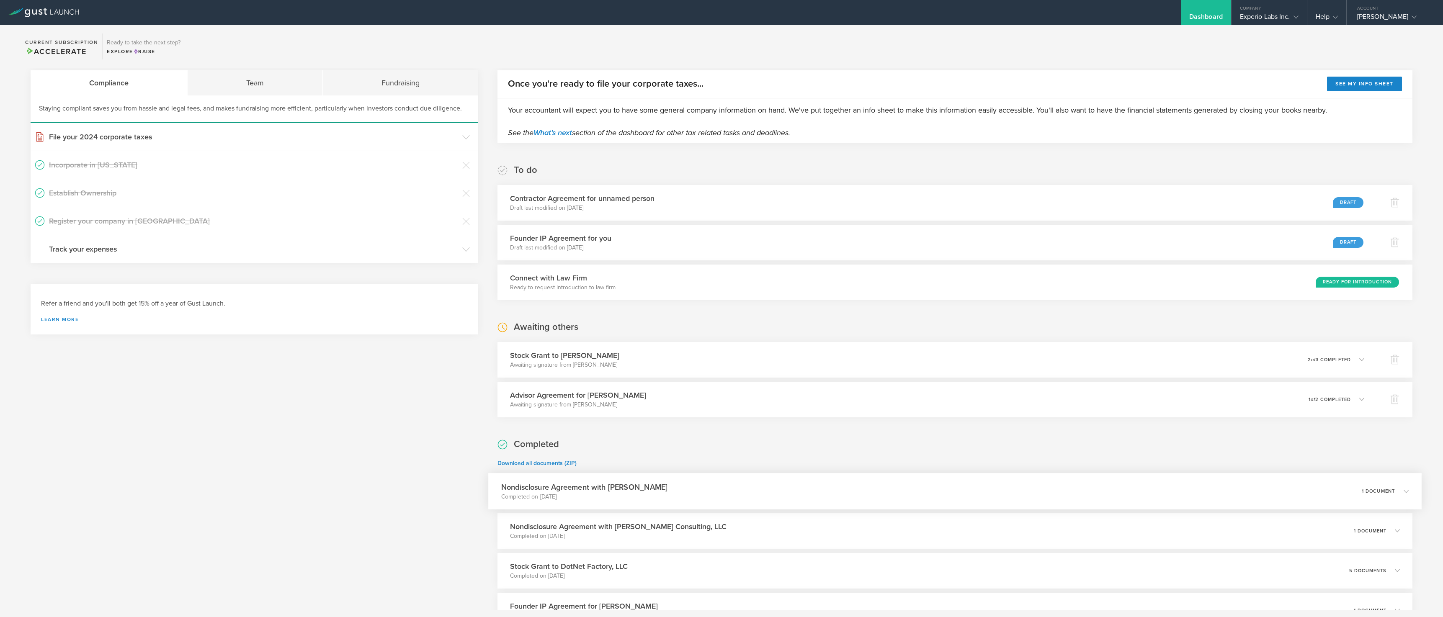
scroll to position [0, 0]
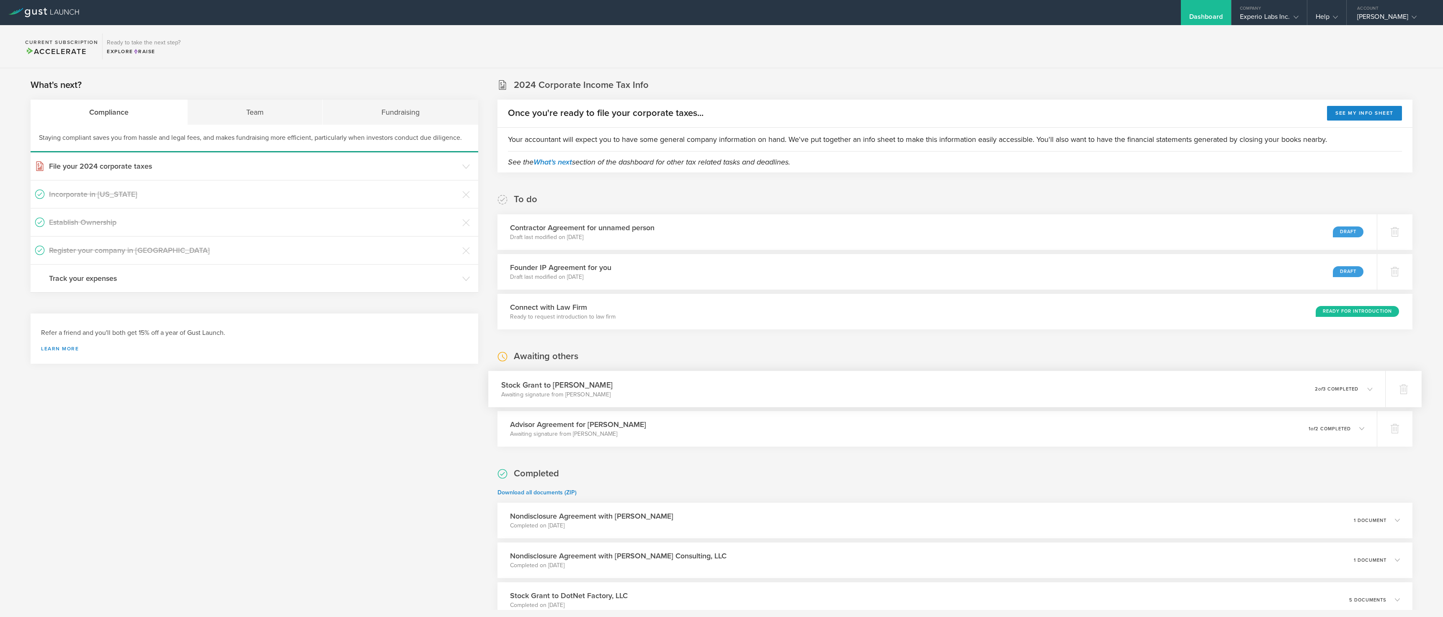
click at [650, 379] on div "Stock Grant to David Hodgson Awaiting signature from David Hodgson 0 undelivera…" at bounding box center [936, 389] width 897 height 36
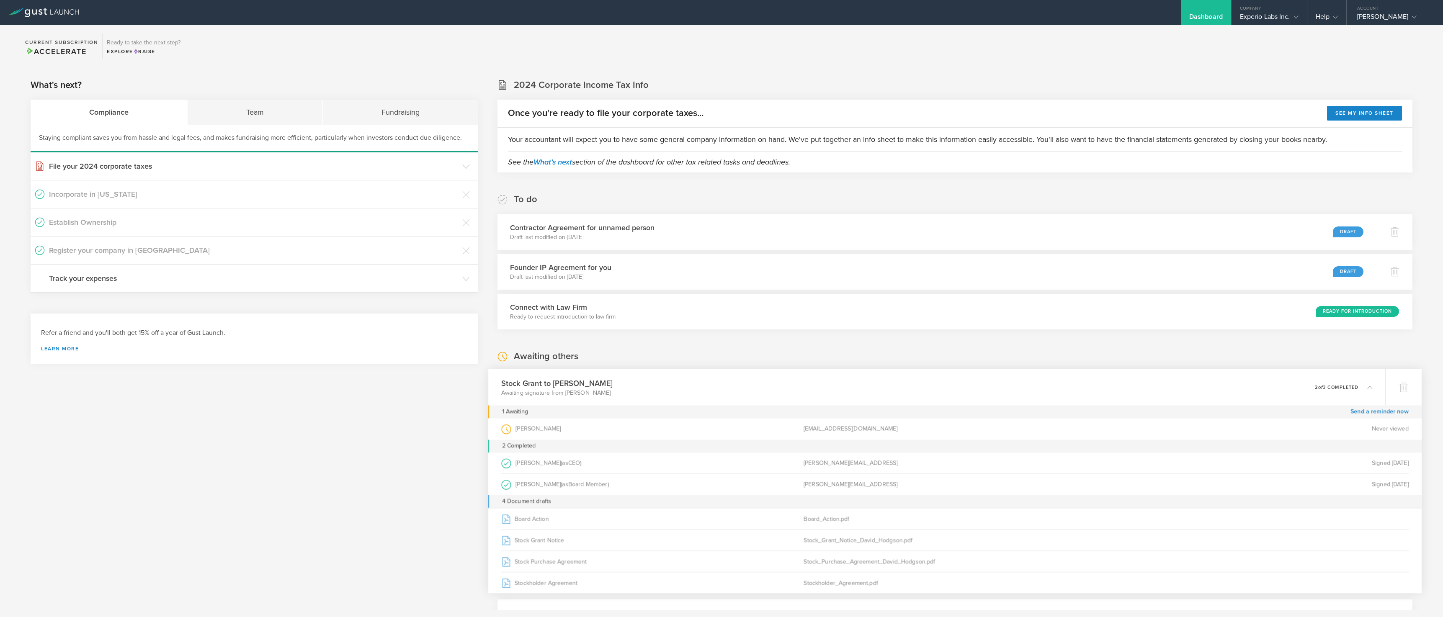
click at [600, 382] on h3 "Stock Grant to David Hodgson" at bounding box center [556, 382] width 111 height 11
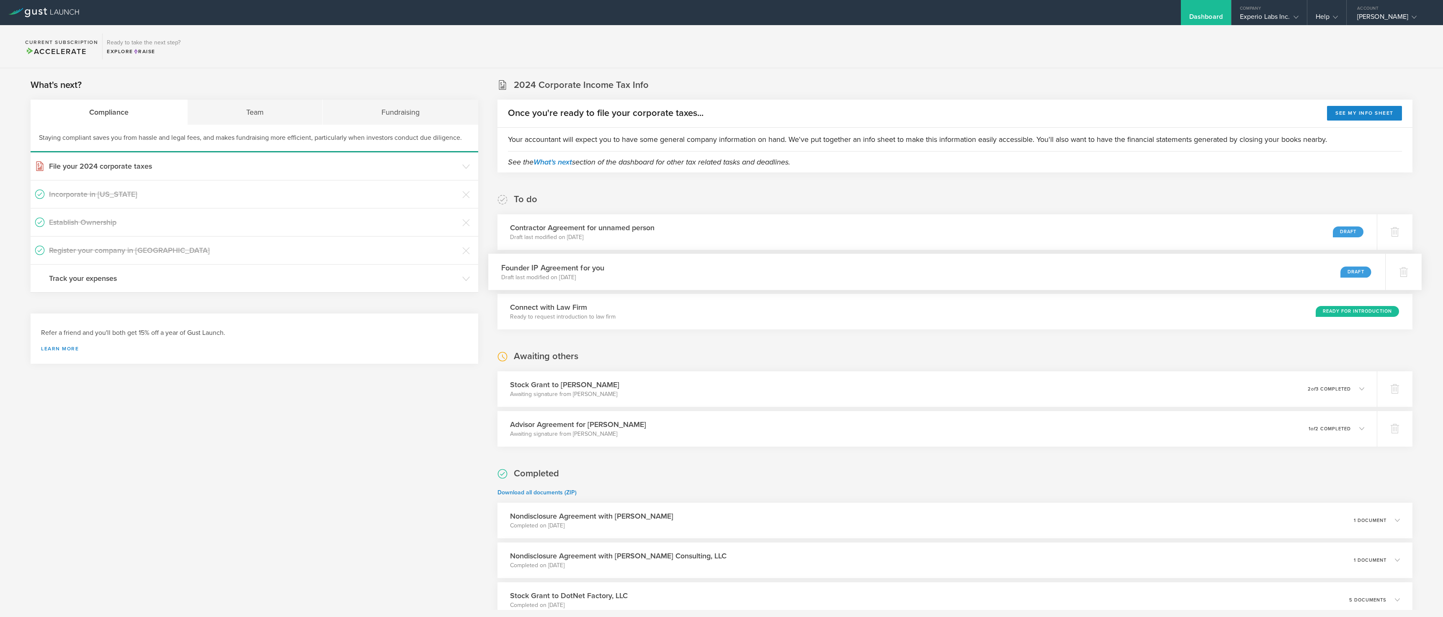
click at [811, 270] on div "Founder IP Agreement for you Draft last modified on May 2, 2025 Draft" at bounding box center [936, 272] width 897 height 36
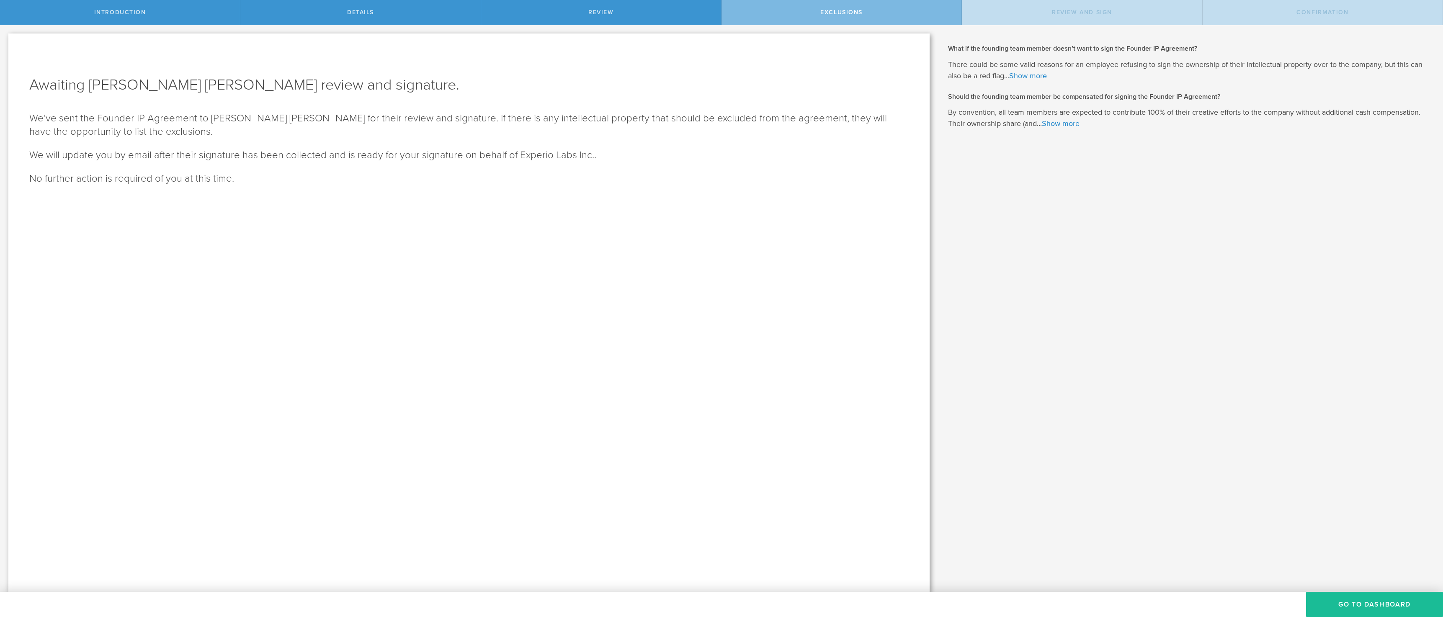
click at [1371, 590] on div "What is intellectual property (IP)? Intellectual property (IP) is a category of…" at bounding box center [1190, 308] width 505 height 567
click at [1371, 597] on button "Go To Dashboard" at bounding box center [1374, 604] width 137 height 25
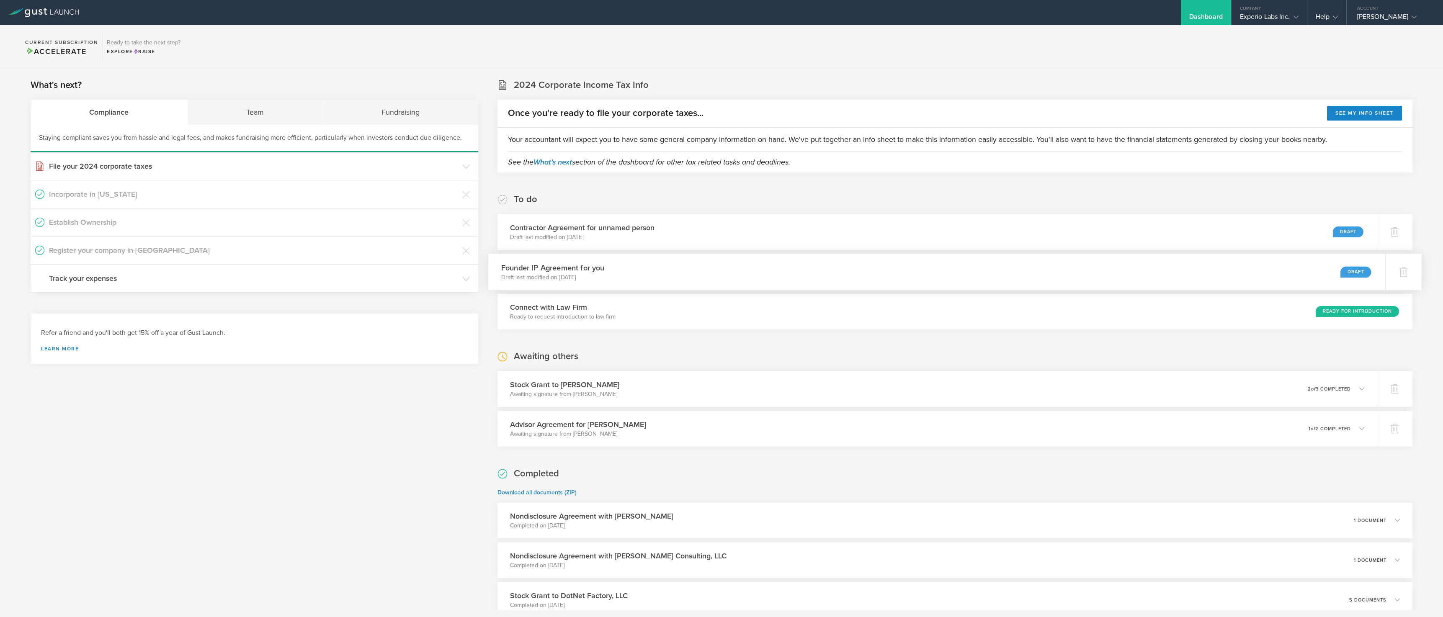
click at [1352, 267] on div "Draft" at bounding box center [1355, 271] width 31 height 11
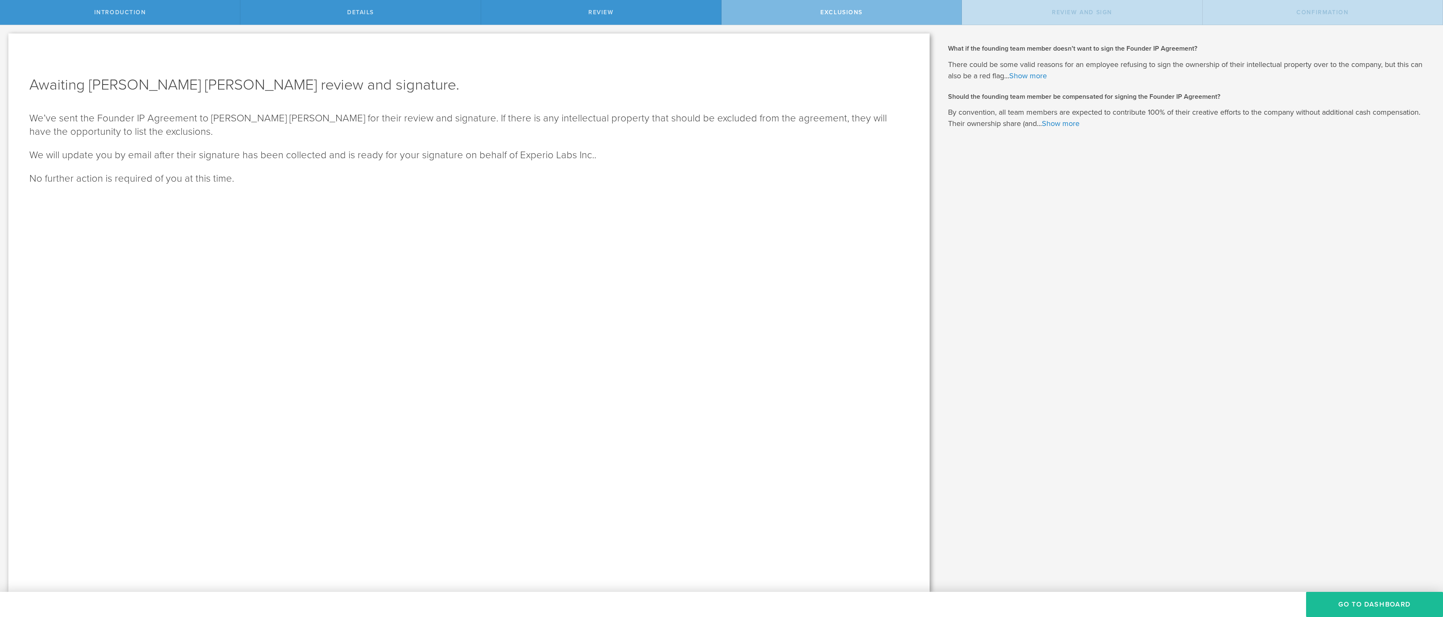
click at [813, 24] on div "Exclusions" at bounding box center [841, 12] width 240 height 25
click at [815, 18] on div "Exclusions" at bounding box center [841, 12] width 240 height 25
click at [1371, 604] on button "Go To Dashboard" at bounding box center [1374, 604] width 137 height 25
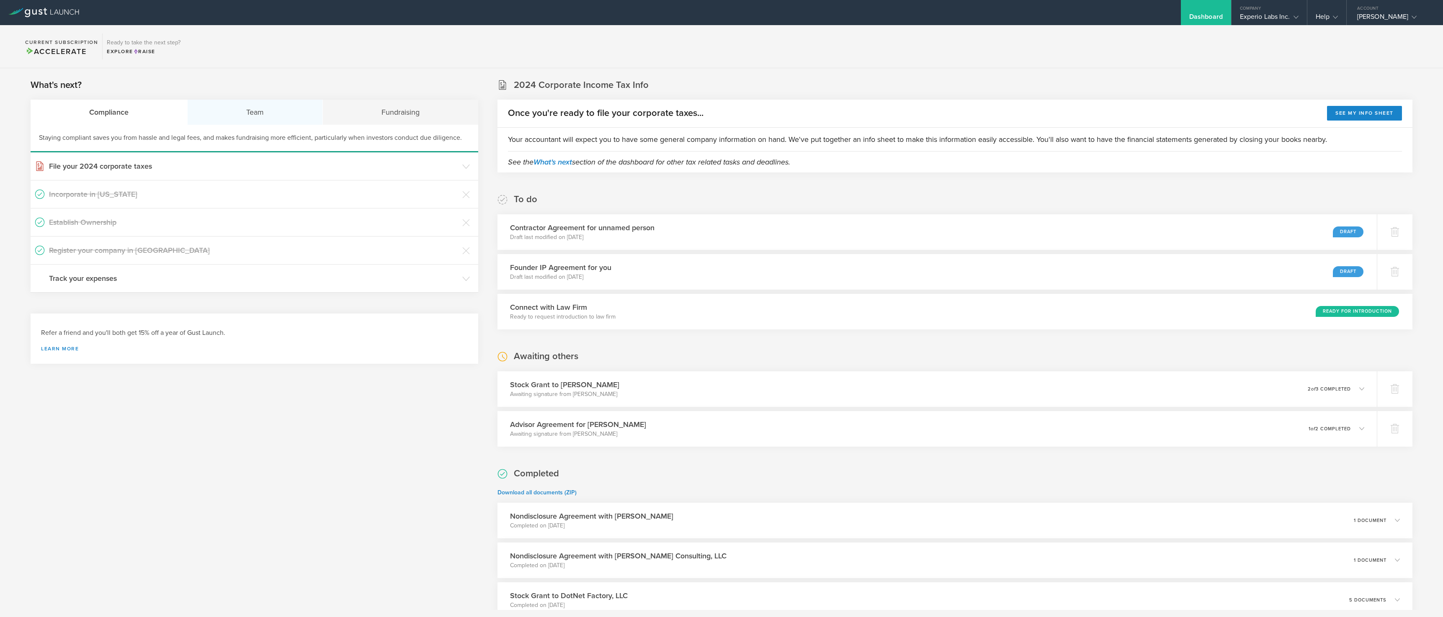
click at [241, 114] on div "Team" at bounding box center [255, 112] width 135 height 25
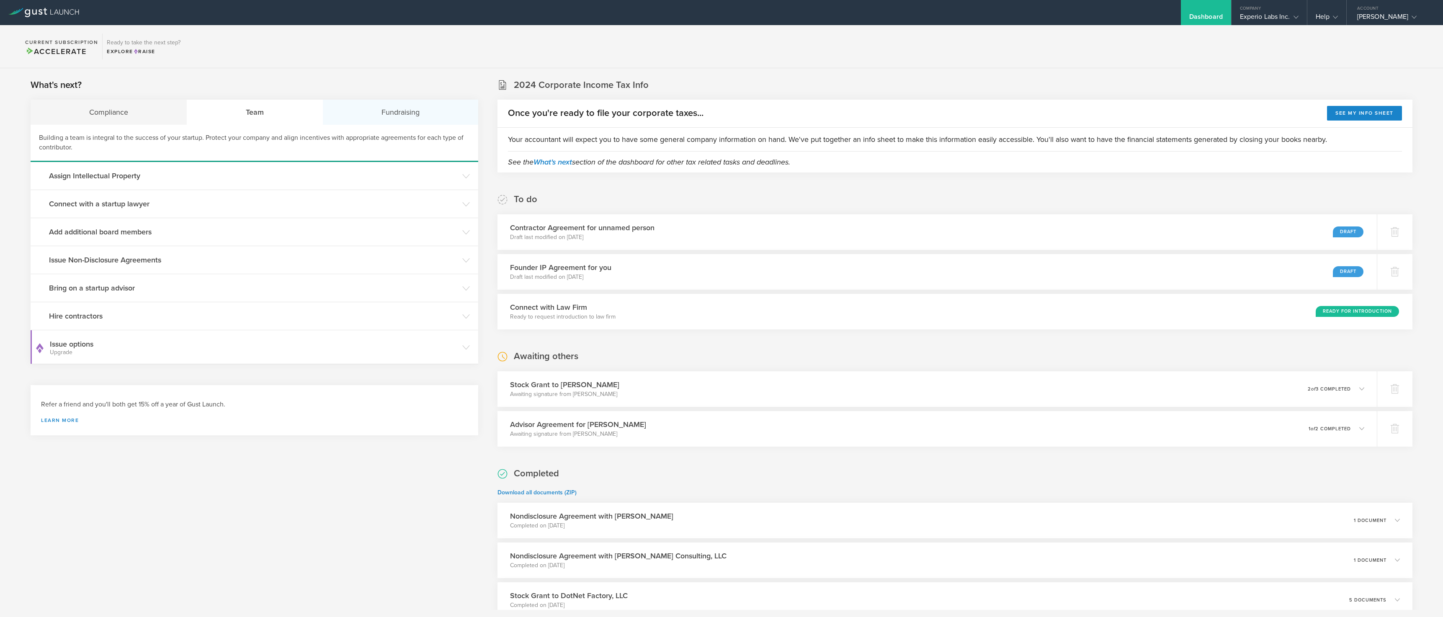
click at [404, 116] on div "Fundraising" at bounding box center [400, 112] width 155 height 25
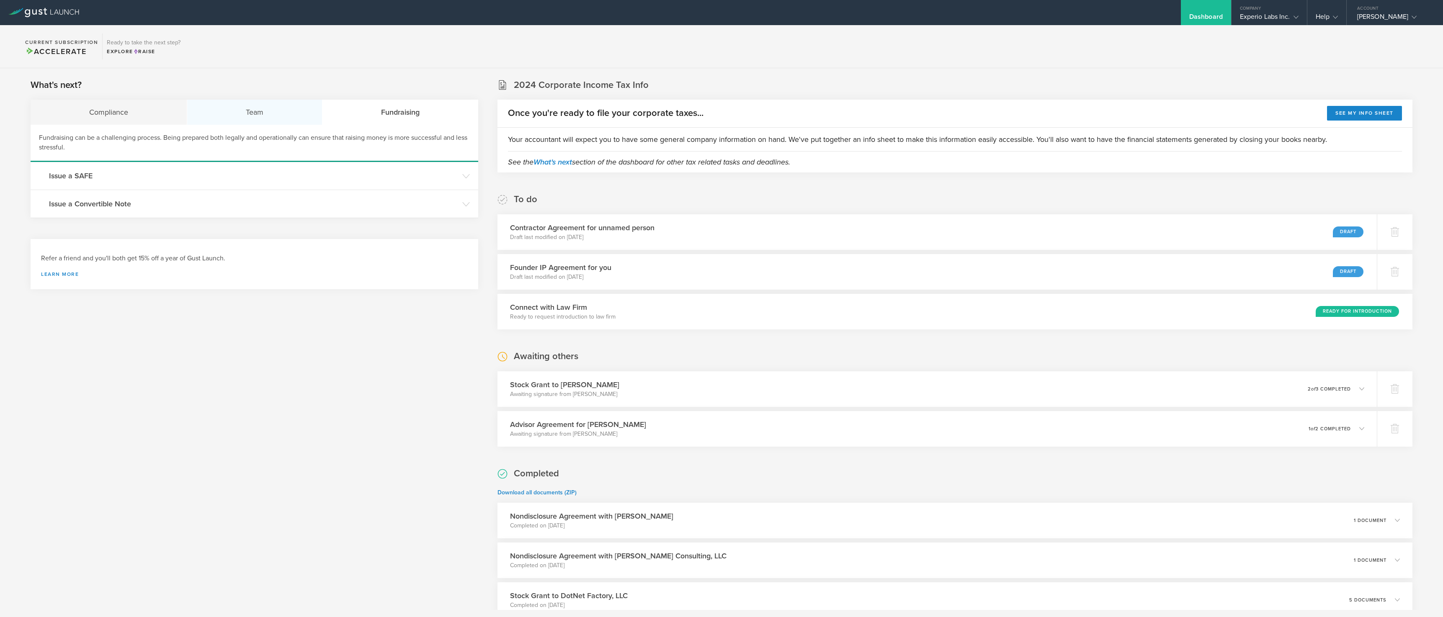
click at [300, 111] on div "Team" at bounding box center [254, 112] width 135 height 25
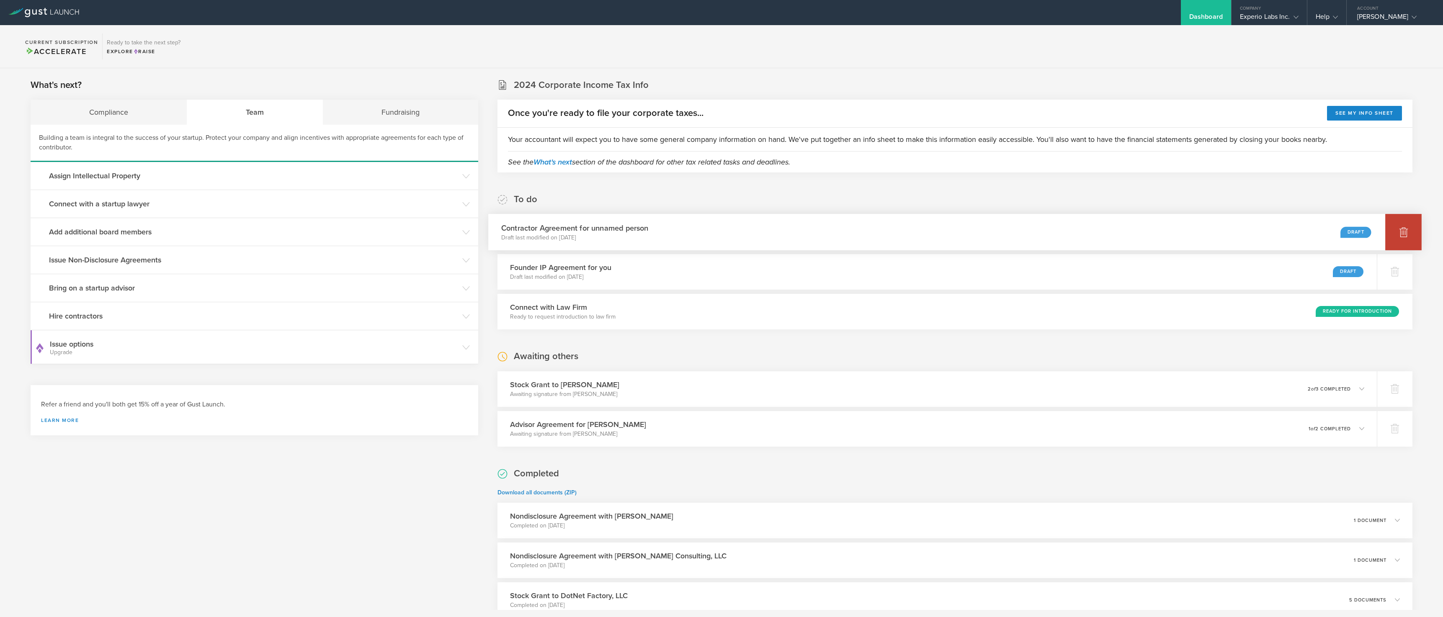
click at [1398, 237] on icon at bounding box center [1403, 232] width 10 height 10
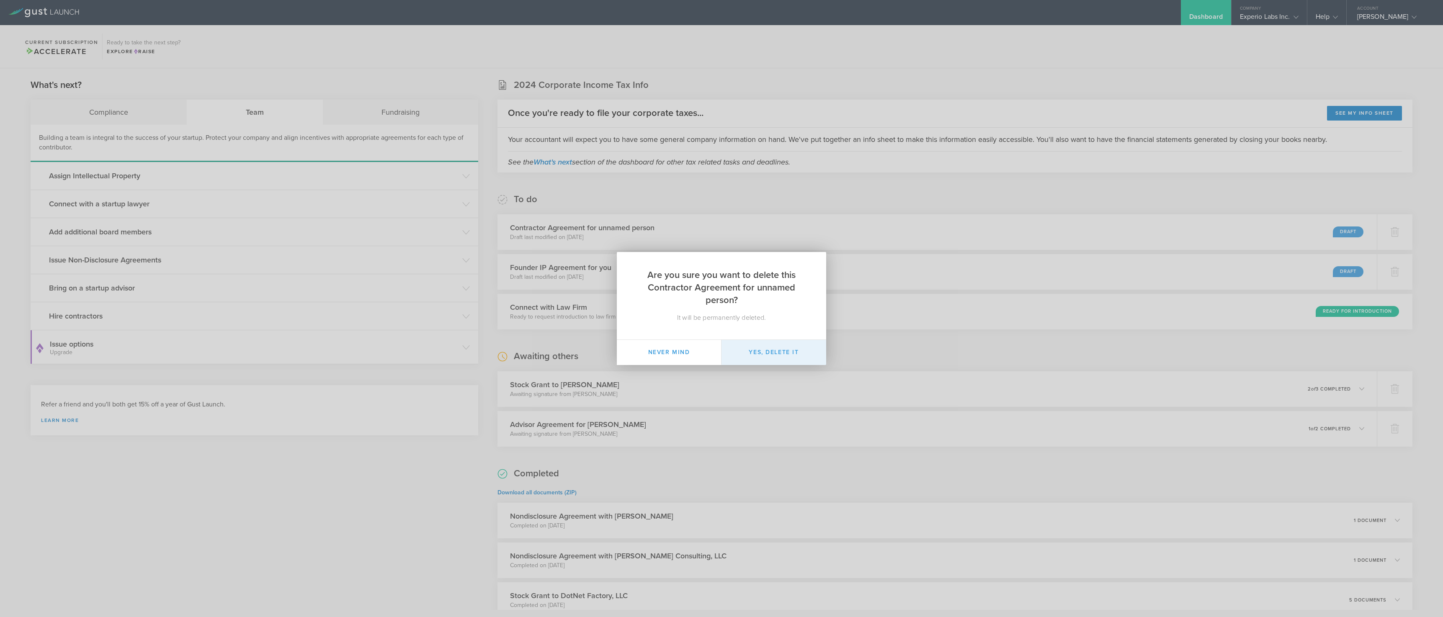
click at [778, 350] on button "Yes, delete it" at bounding box center [773, 352] width 105 height 25
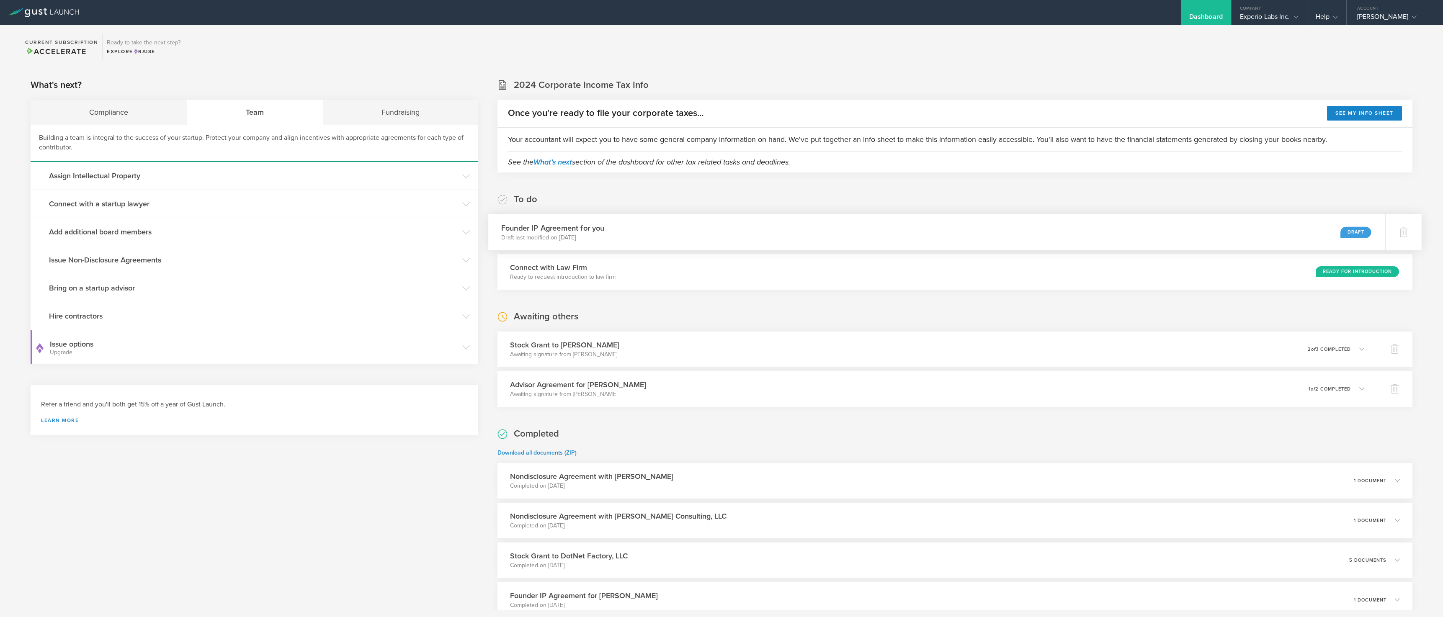
click at [587, 228] on h3 "Founder IP Agreement for you" at bounding box center [552, 227] width 103 height 11
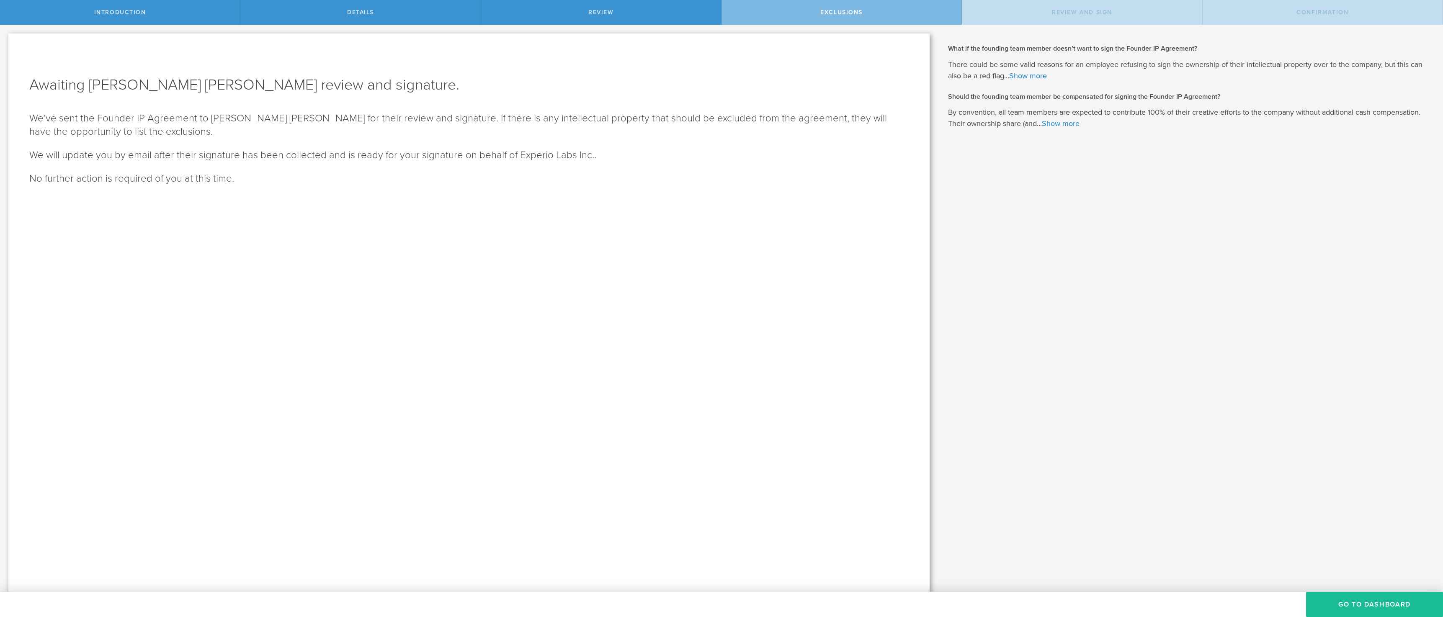
click at [695, 179] on p "No further action is required of you at this time." at bounding box center [468, 178] width 879 height 13
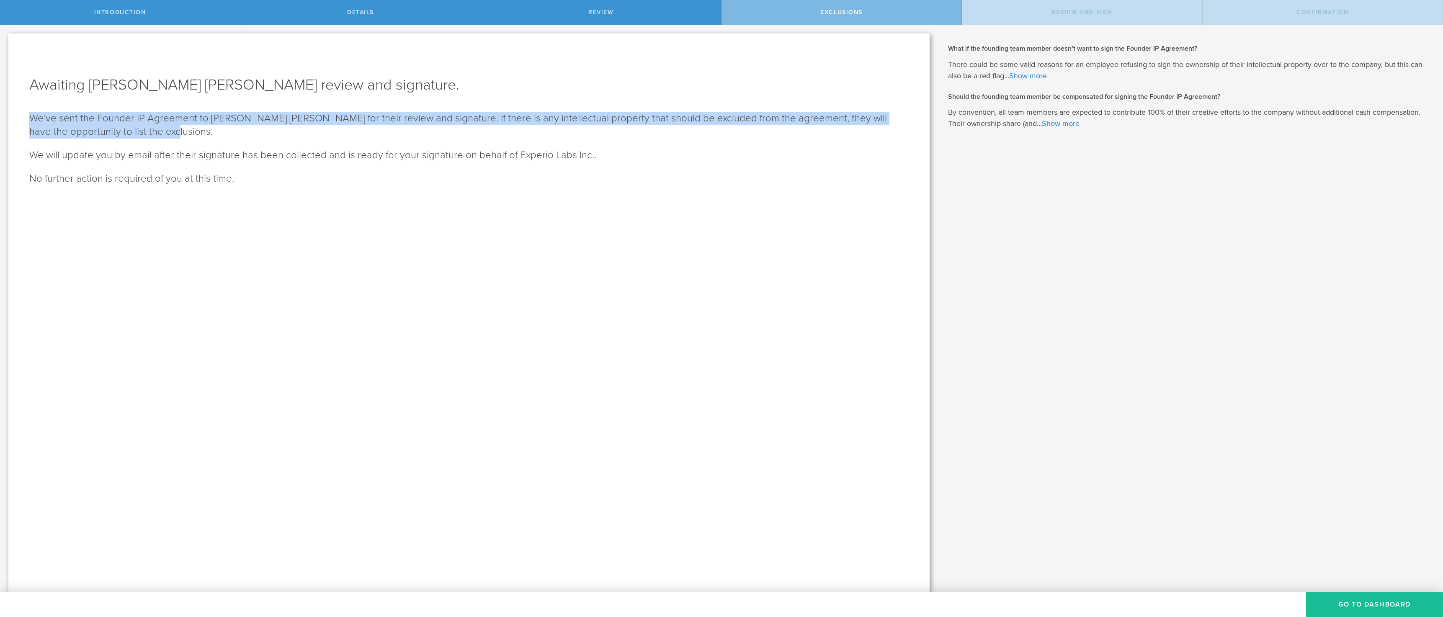
drag, startPoint x: 748, startPoint y: 168, endPoint x: 25, endPoint y: 123, distance: 724.4
click at [25, 123] on div "Awaiting [PERSON_NAME] [PERSON_NAME] review and signature. We’ve sent the Found…" at bounding box center [468, 312] width 921 height 558
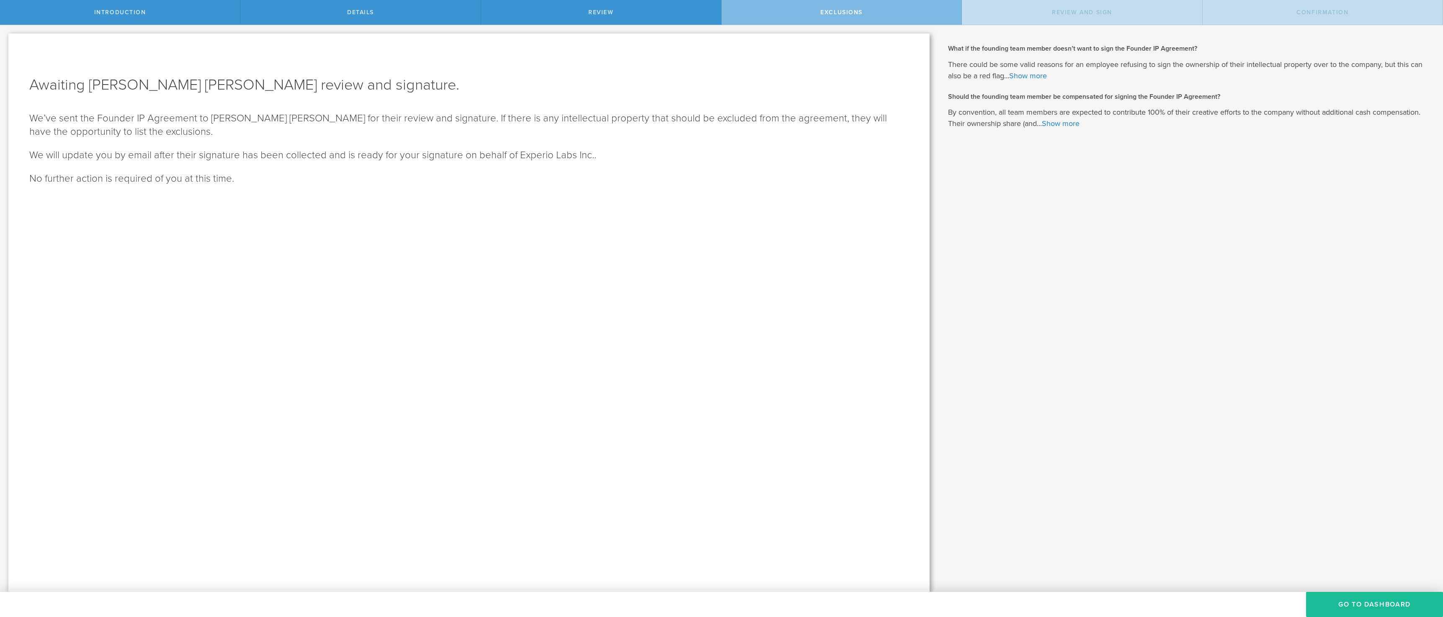
drag, startPoint x: 25, startPoint y: 123, endPoint x: 646, endPoint y: 186, distance: 623.6
click at [646, 186] on div "Awaiting [PERSON_NAME] [PERSON_NAME] review and signature. We’ve sent the Found…" at bounding box center [468, 312] width 921 height 558
click at [840, 7] on div "Exclusions" at bounding box center [841, 12] width 240 height 25
click at [555, 43] on div "Awaiting [PERSON_NAME] [PERSON_NAME] review and signature. We’ve sent the Found…" at bounding box center [468, 312] width 921 height 558
click at [604, 13] on span "Review" at bounding box center [601, 12] width 26 height 7
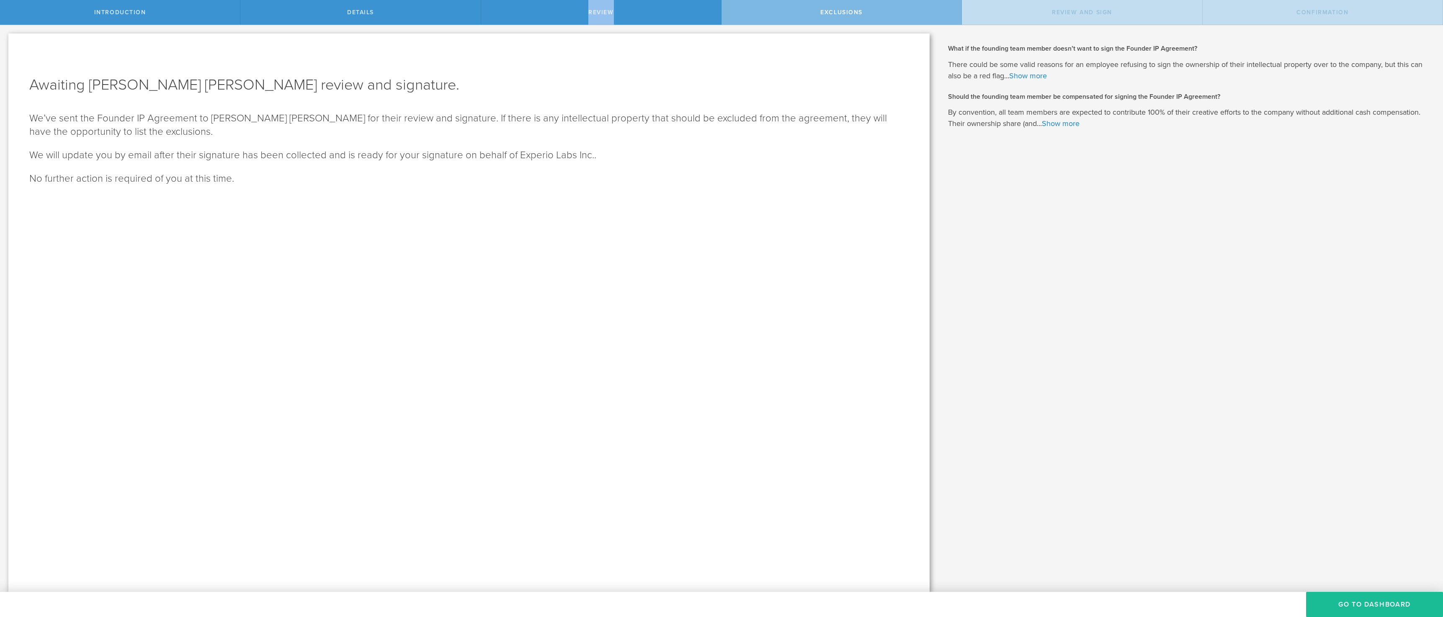
click at [604, 13] on span "Review" at bounding box center [601, 12] width 26 height 7
click at [1365, 594] on button "Go To Dashboard" at bounding box center [1374, 604] width 137 height 25
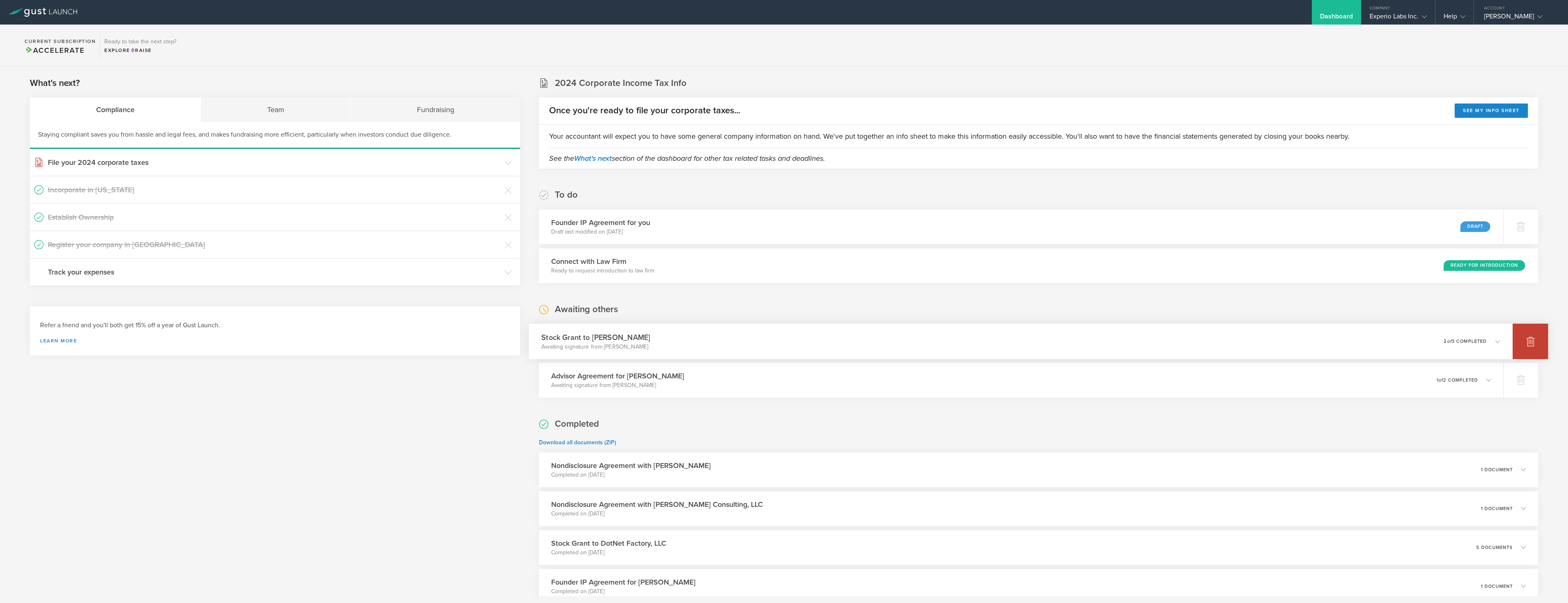
click at [1410, 338] on div at bounding box center [1531, 341] width 35 height 35
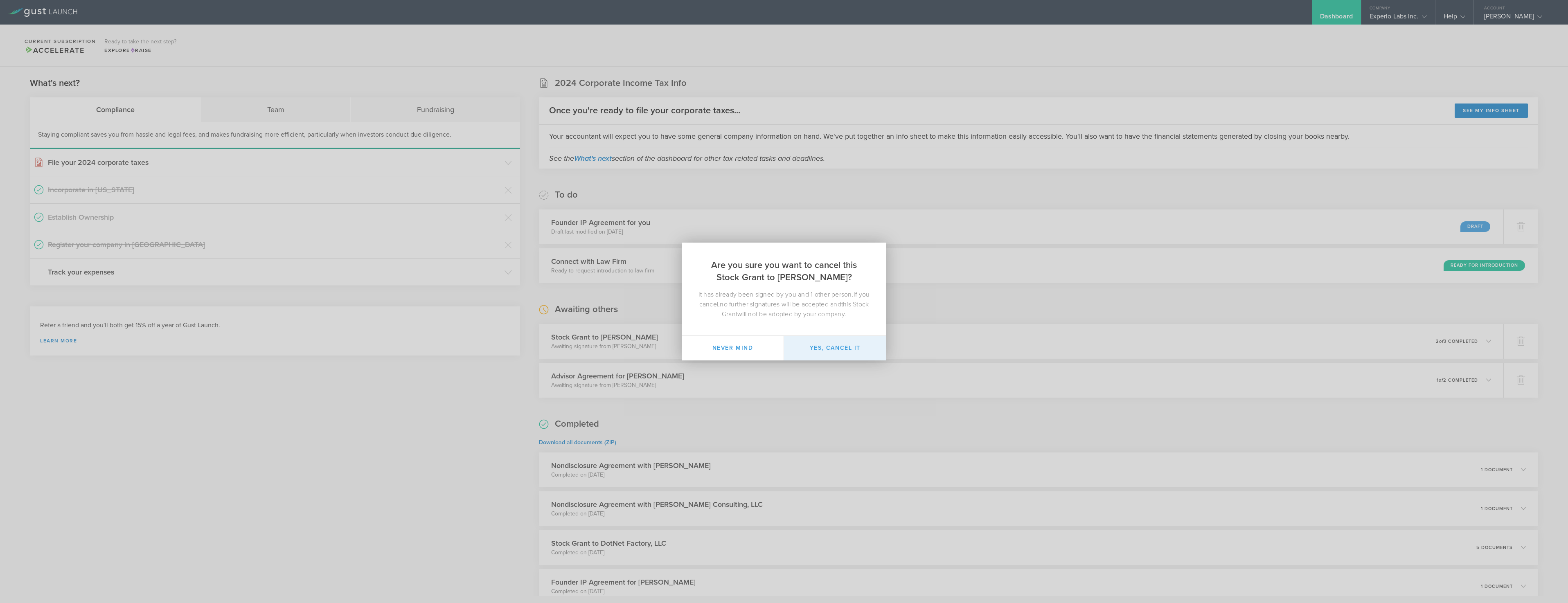
click at [840, 344] on button "Yes, cancel it" at bounding box center [835, 348] width 103 height 24
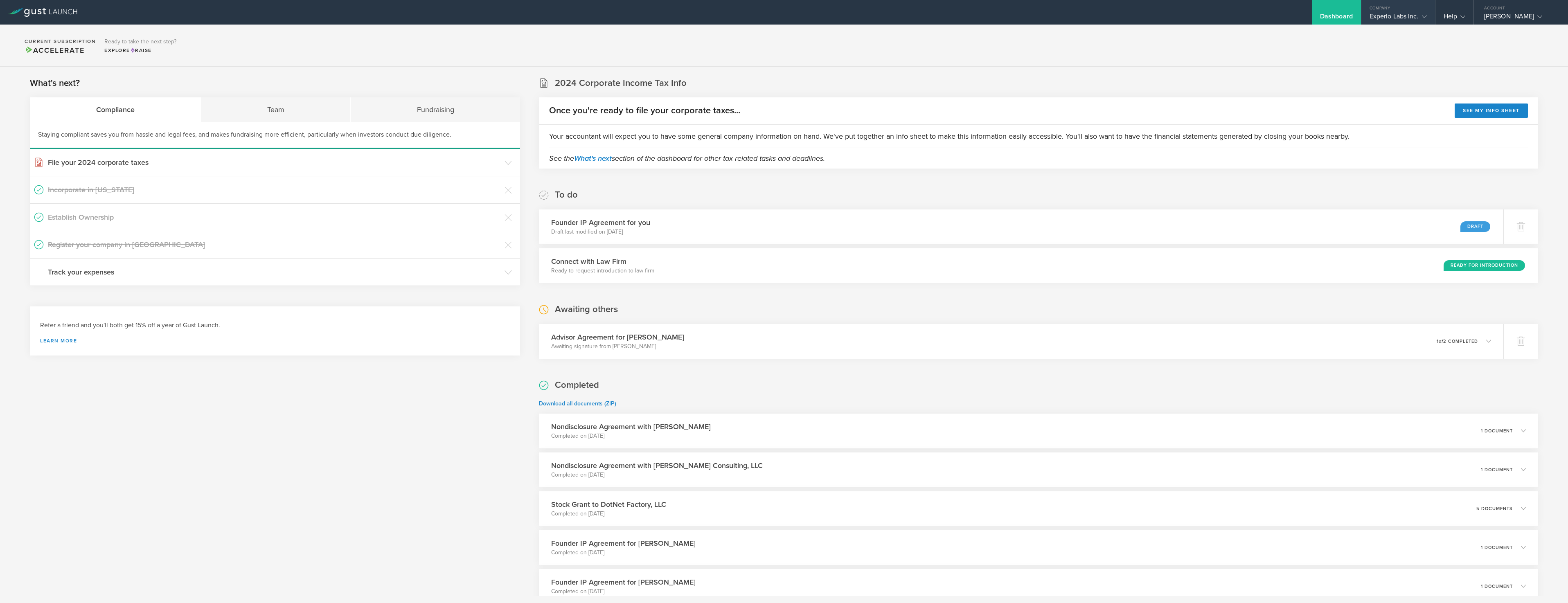
click at [1409, 19] on div "Experio Labs Inc." at bounding box center [1398, 19] width 58 height 13
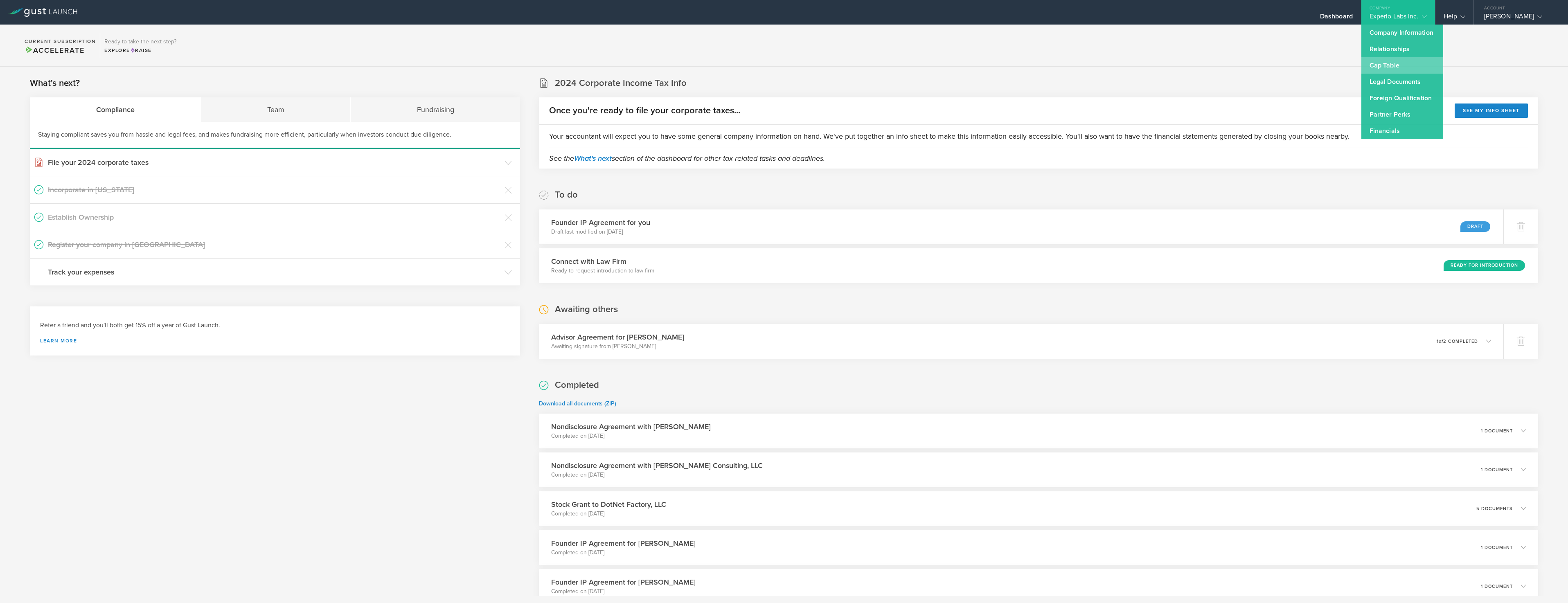
click at [1387, 67] on link "Cap Table" at bounding box center [1403, 65] width 82 height 17
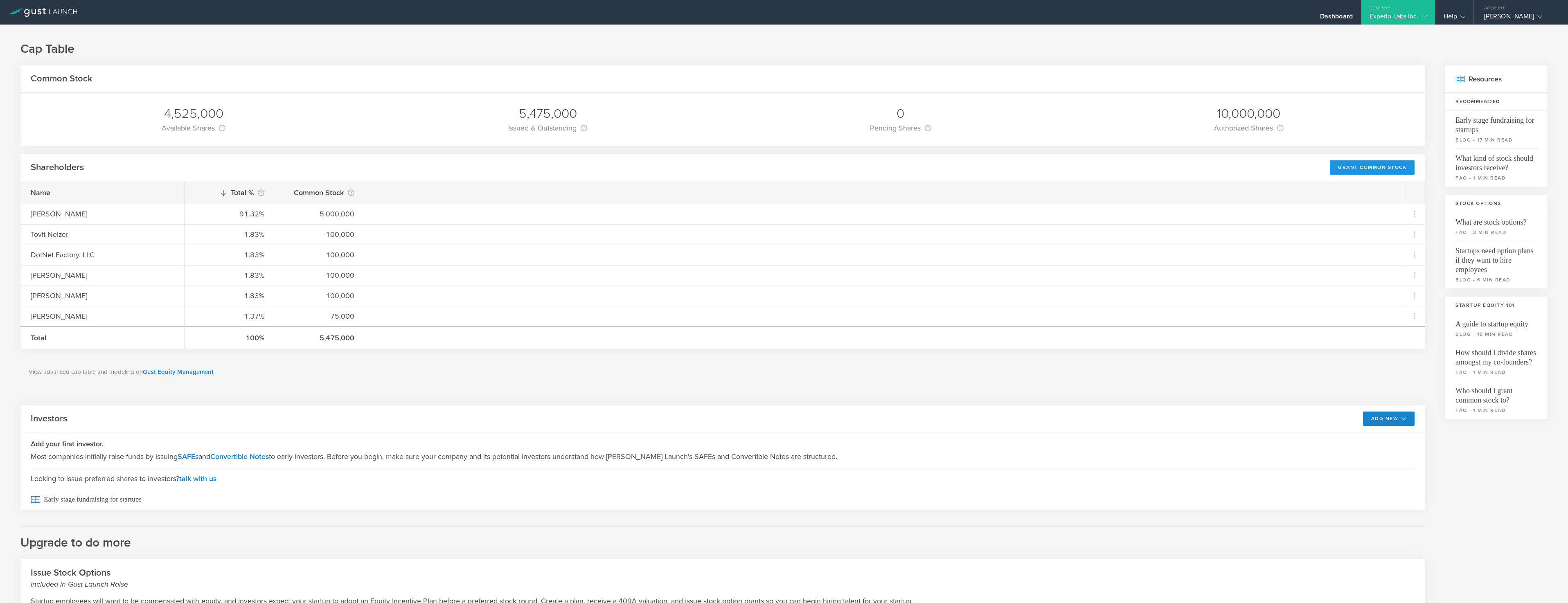
click at [1370, 170] on div "Grant Common Stock" at bounding box center [1372, 167] width 85 height 15
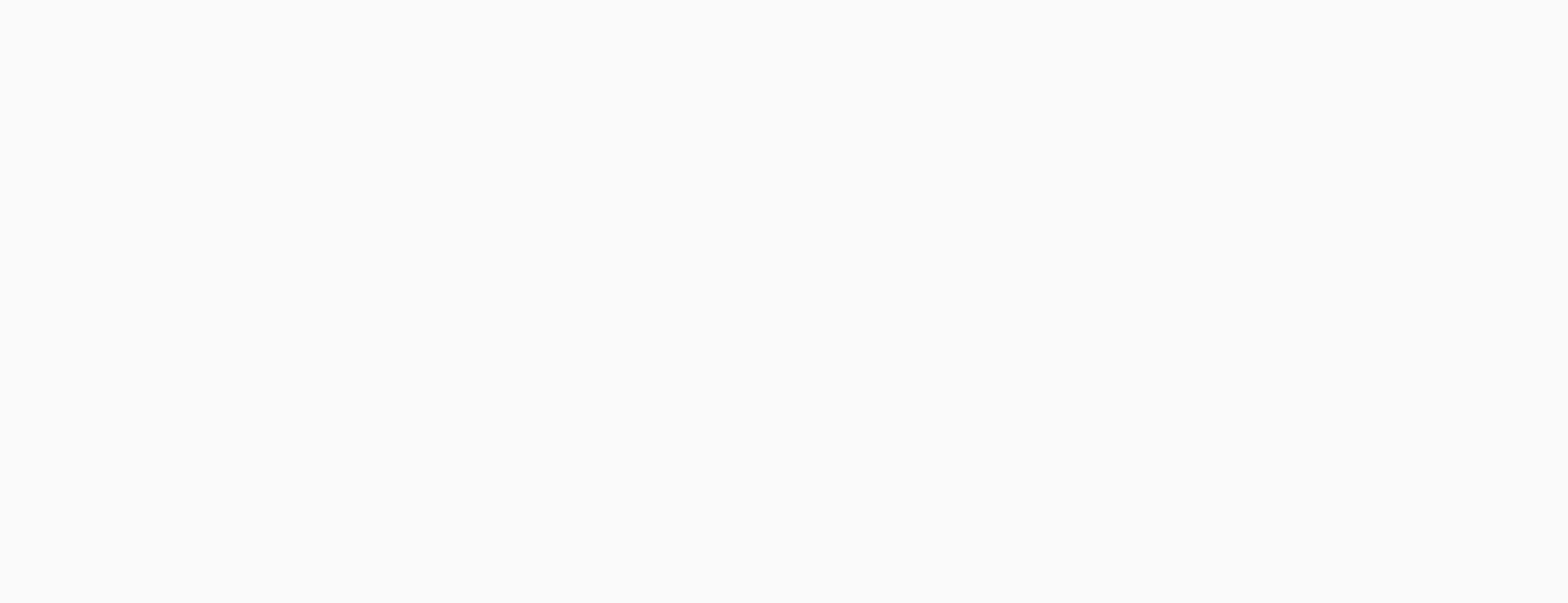
click at [1367, 164] on body "Sorry, your screen size is too small to use Gust Launch. Gust Launch is optimiz…" at bounding box center [784, 301] width 1568 height 603
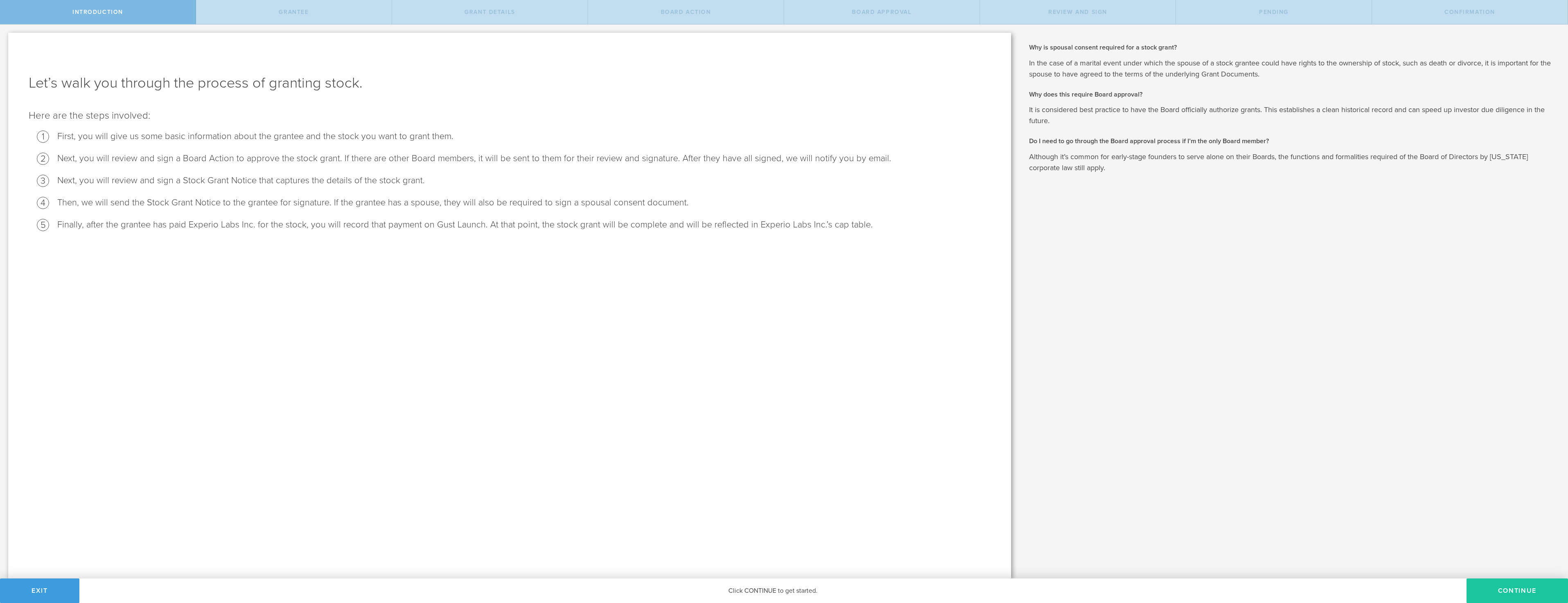
click at [1514, 590] on button "Continue" at bounding box center [1517, 590] width 102 height 24
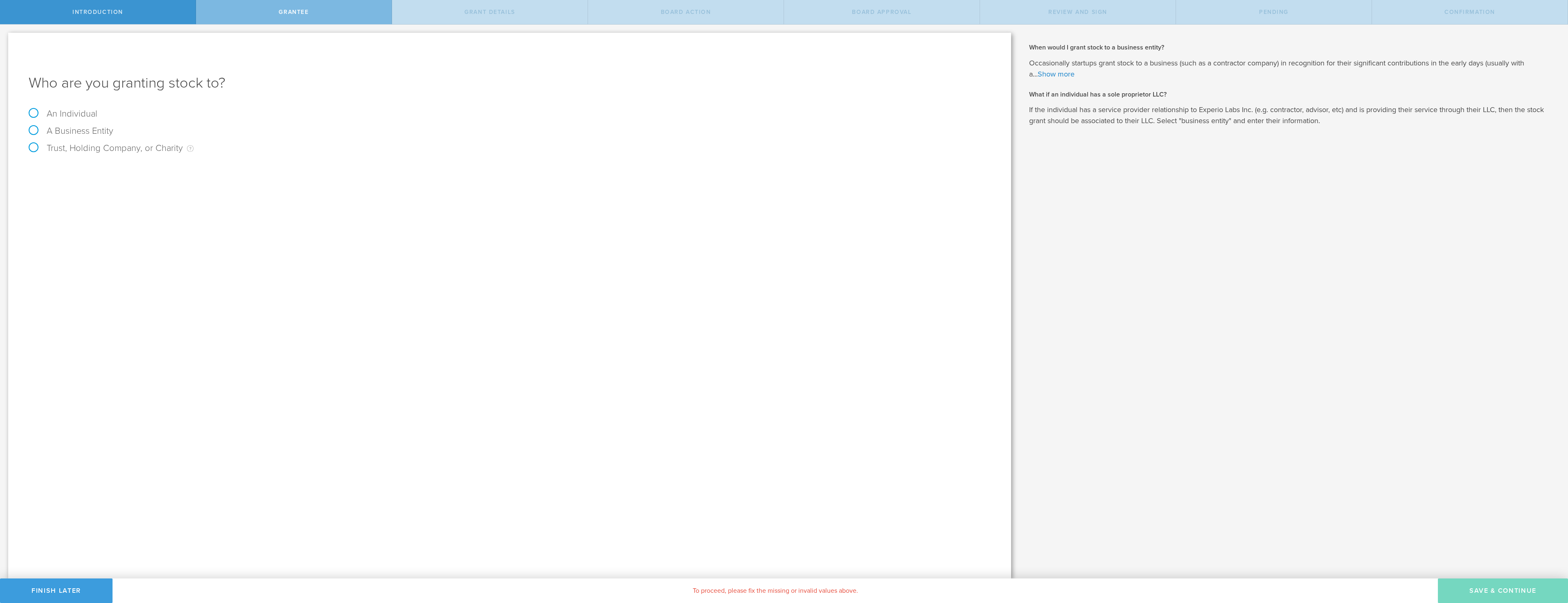
click at [66, 101] on div "Who are you granting stock to? An Individual A Business Entity Trust, Holding C…" at bounding box center [509, 305] width 1003 height 545
click at [69, 110] on label "An Individual" at bounding box center [63, 113] width 68 height 11
click at [5, 38] on input "An Individual" at bounding box center [2, 30] width 5 height 13
radio input "true"
click at [142, 179] on div "Name The first and last name of the person that you are granting stock to. Emai…" at bounding box center [509, 184] width 962 height 45
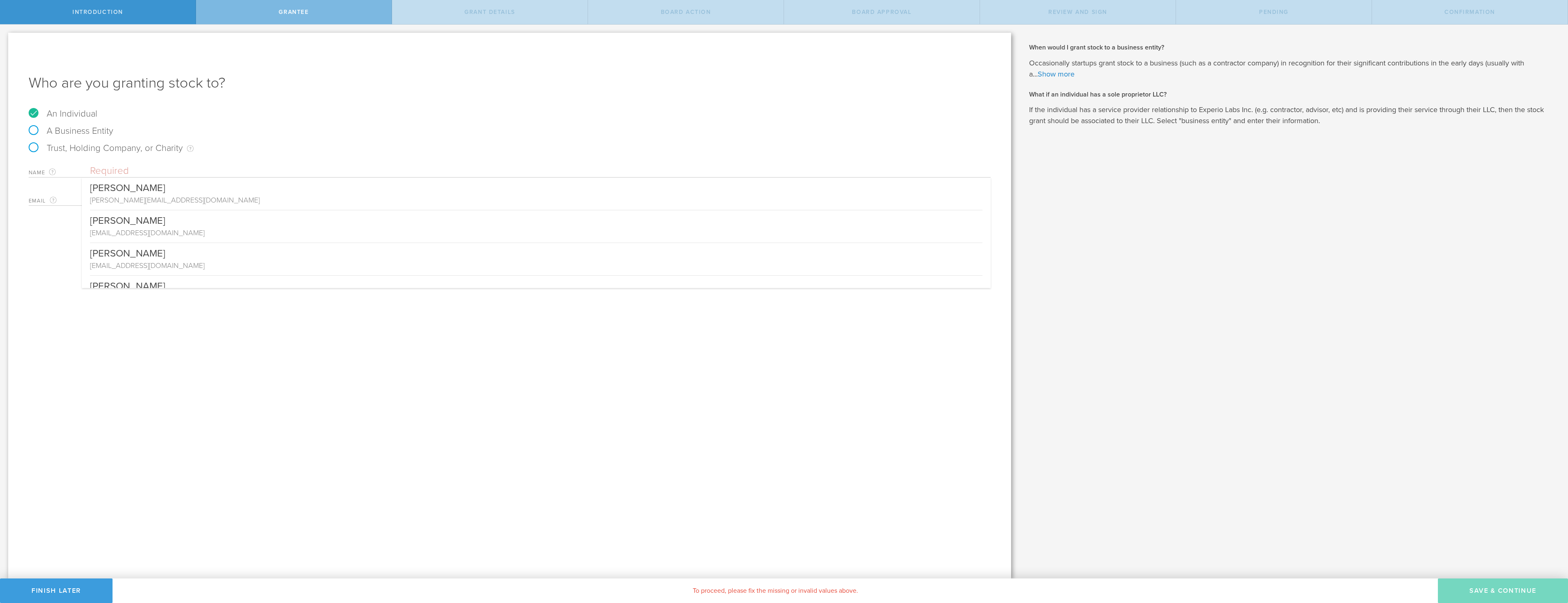
click at [143, 173] on input "text" at bounding box center [540, 171] width 900 height 13
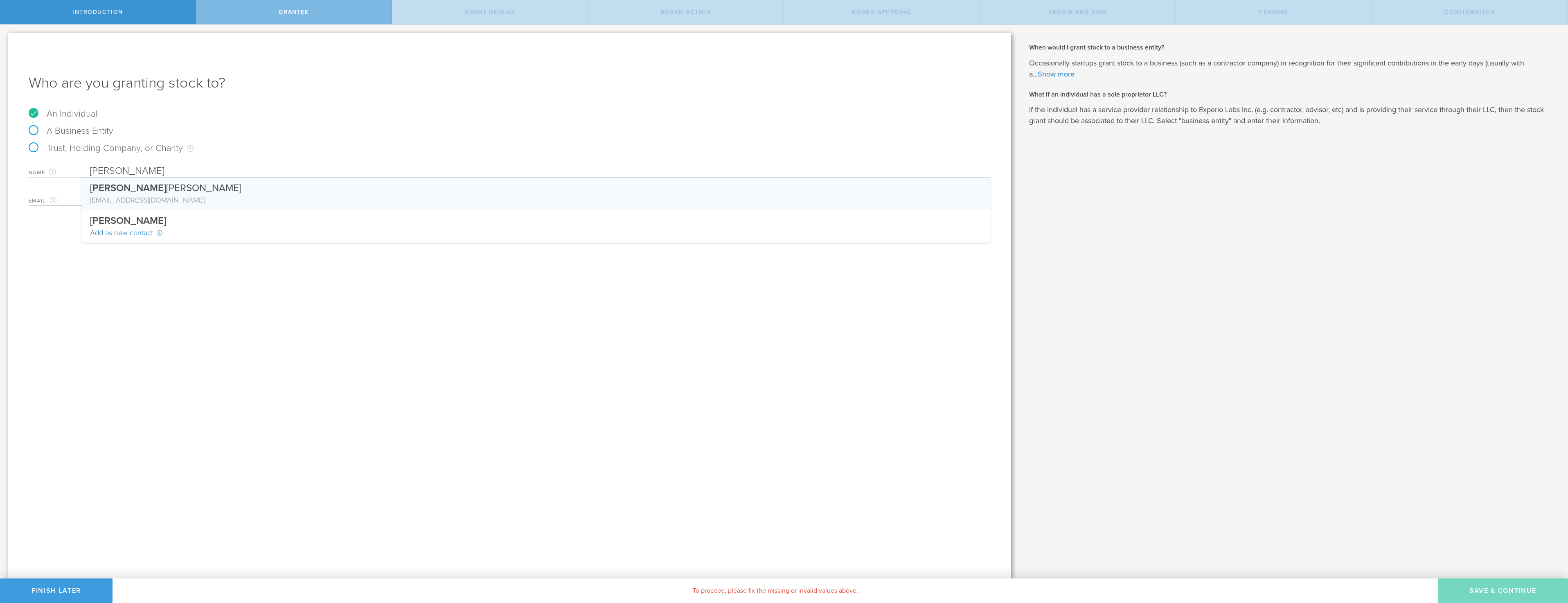
click at [245, 202] on div "[EMAIL_ADDRESS][DOMAIN_NAME]" at bounding box center [536, 199] width 893 height 11
type input "[PERSON_NAME]"
type input "[EMAIL_ADDRESS][DOMAIN_NAME]"
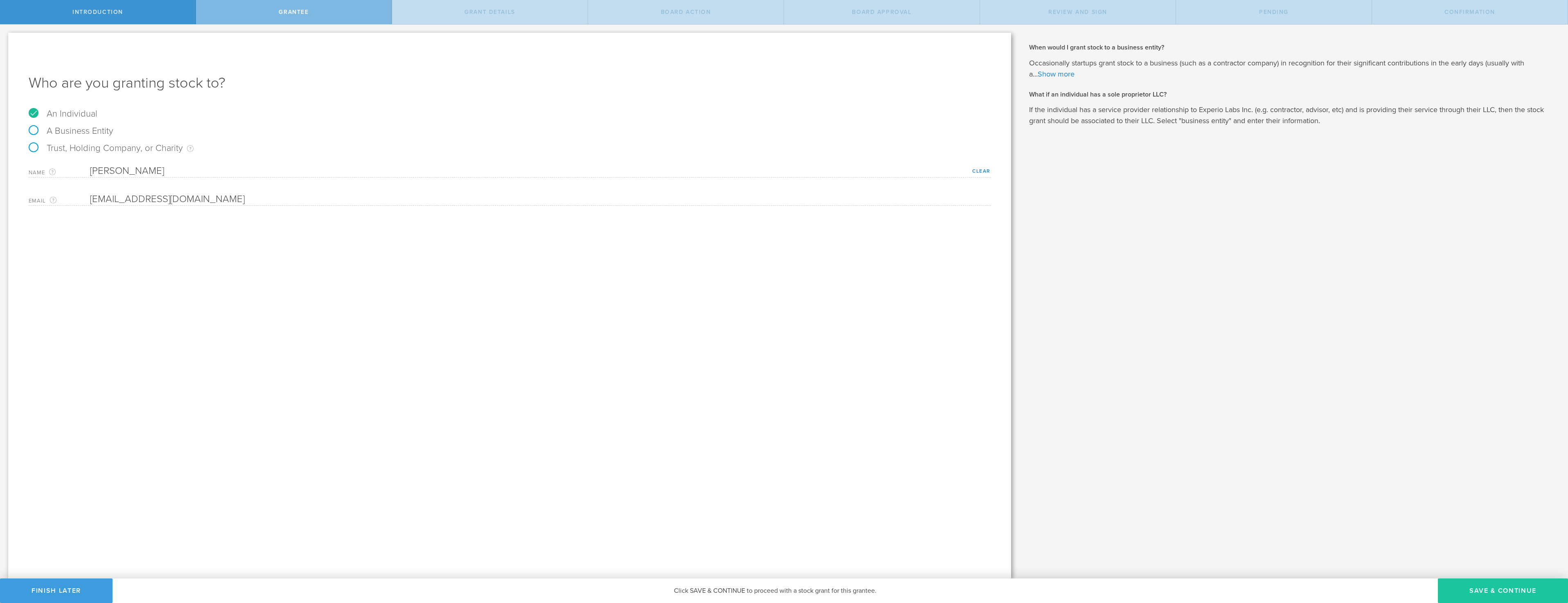
click at [1479, 588] on button "Save & Continue" at bounding box center [1503, 590] width 130 height 24
type input "48"
type input "12"
select select "none"
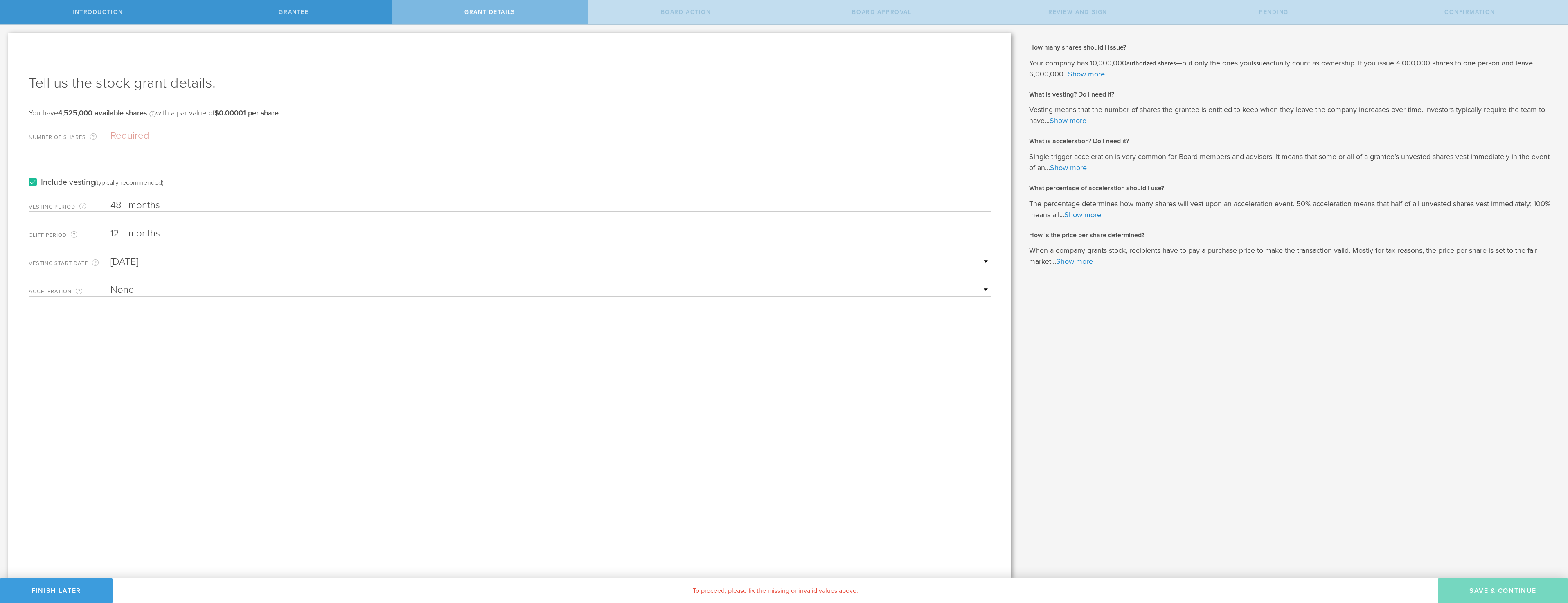
click at [247, 128] on div "Number of Shares The total amount of stock the company is granting to this reci…" at bounding box center [509, 134] width 962 height 17
click at [254, 133] on input "Number of Shares The total amount of stock the company is granting to this reci…" at bounding box center [550, 136] width 880 height 13
type input "100,000"
type input "24"
type input "[DATE]"
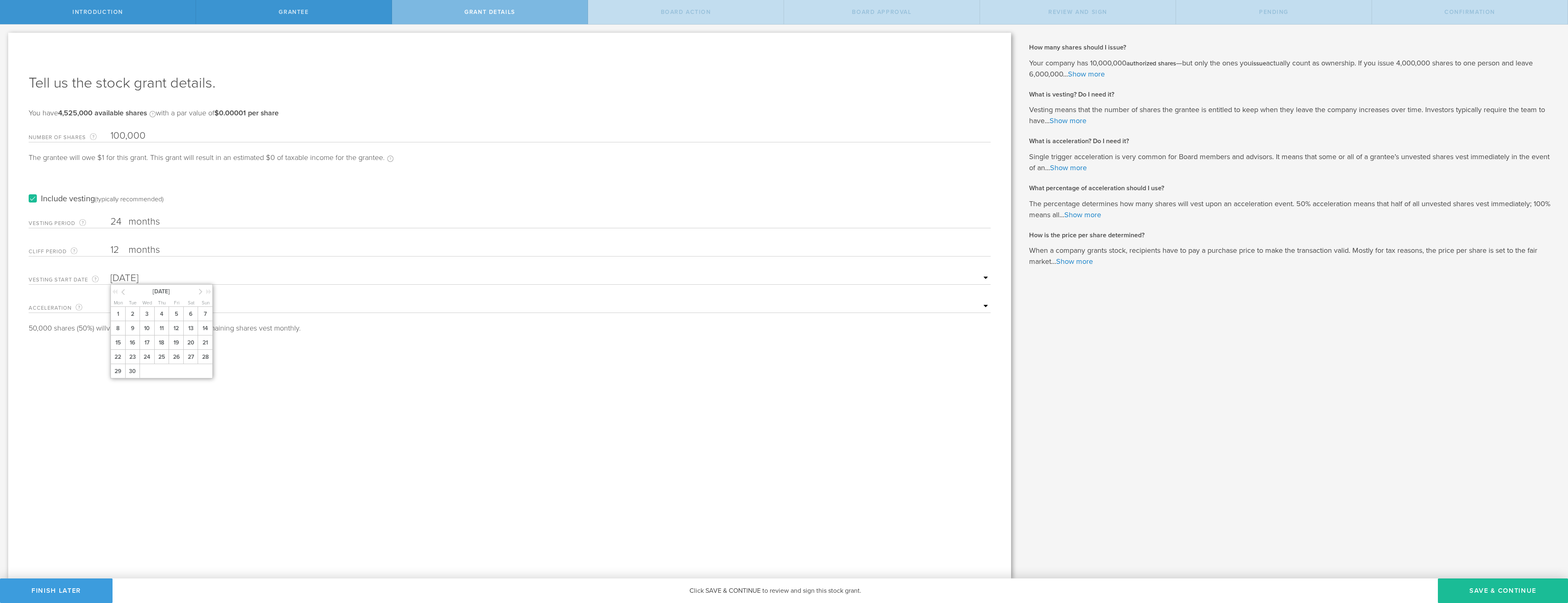
click at [324, 307] on select "None Single Trigger Double Trigger" at bounding box center [550, 306] width 880 height 13
select select "single"
click at [110, 300] on select "None Single Trigger Double Trigger" at bounding box center [550, 306] width 880 height 13
click at [251, 338] on select "25% Acceleration 50% Acceleration 75% Acceleration 100% Acceleration" at bounding box center [550, 334] width 880 height 13
select select "100"
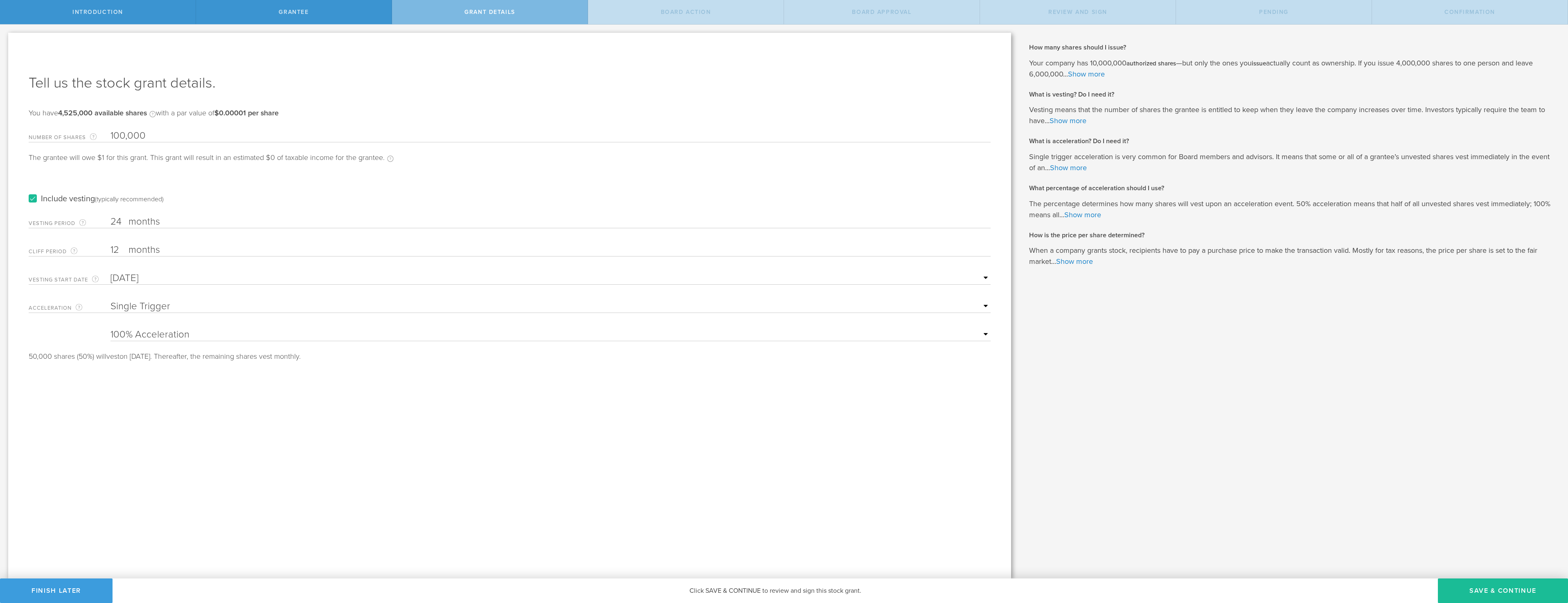
click at [110, 328] on select "25% Acceleration 50% Acceleration 75% Acceleration 100% Acceleration" at bounding box center [550, 334] width 880 height 13
click at [1482, 588] on button "Save & Continue" at bounding box center [1503, 590] width 130 height 24
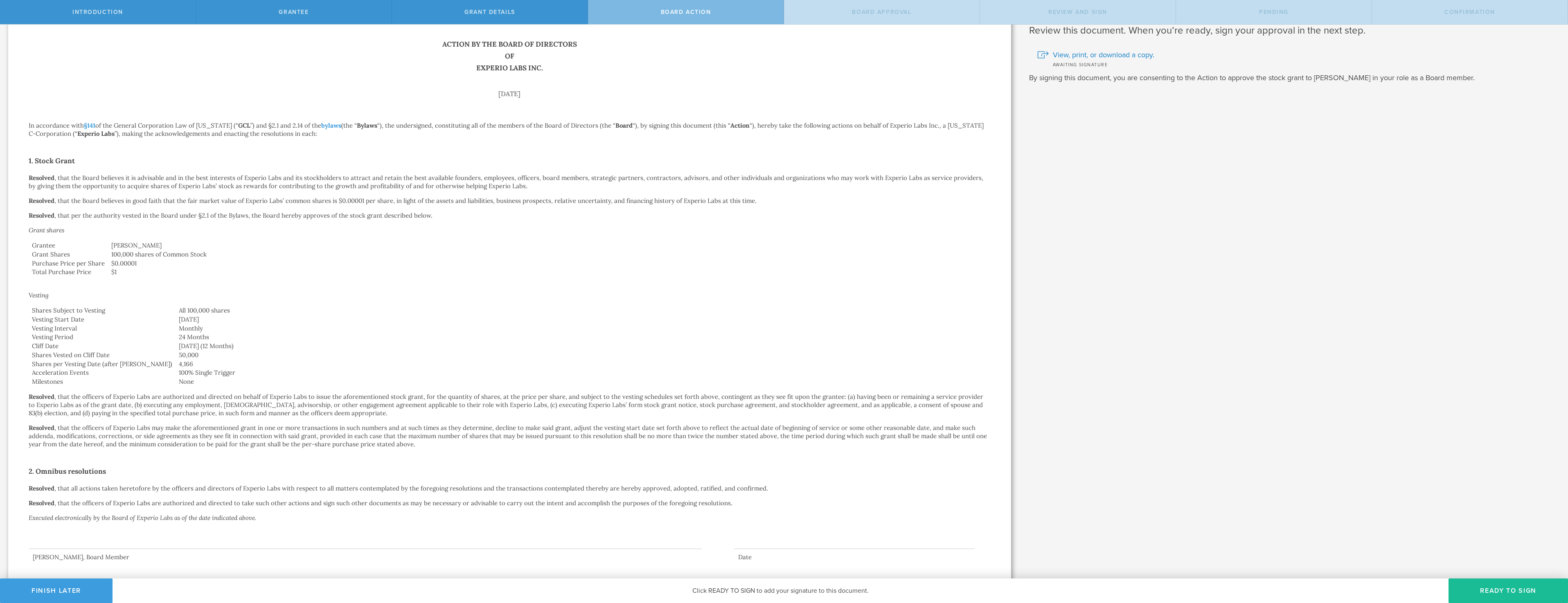
scroll to position [38, 0]
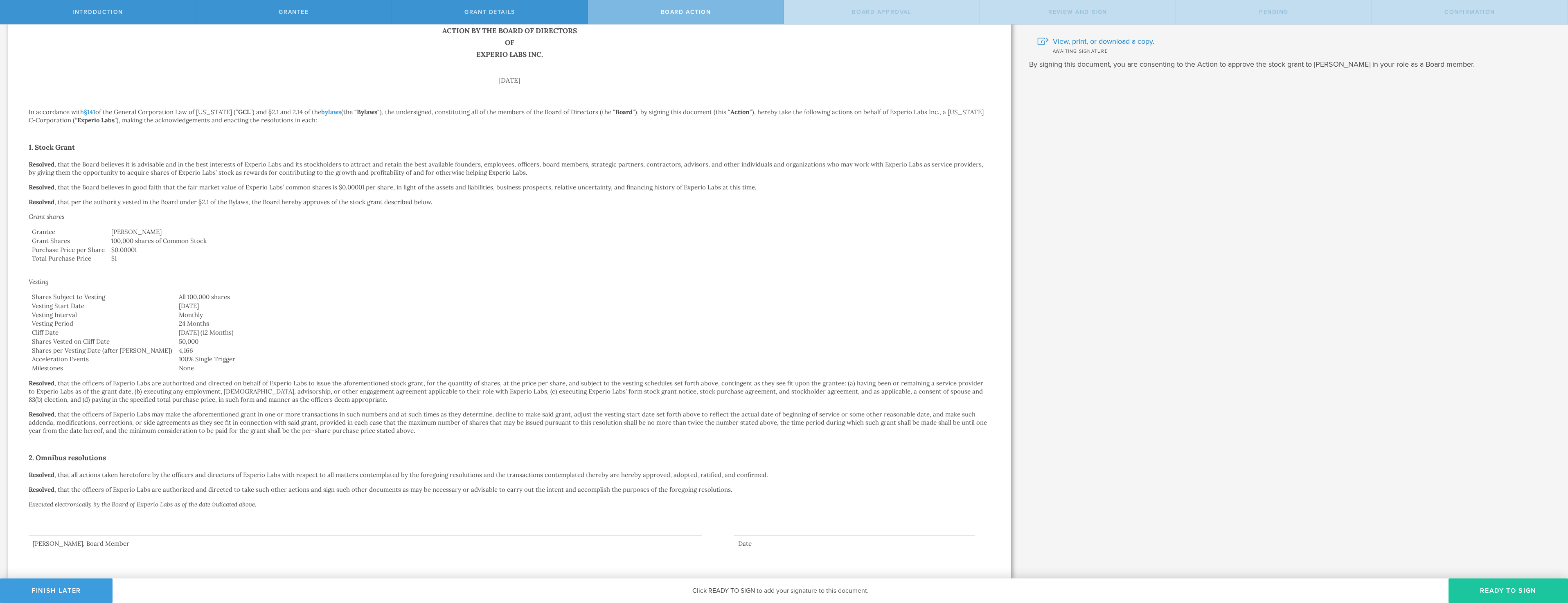
click at [1509, 589] on button "Ready to Sign" at bounding box center [1508, 590] width 119 height 24
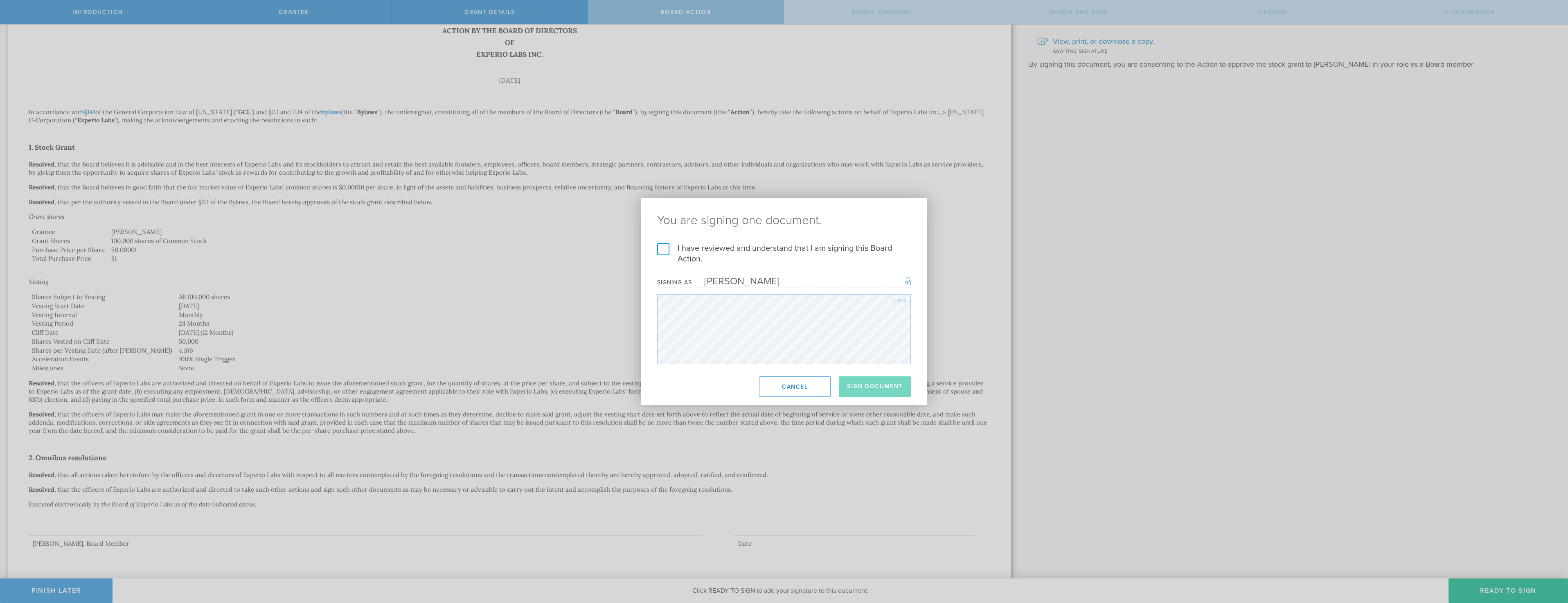
click at [770, 250] on label "I have reviewed and understand that I am signing this Board Action." at bounding box center [784, 254] width 254 height 22
click at [0, 0] on input "I have reviewed and understand that I am signing this Board Action." at bounding box center [0, 0] width 0 height 0
click at [878, 390] on button "Sign Document" at bounding box center [875, 386] width 72 height 21
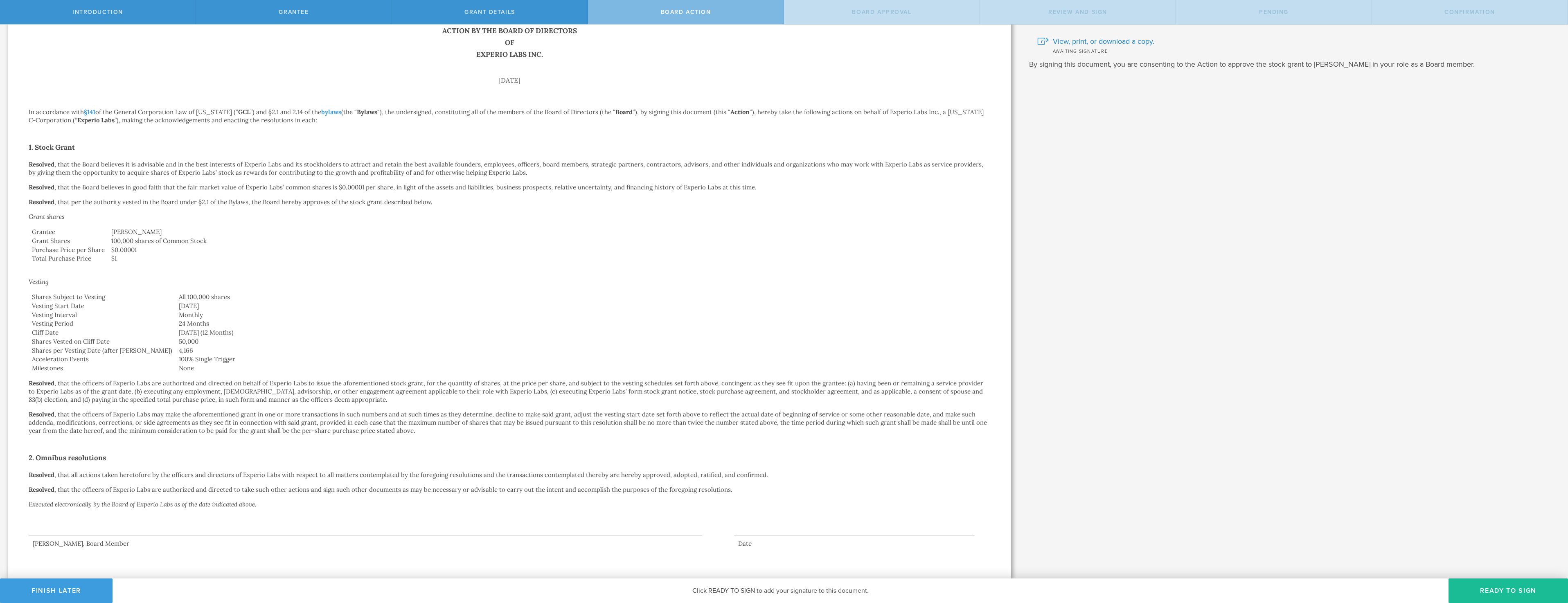
scroll to position [0, 0]
